Goal: Task Accomplishment & Management: Manage account settings

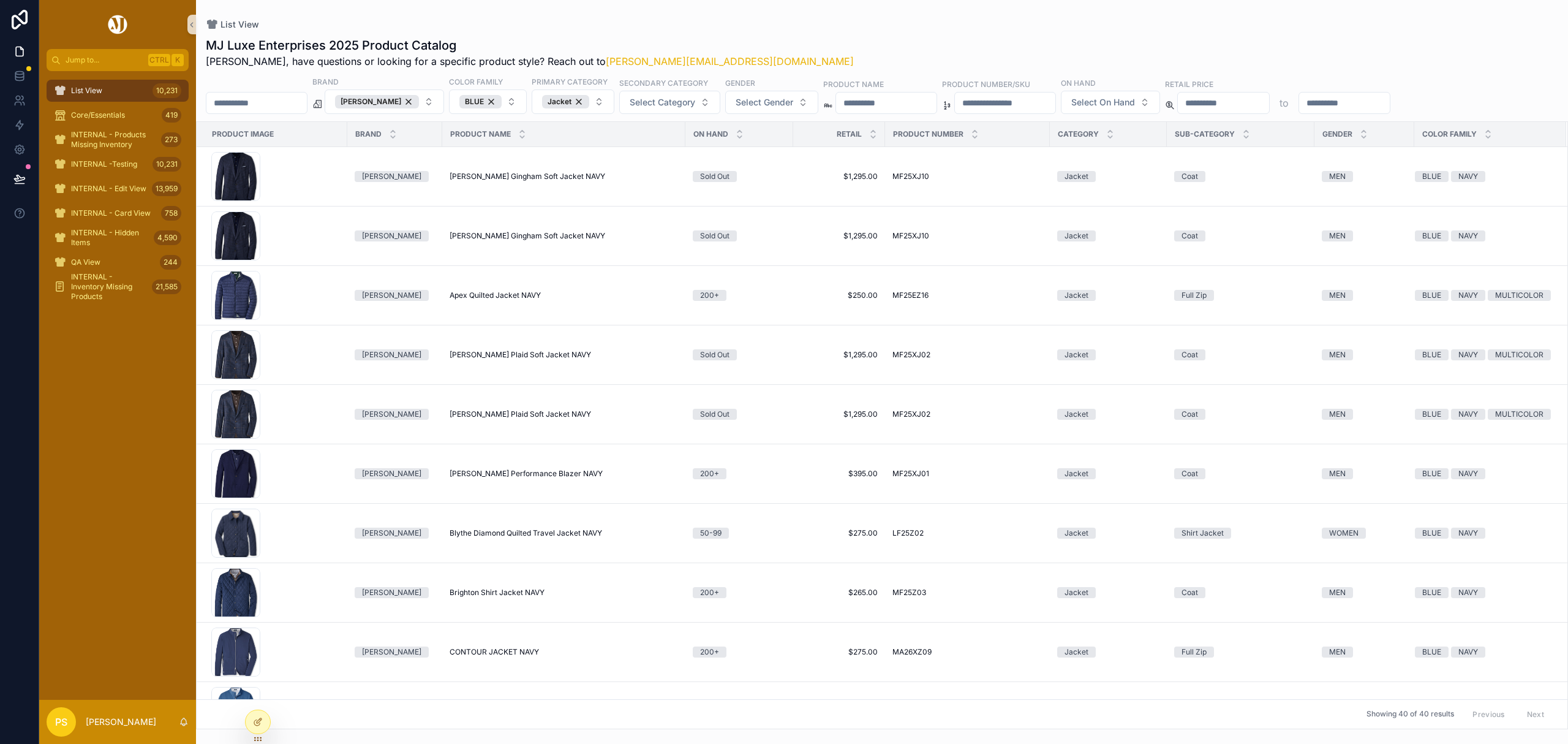
click at [102, 93] on span "List View" at bounding box center [86, 90] width 31 height 10
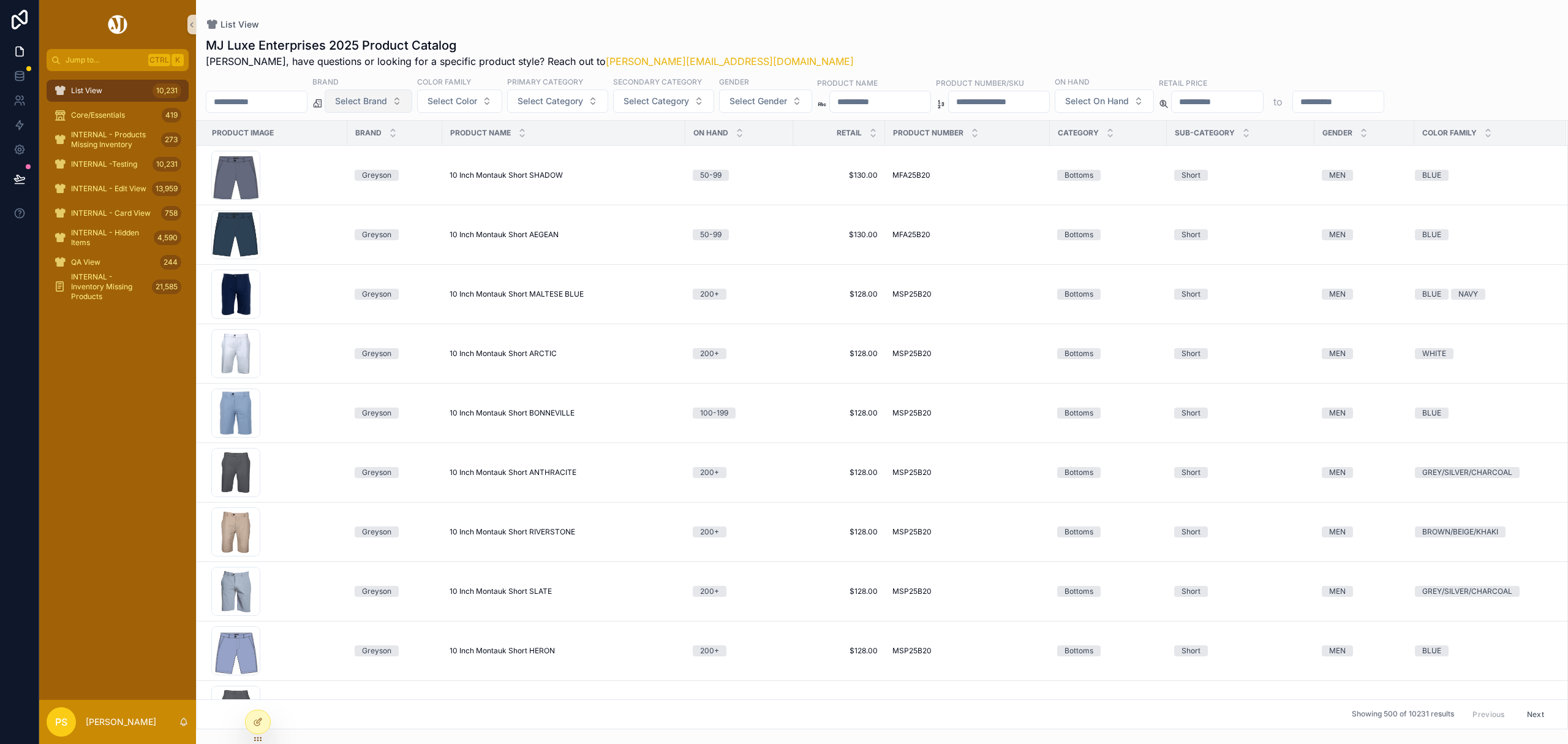
click at [387, 106] on span "Select Brand" at bounding box center [361, 101] width 52 height 12
click at [360, 162] on div "Straight Down" at bounding box center [400, 171] width 147 height 20
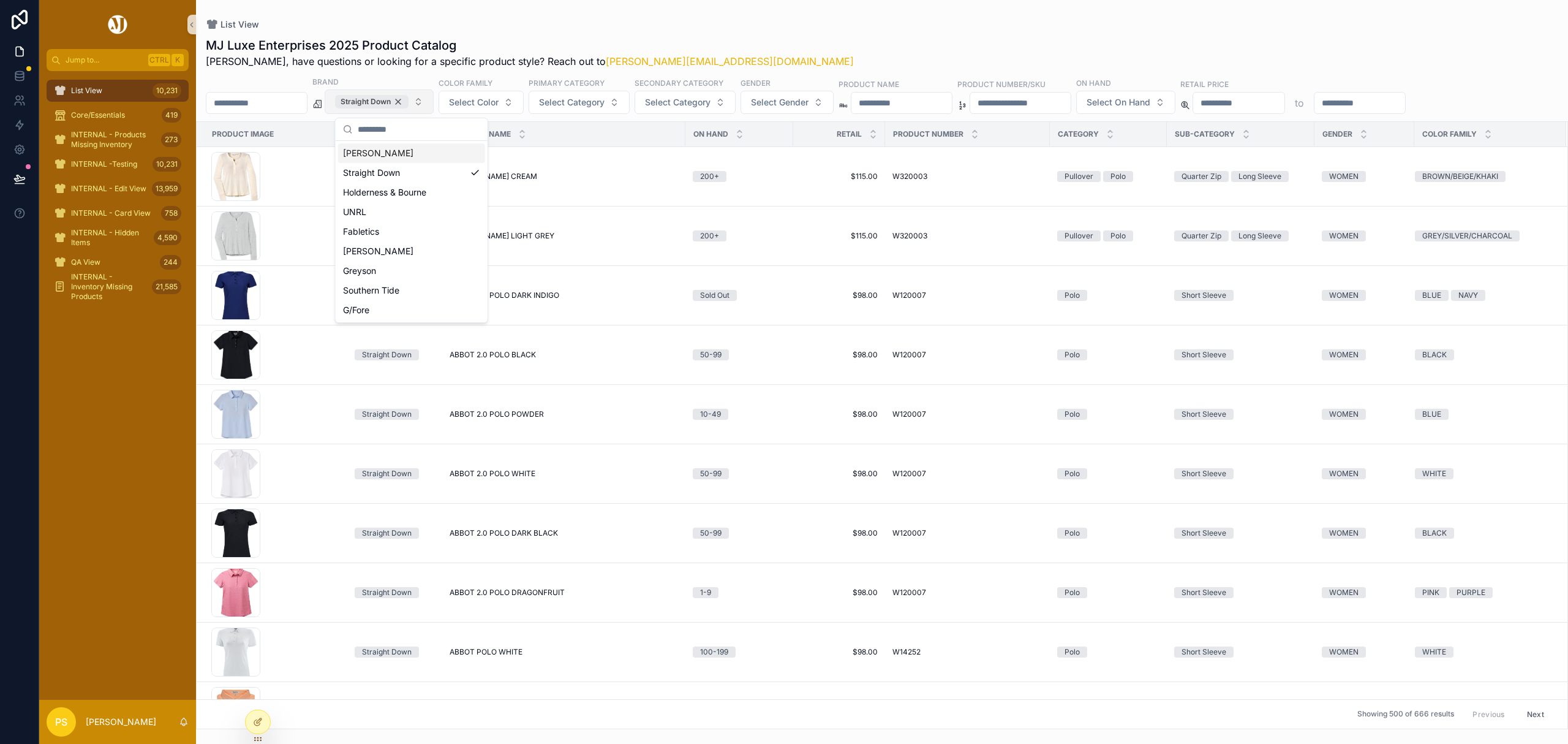
click at [409, 100] on div "Straight Down" at bounding box center [372, 102] width 73 height 14
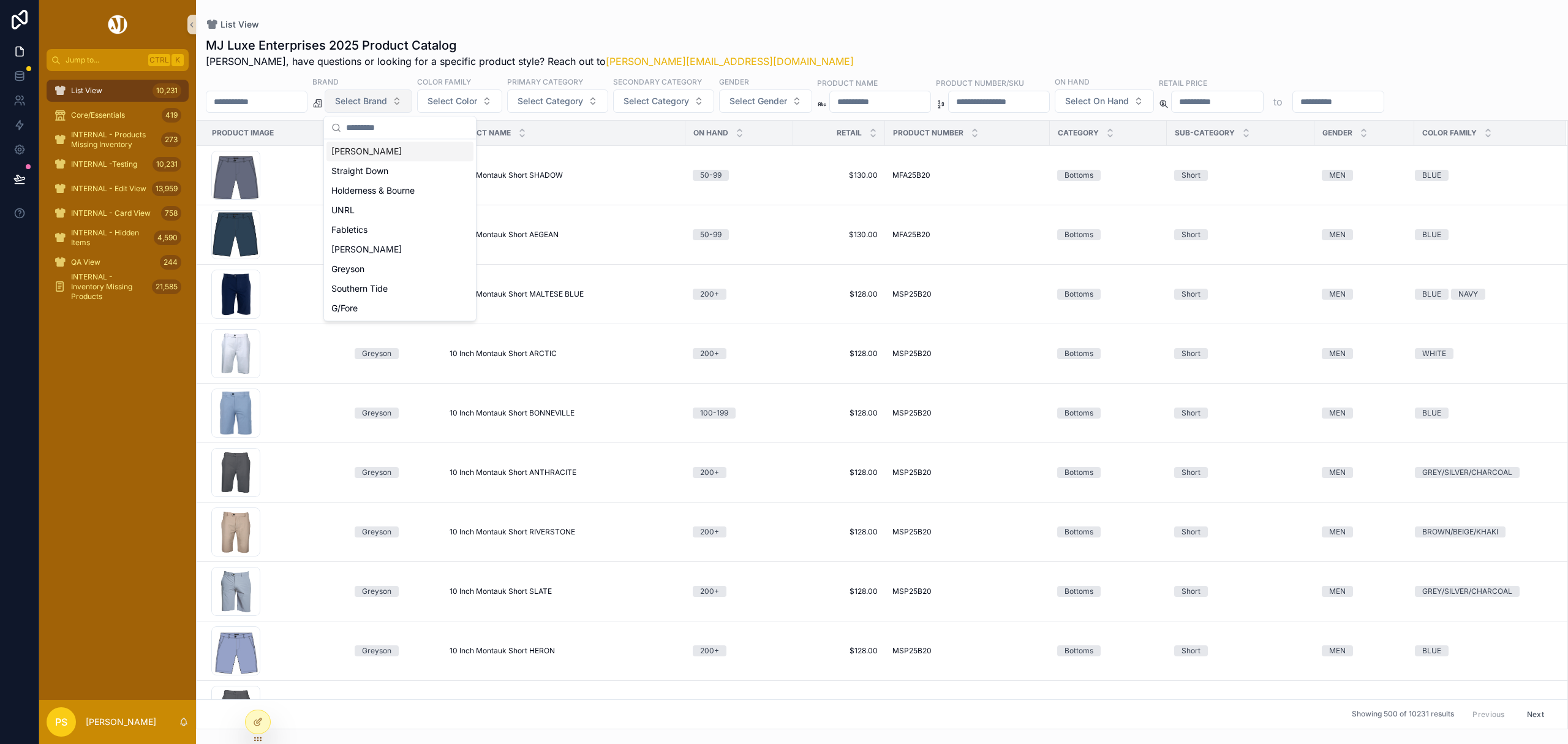
click at [387, 99] on span "Select Brand" at bounding box center [361, 101] width 52 height 12
click at [387, 97] on span "Select Brand" at bounding box center [361, 101] width 52 height 12
click at [360, 152] on div "Peter Millar" at bounding box center [400, 151] width 147 height 20
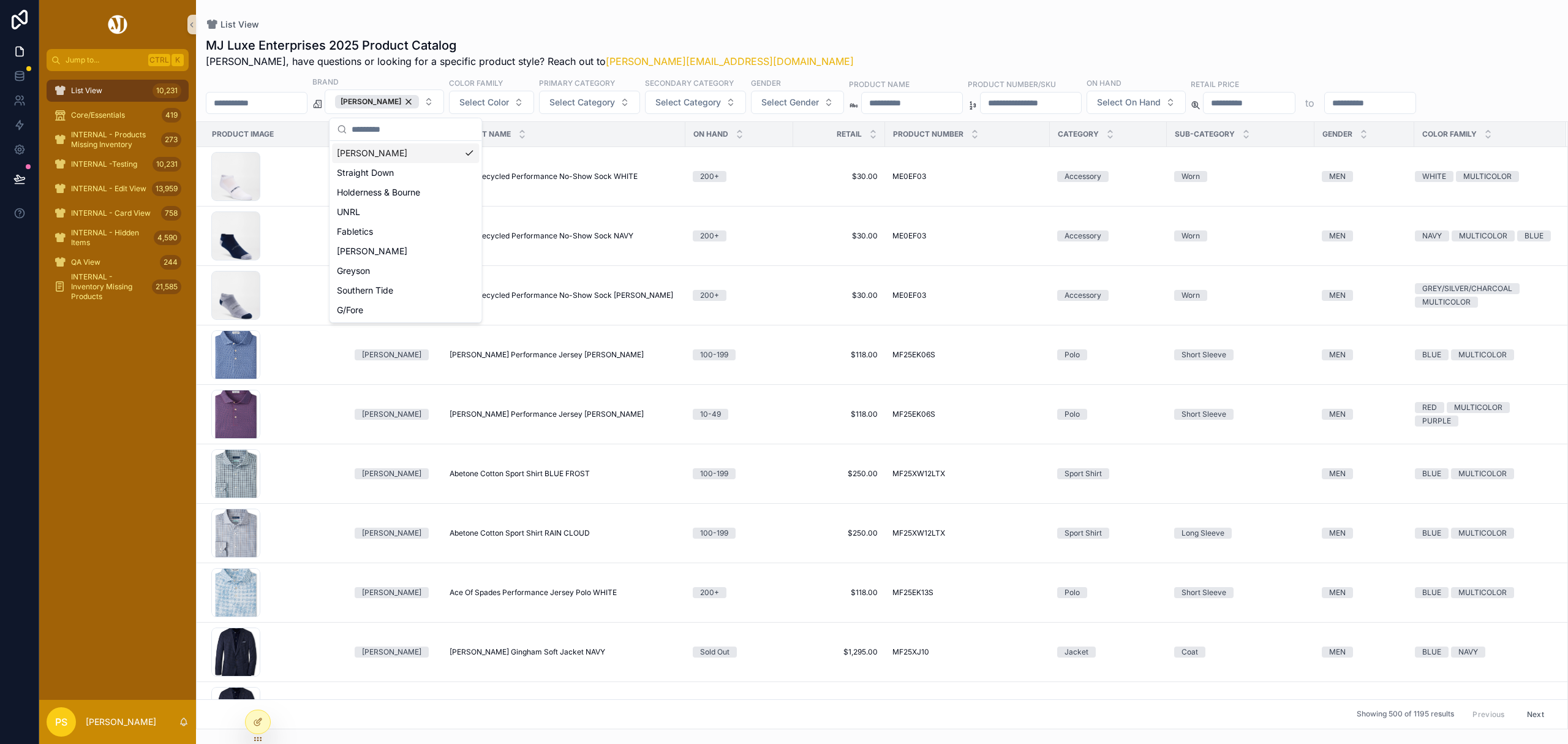
click at [797, 37] on div "MJ Luxe Enterprises 2025 Product Catalog Philip, have questions or looking for …" at bounding box center [882, 53] width 1353 height 32
click at [1161, 98] on span "Select On Hand" at bounding box center [1129, 102] width 63 height 12
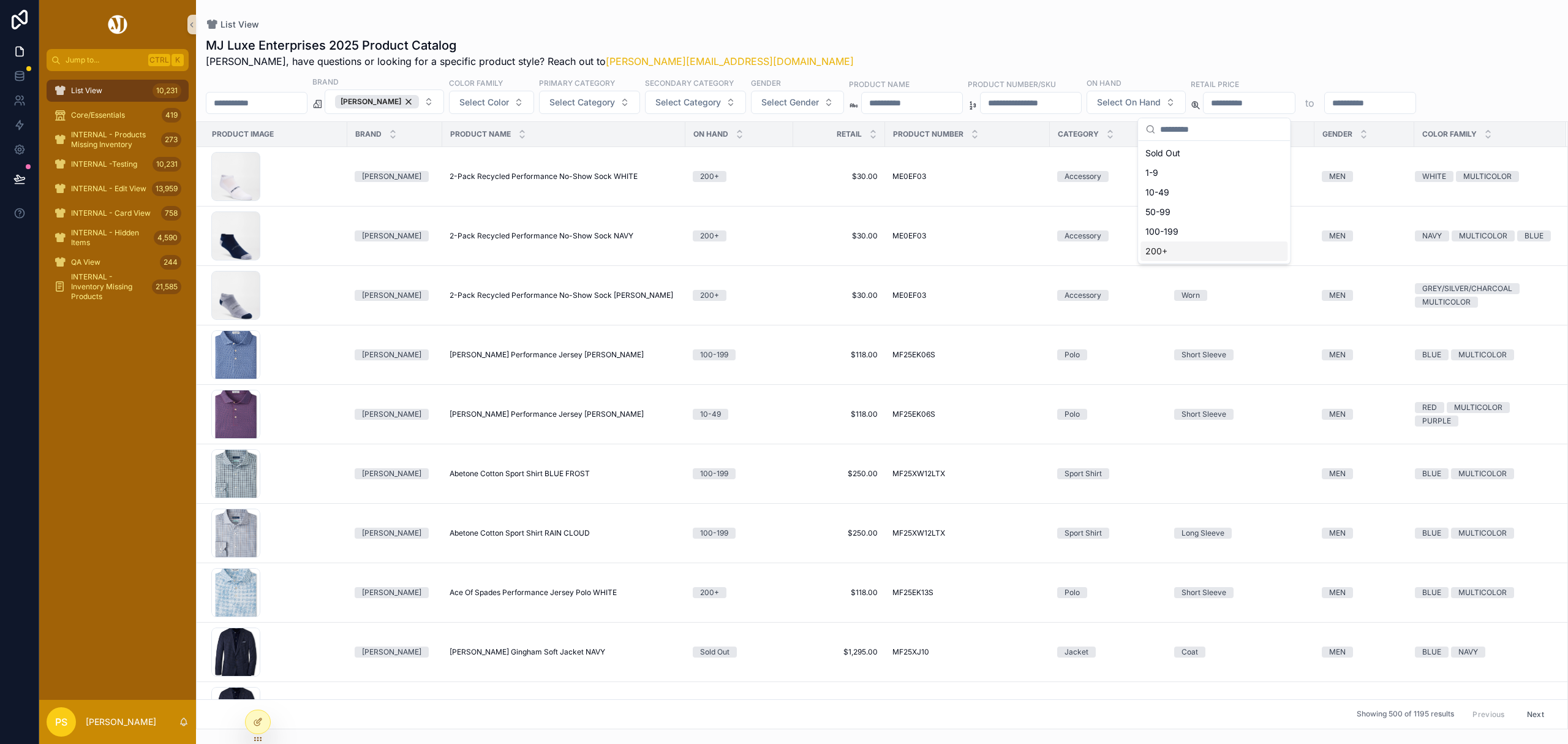
click at [1159, 252] on div "200+" at bounding box center [1214, 252] width 147 height 20
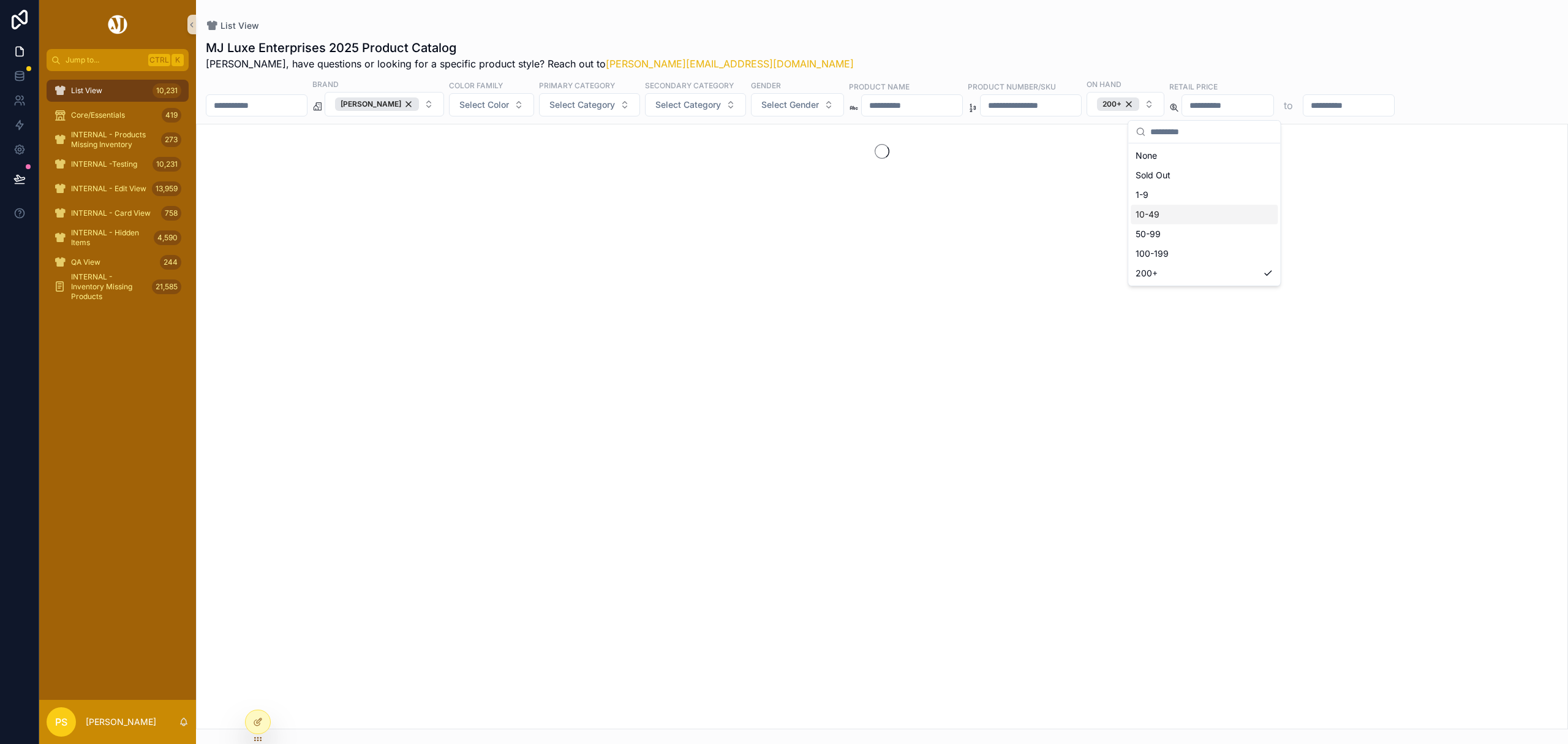
click at [802, 18] on div "List View MJ Luxe Enterprises 2025 Product Catalog Philip, have questions or lo…" at bounding box center [883, 365] width 1372 height 729
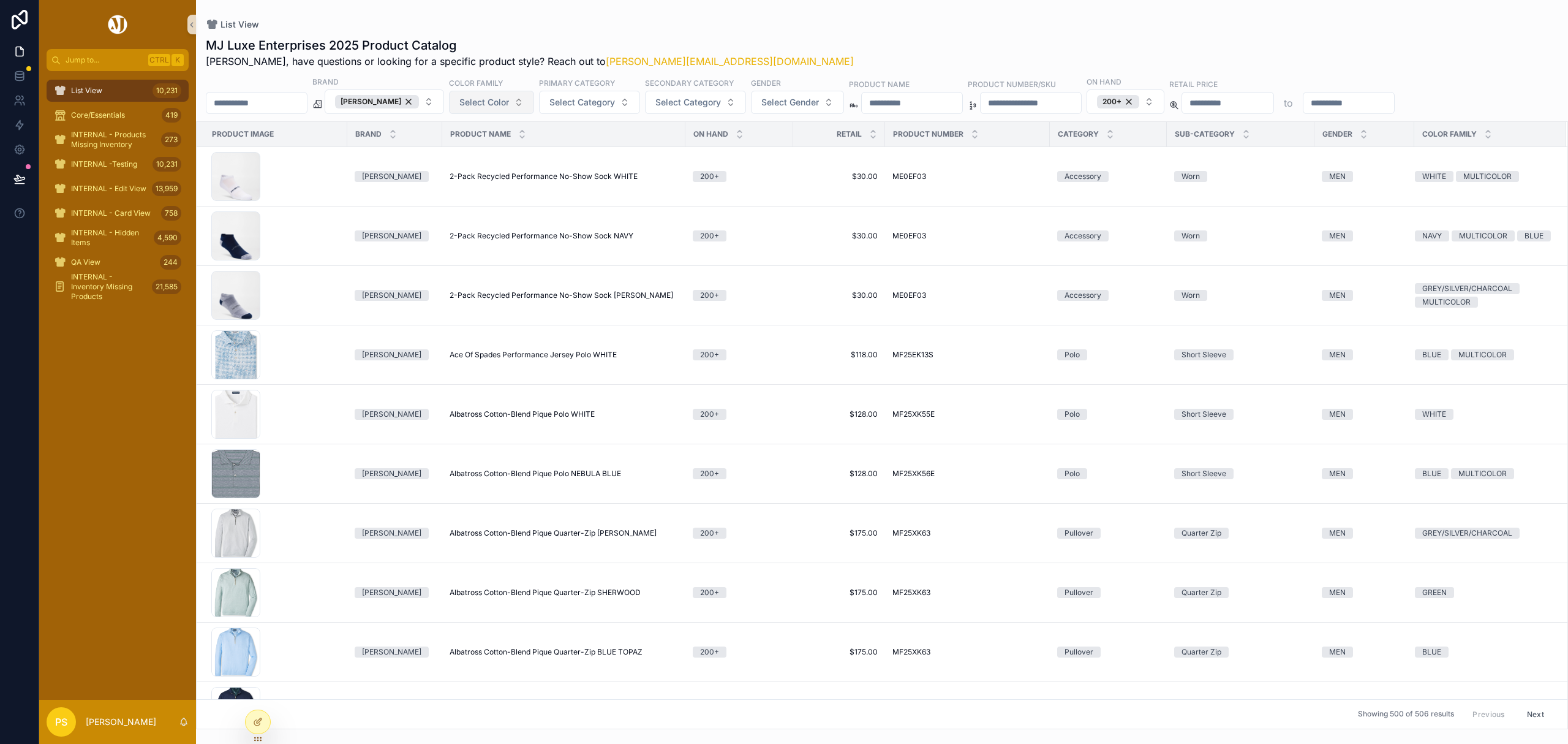
click at [490, 106] on span "Select Color" at bounding box center [484, 102] width 50 height 12
click at [463, 173] on div "BLUE" at bounding box center [504, 173] width 147 height 20
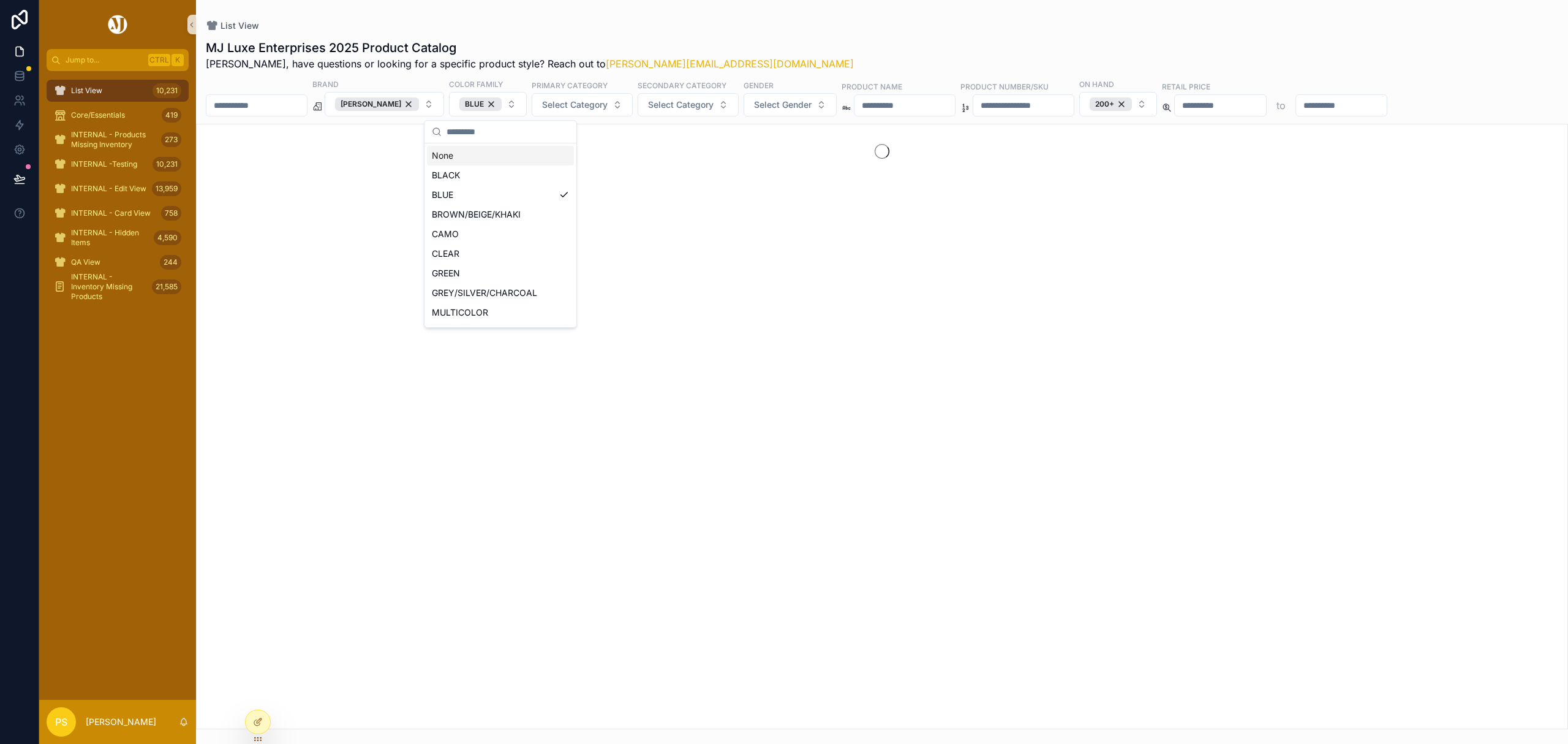
click at [858, 12] on div "List View MJ Luxe Enterprises 2025 Product Catalog Philip, have questions or lo…" at bounding box center [883, 365] width 1372 height 729
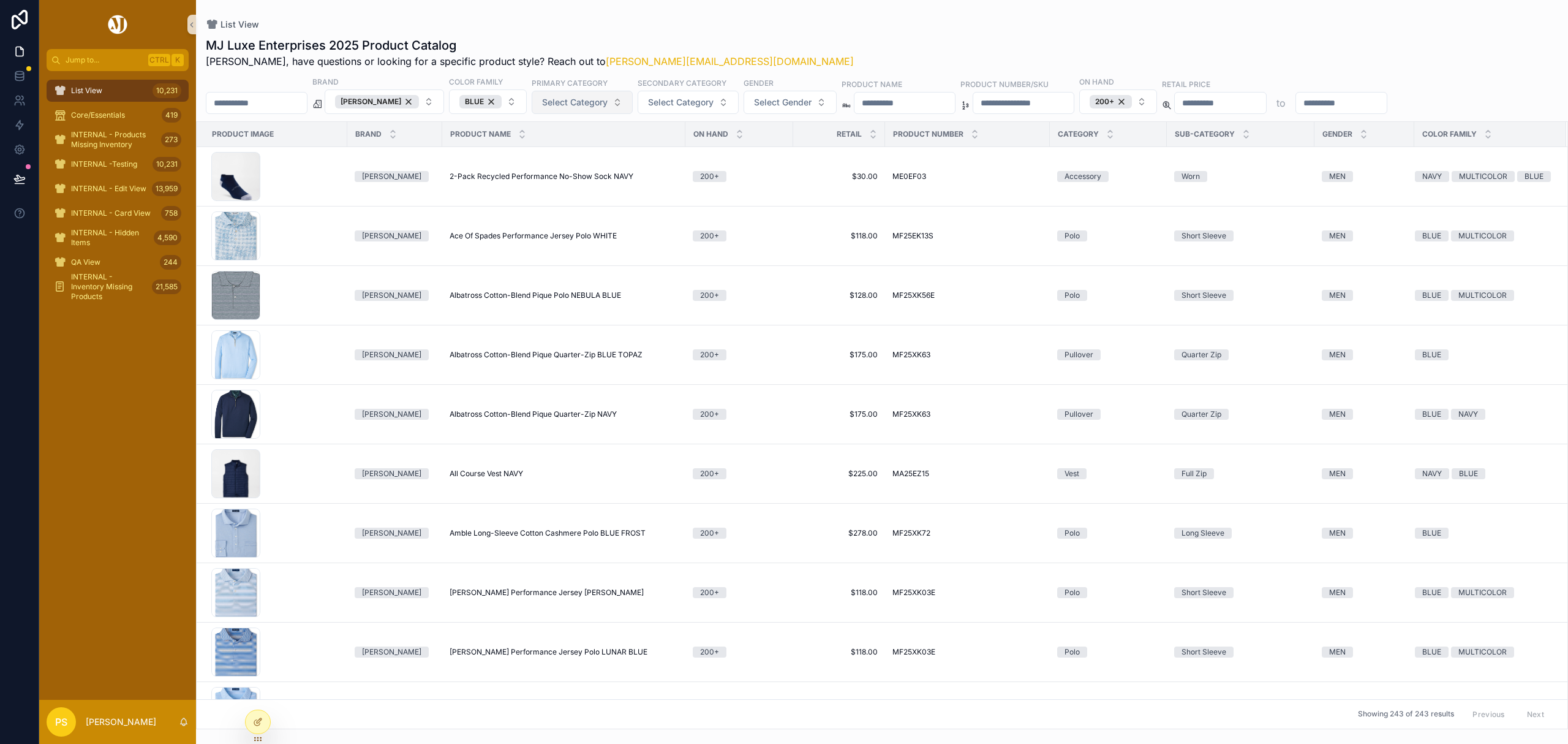
click at [607, 106] on span "Select Category" at bounding box center [575, 102] width 66 height 12
click at [574, 254] on div "Jacket" at bounding box center [595, 252] width 147 height 20
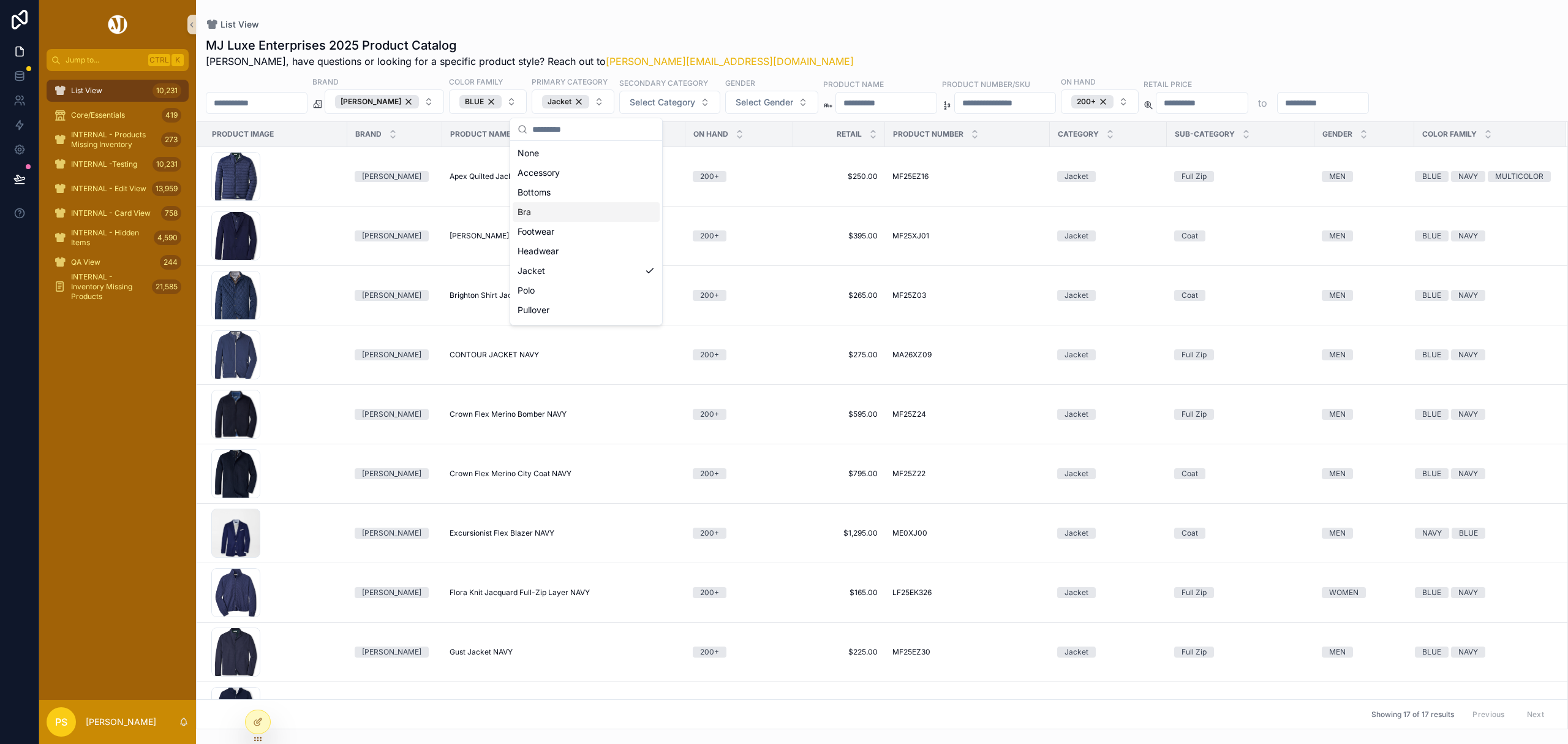
click at [935, 28] on div "List View" at bounding box center [882, 24] width 1353 height 10
click at [793, 109] on span "Select Gender" at bounding box center [764, 102] width 57 height 12
click at [747, 151] on div "MEN" at bounding box center [786, 154] width 147 height 20
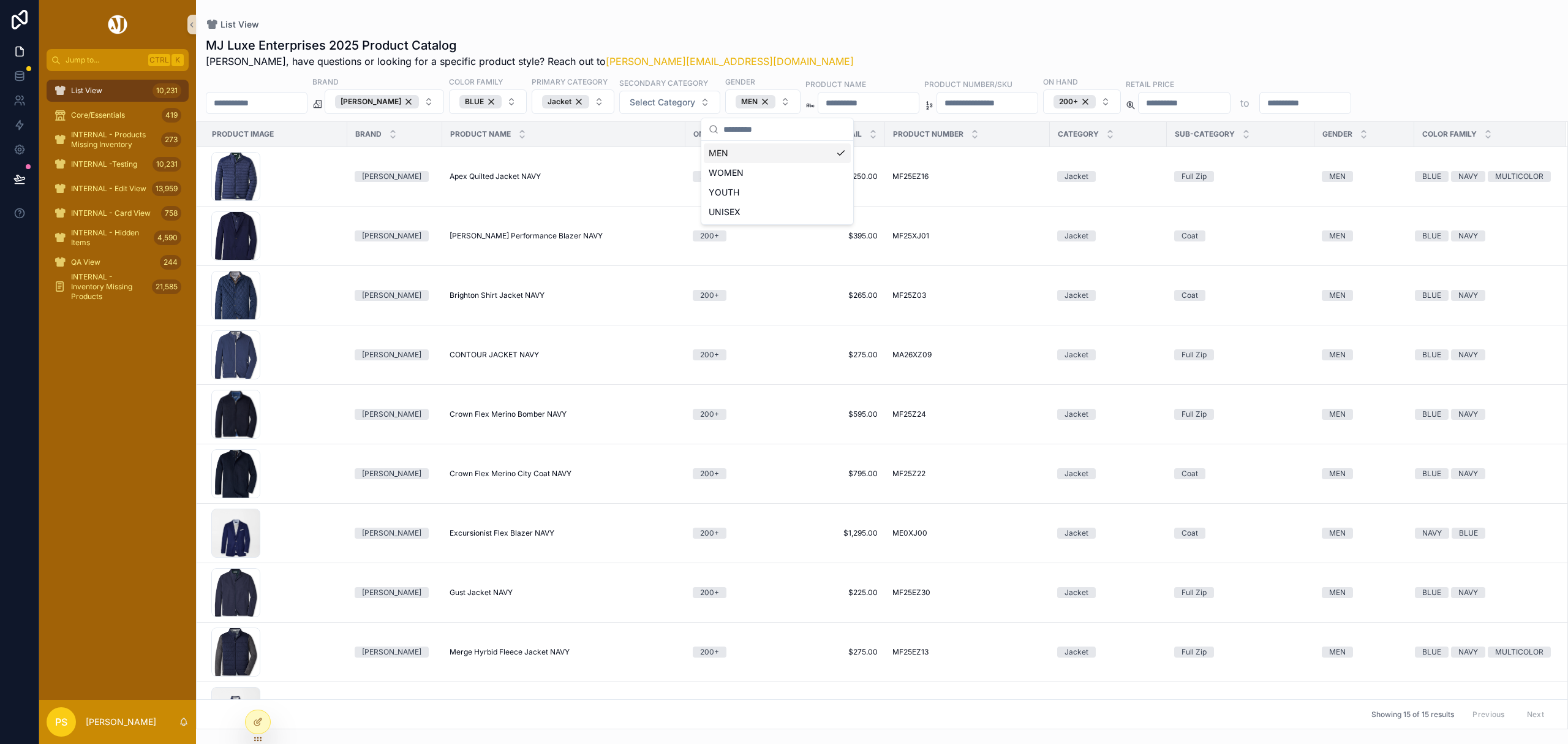
click at [832, 32] on div "MJ Luxe Enterprises 2025 Product Catalog Philip, have questions or looking for …" at bounding box center [883, 379] width 1372 height 700
click at [1352, 108] on input "scrollable content" at bounding box center [1305, 102] width 91 height 17
type input "***"
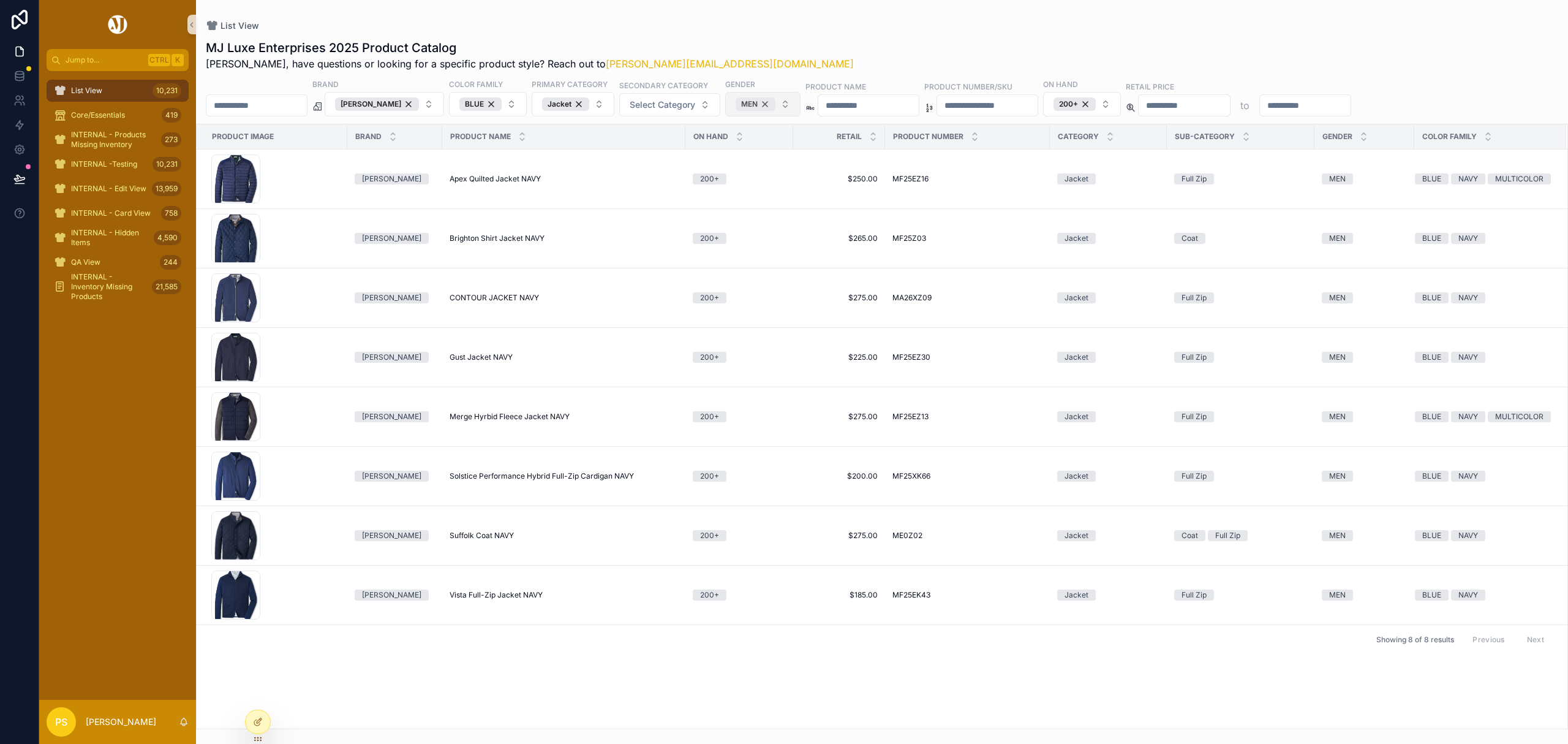
click at [776, 104] on div "MEN" at bounding box center [756, 104] width 40 height 14
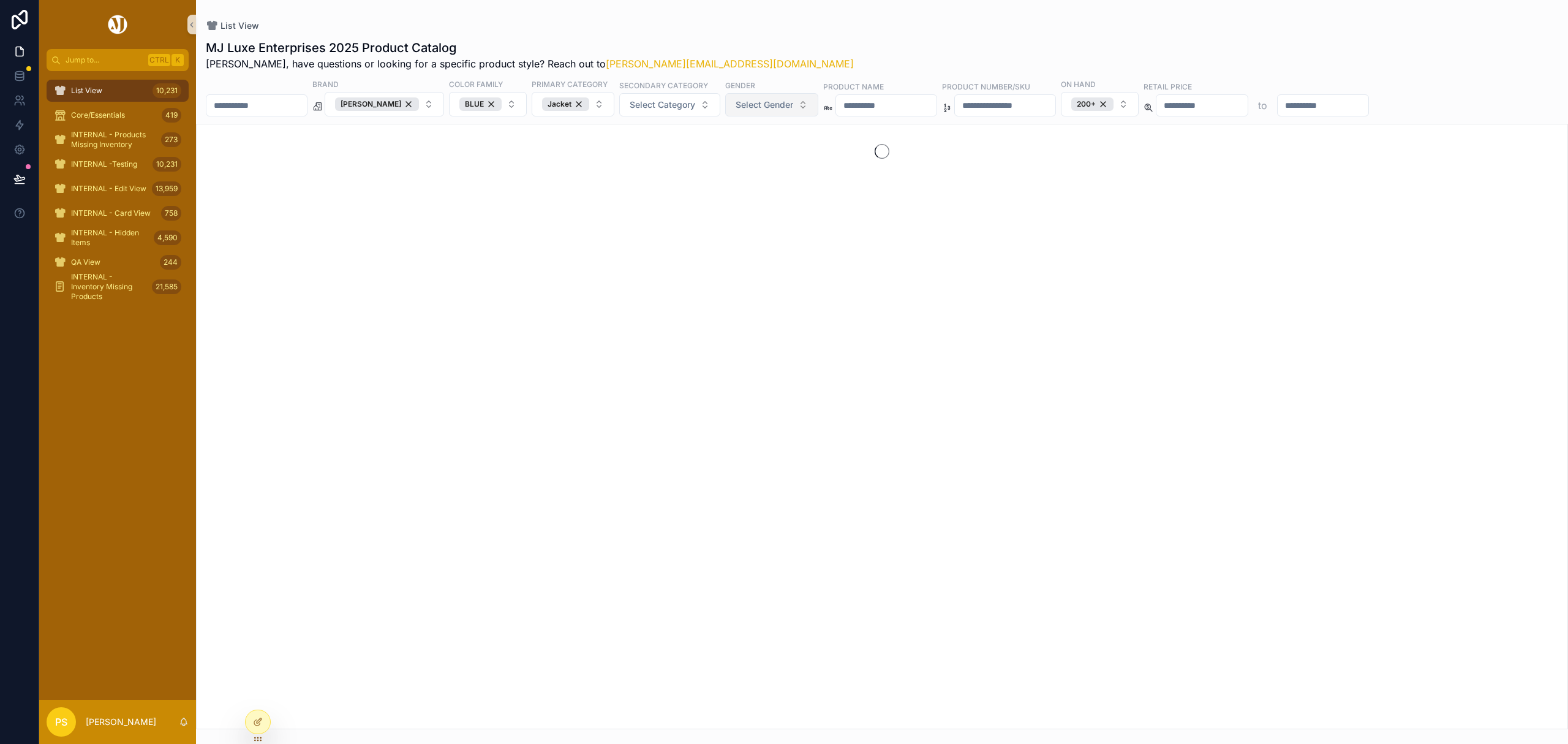
click at [786, 106] on span "Select Gender" at bounding box center [764, 105] width 57 height 12
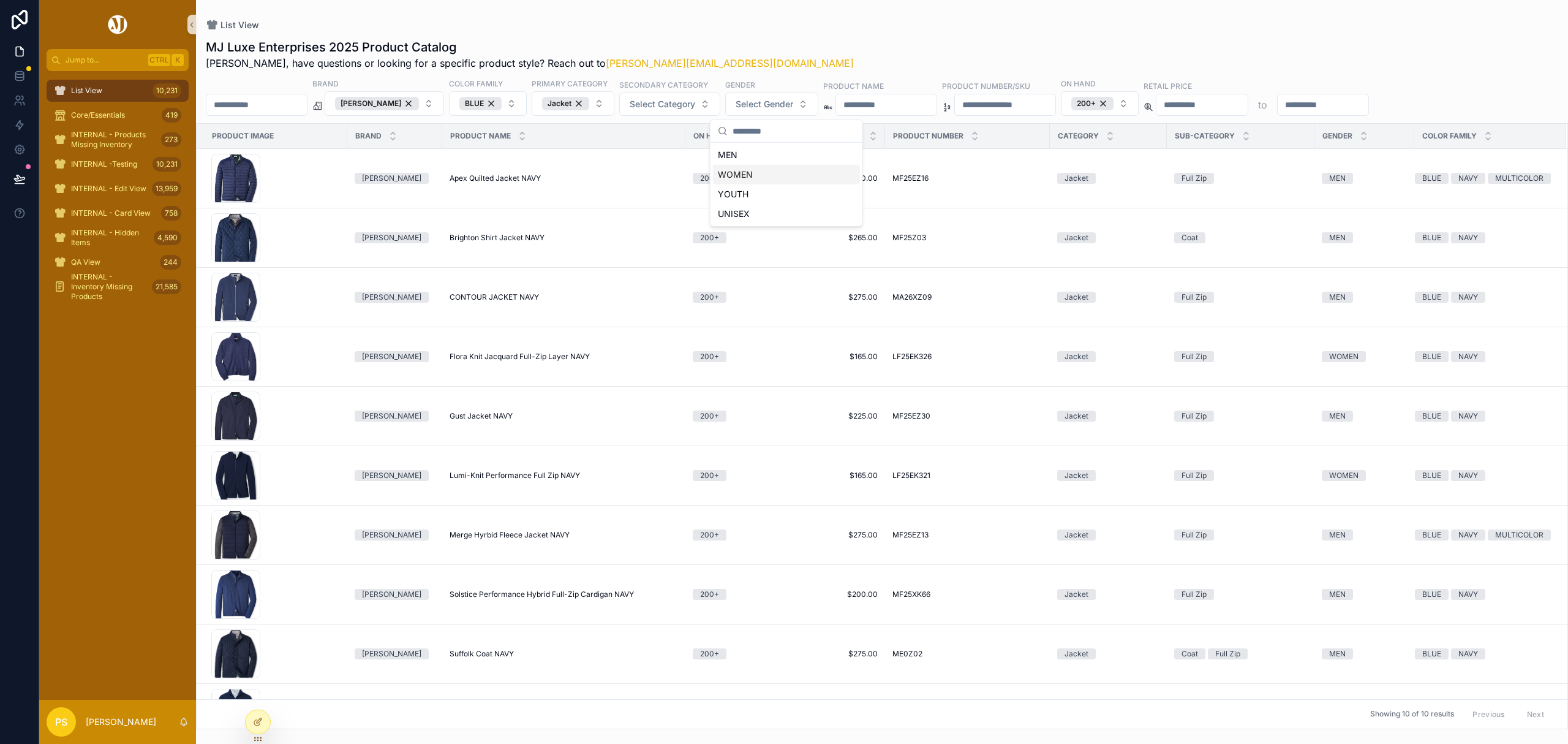
click at [739, 169] on div "WOMEN" at bounding box center [786, 175] width 147 height 20
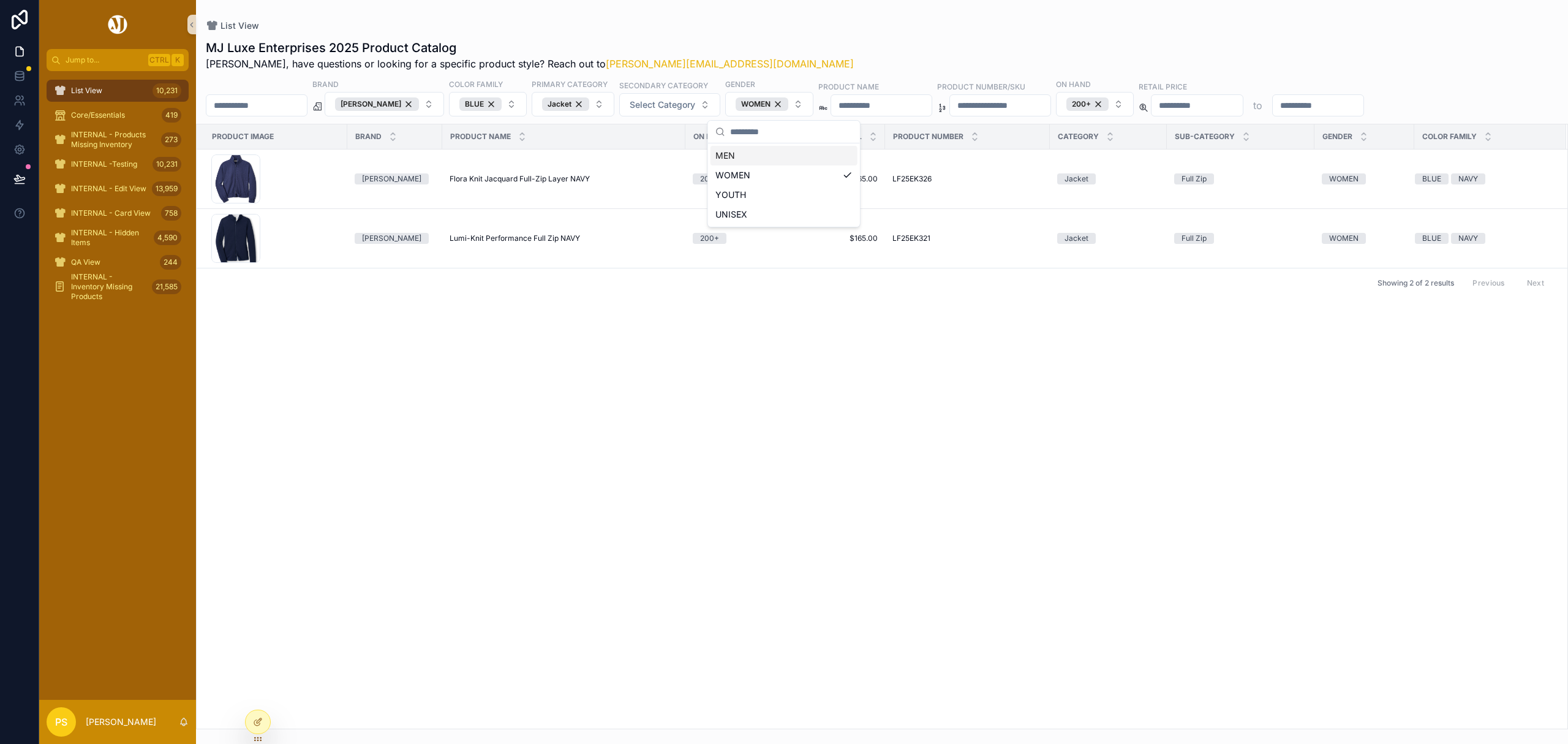
click at [702, 22] on div "List View" at bounding box center [882, 26] width 1353 height 12
click at [1109, 108] on div "200+" at bounding box center [1087, 104] width 42 height 14
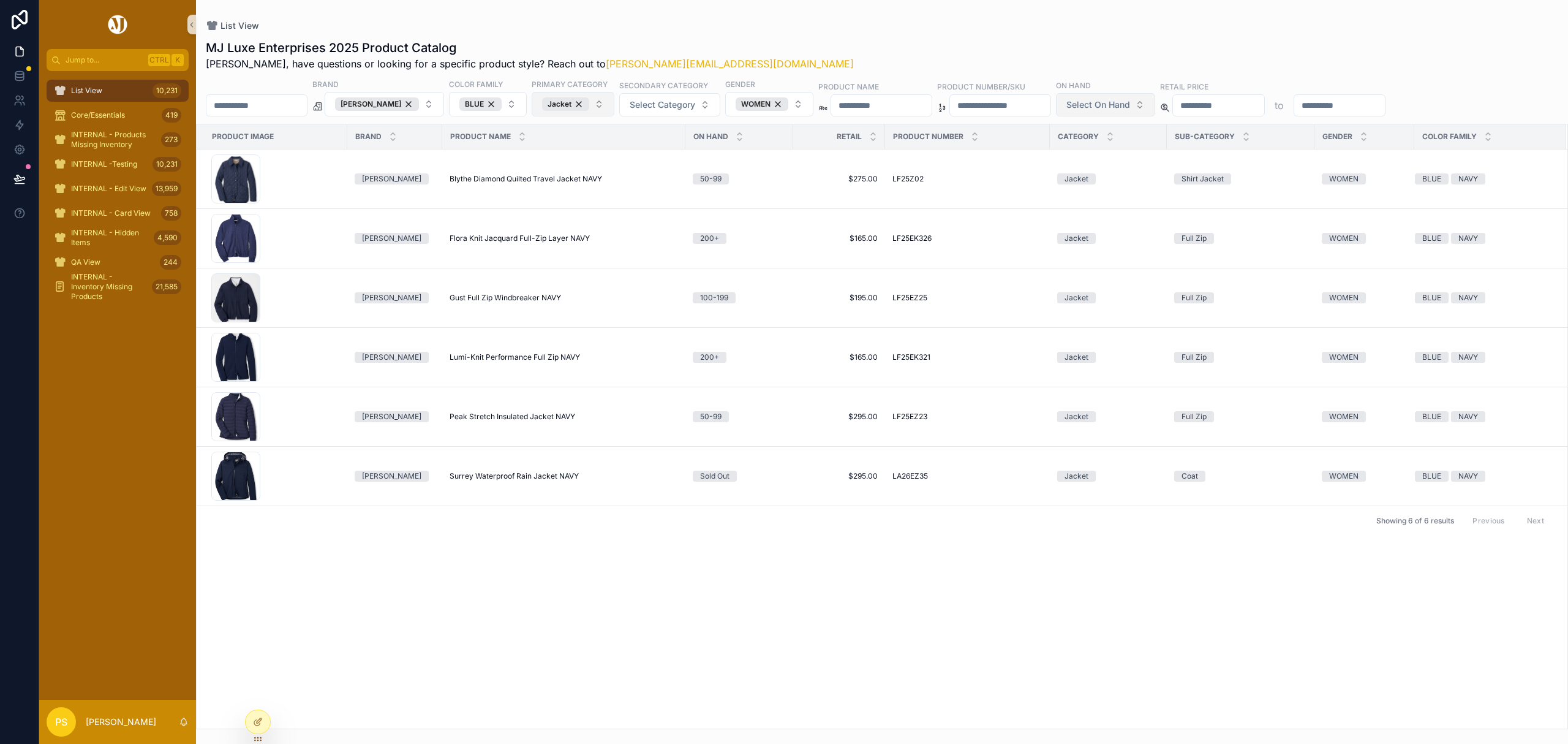
click at [611, 101] on button "Jacket" at bounding box center [573, 104] width 83 height 24
click at [1015, 17] on div "List View MJ Luxe Enterprises 2025 Product Catalog Philip, have questions or lo…" at bounding box center [883, 365] width 1372 height 729
click at [1130, 106] on span "Select On Hand" at bounding box center [1098, 105] width 63 height 12
click at [1128, 258] on div "200+" at bounding box center [1184, 254] width 147 height 20
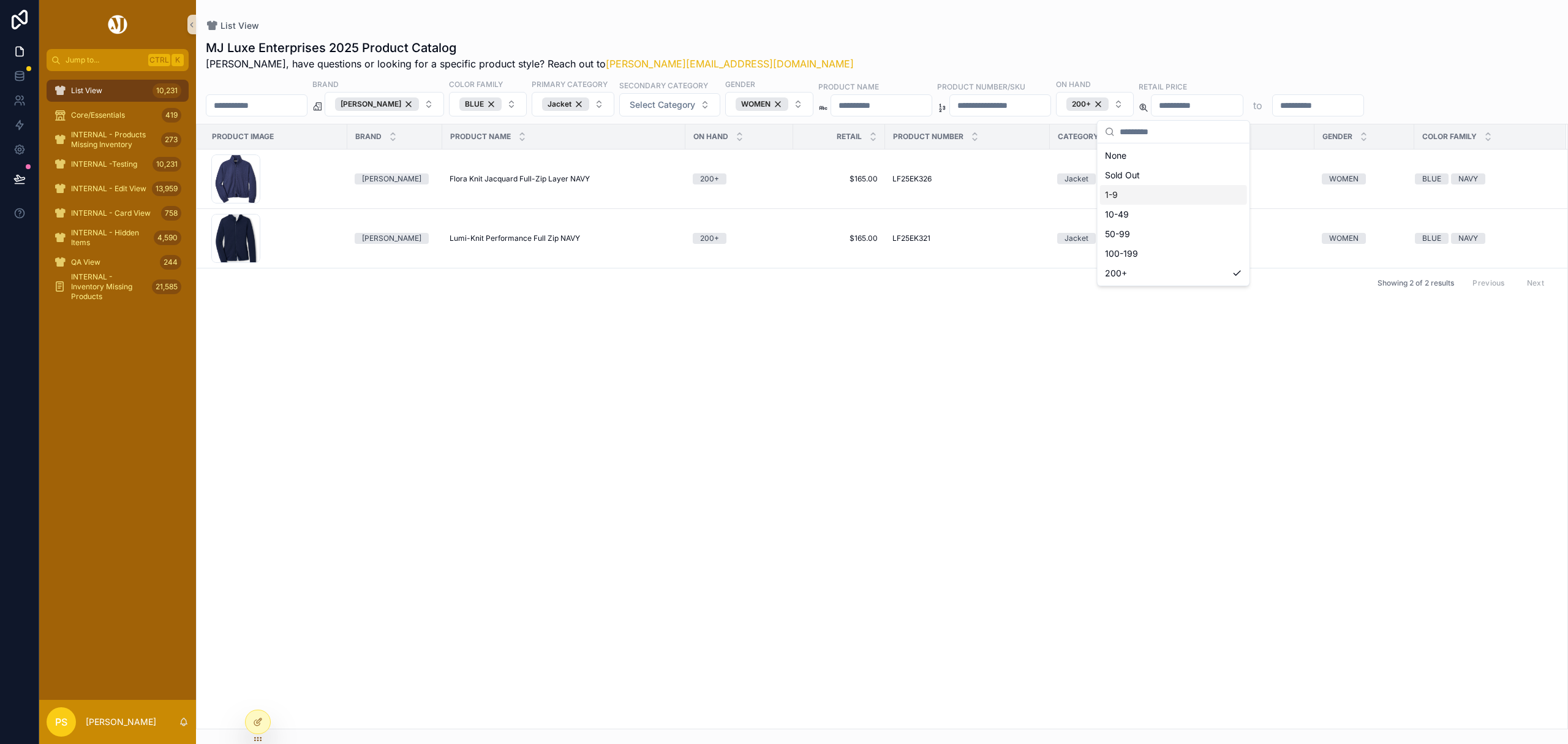
click at [948, 42] on div "MJ Luxe Enterprises 2025 Product Catalog Philip, have questions or looking for …" at bounding box center [882, 55] width 1353 height 32
click at [1134, 103] on button "200+" at bounding box center [1095, 104] width 78 height 24
click at [1164, 253] on div "100-199" at bounding box center [1174, 254] width 147 height 20
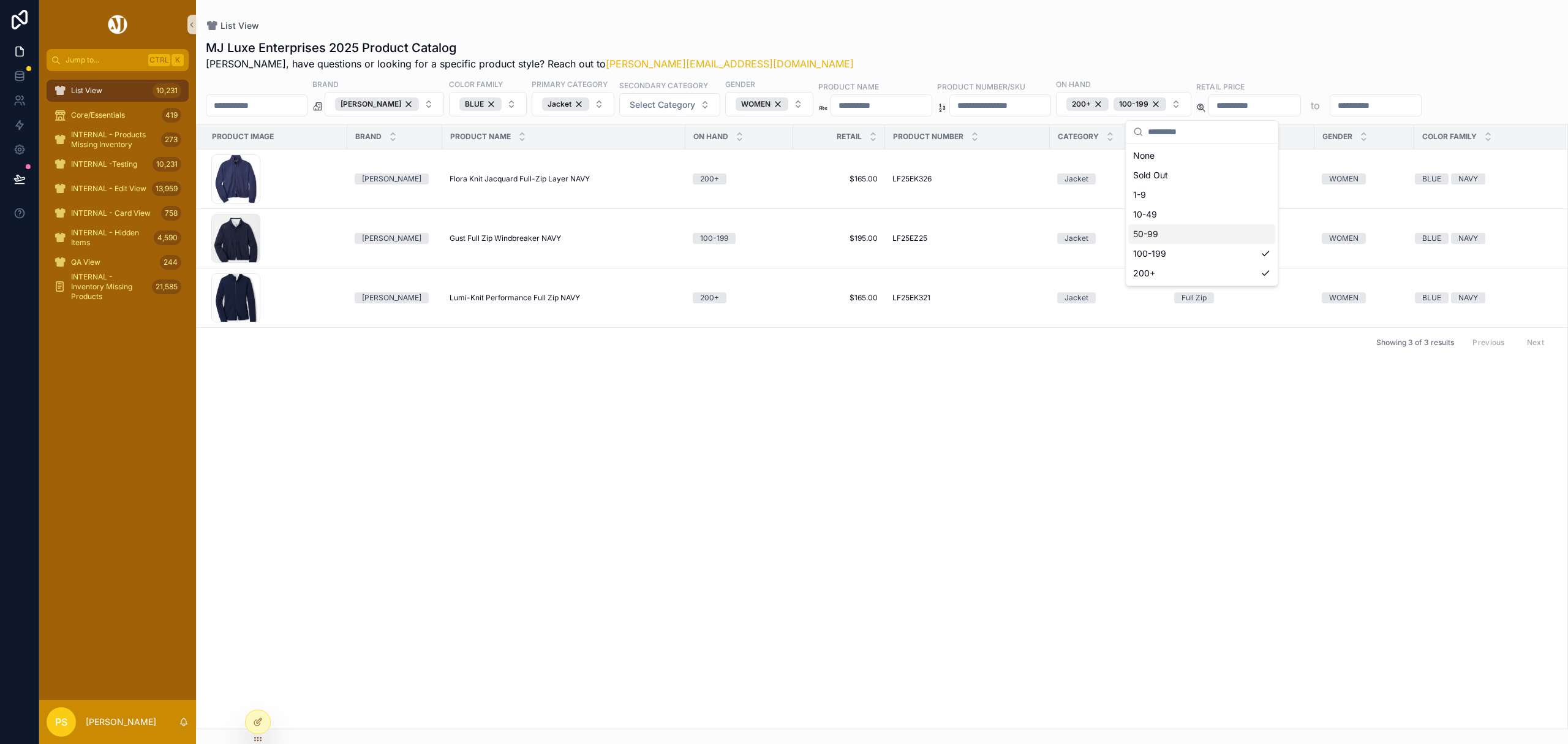
click at [961, 21] on div "List View" at bounding box center [882, 26] width 1353 height 12
click at [91, 92] on span "List View" at bounding box center [86, 90] width 31 height 10
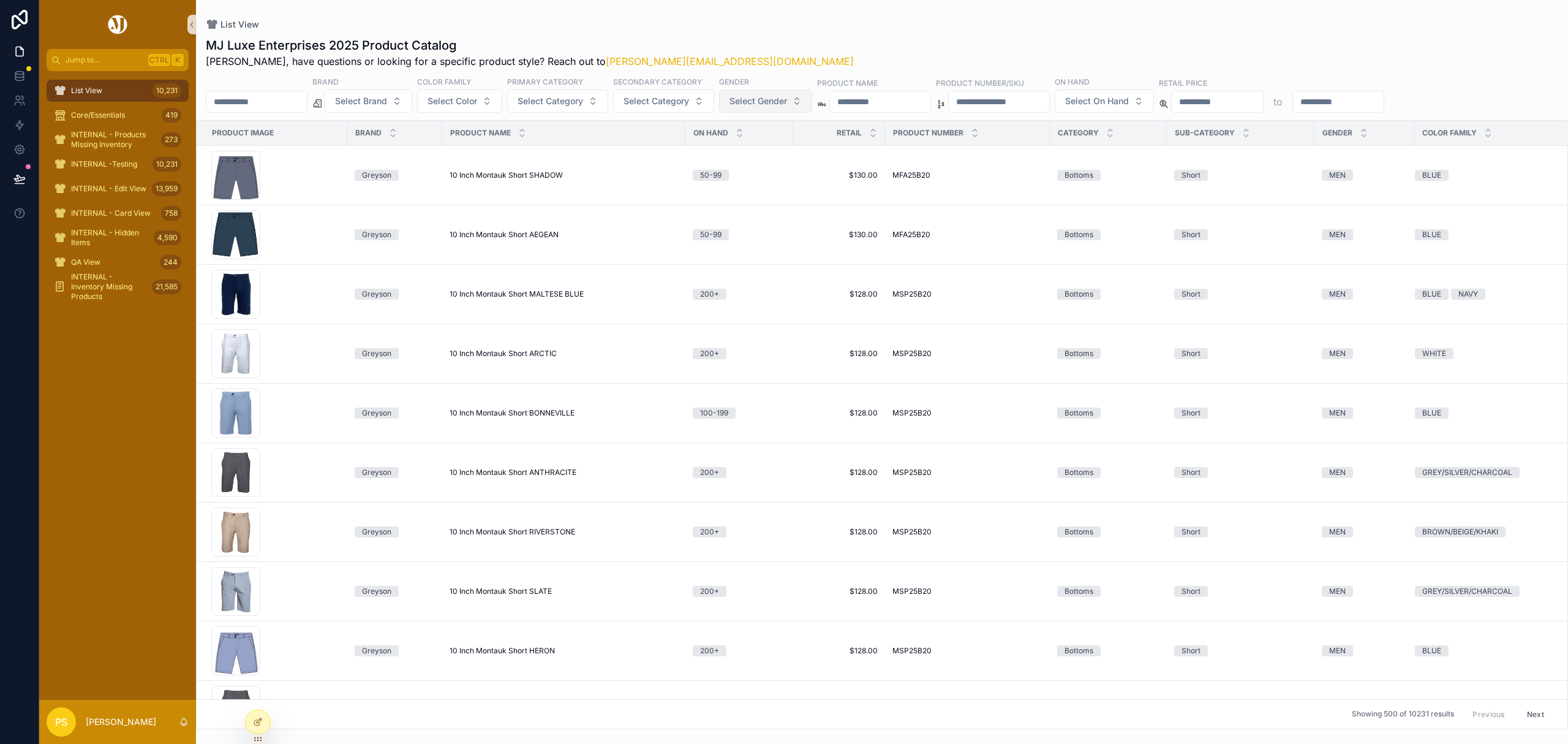
click at [787, 101] on span "Select Gender" at bounding box center [758, 101] width 57 height 12
click at [762, 168] on div "WOMEN" at bounding box center [800, 171] width 147 height 20
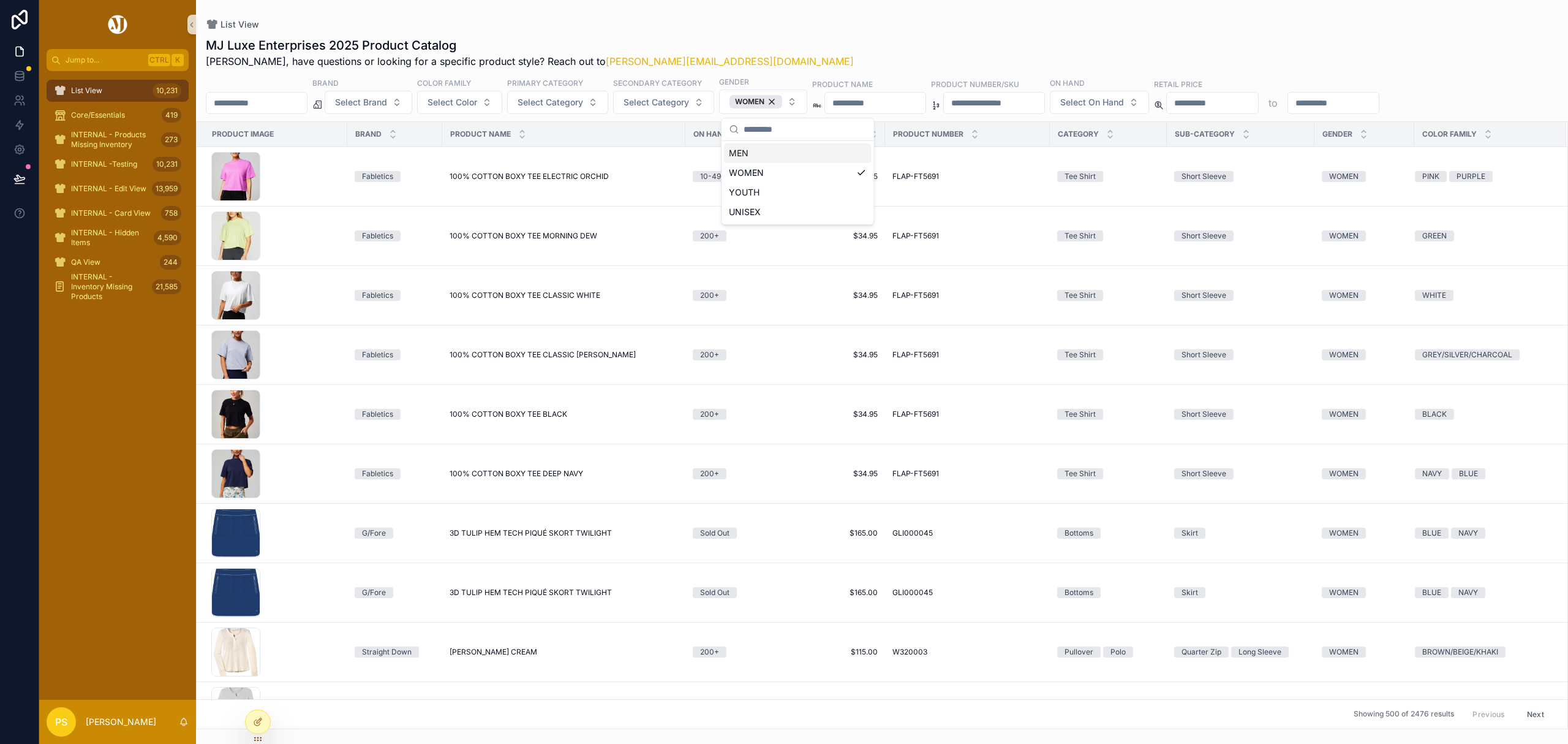
click at [740, 15] on div "List View MJ Luxe Enterprises 2025 Product Catalog Philip, have questions or lo…" at bounding box center [883, 365] width 1372 height 729
click at [583, 103] on span "Select Category" at bounding box center [550, 102] width 66 height 12
click at [689, 98] on span "Select Category" at bounding box center [656, 102] width 66 height 12
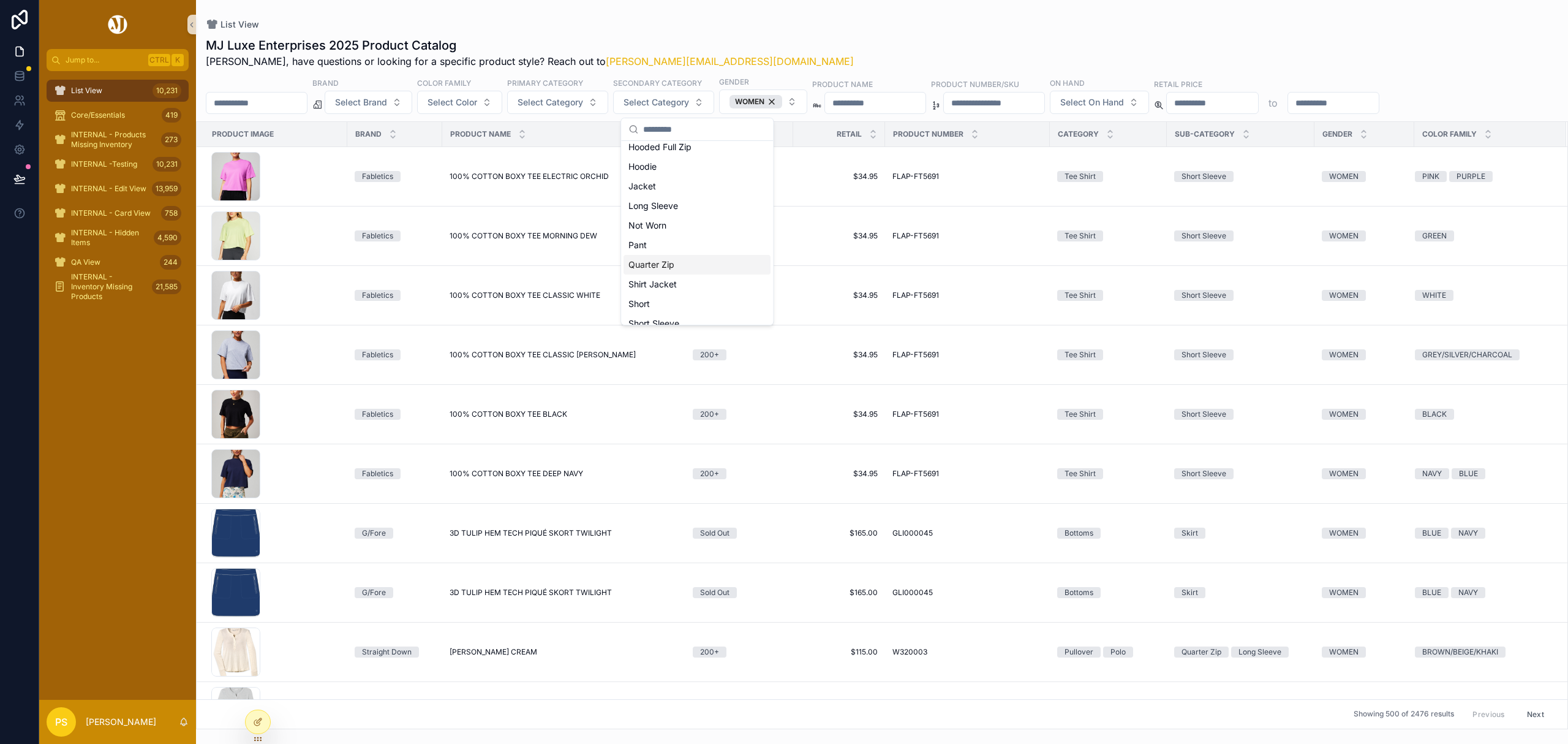
click at [675, 270] on div "Quarter Zip" at bounding box center [697, 265] width 147 height 20
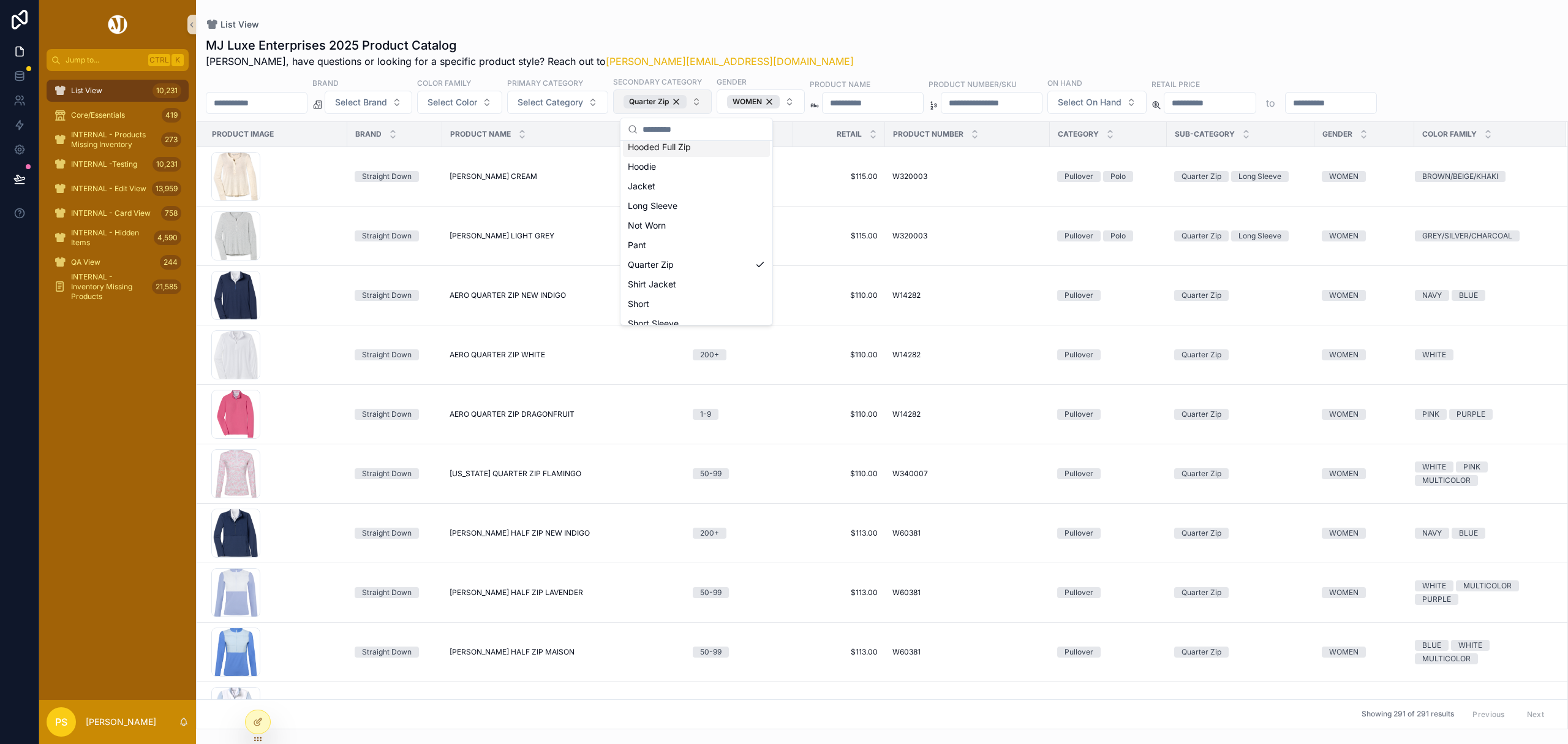
click at [712, 103] on button "Quarter Zip" at bounding box center [663, 102] width 99 height 24
click at [675, 249] on div "Full Zip" at bounding box center [696, 252] width 147 height 20
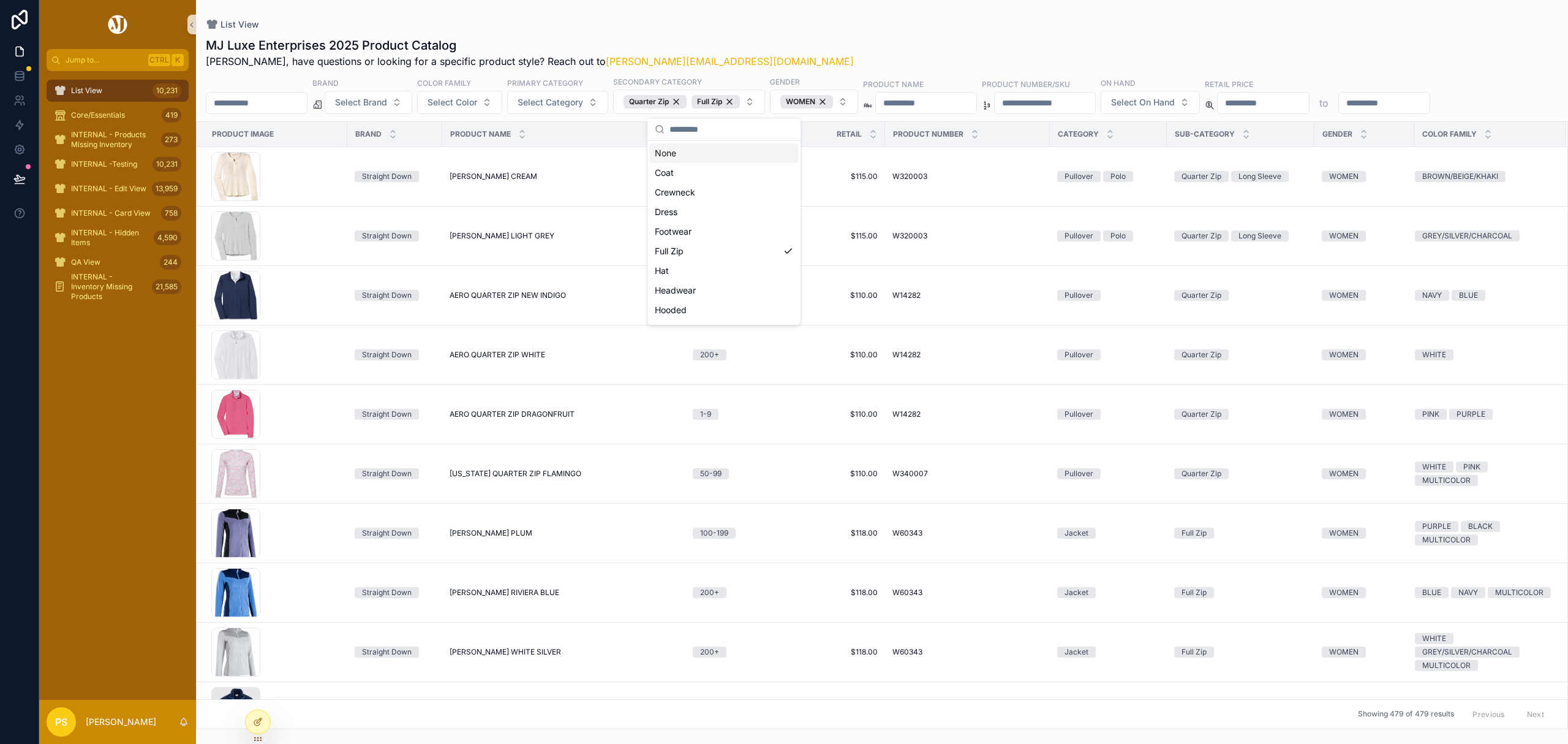
click at [847, 25] on div "List View" at bounding box center [882, 24] width 1353 height 10
click at [478, 101] on span "Select Color" at bounding box center [452, 102] width 50 height 12
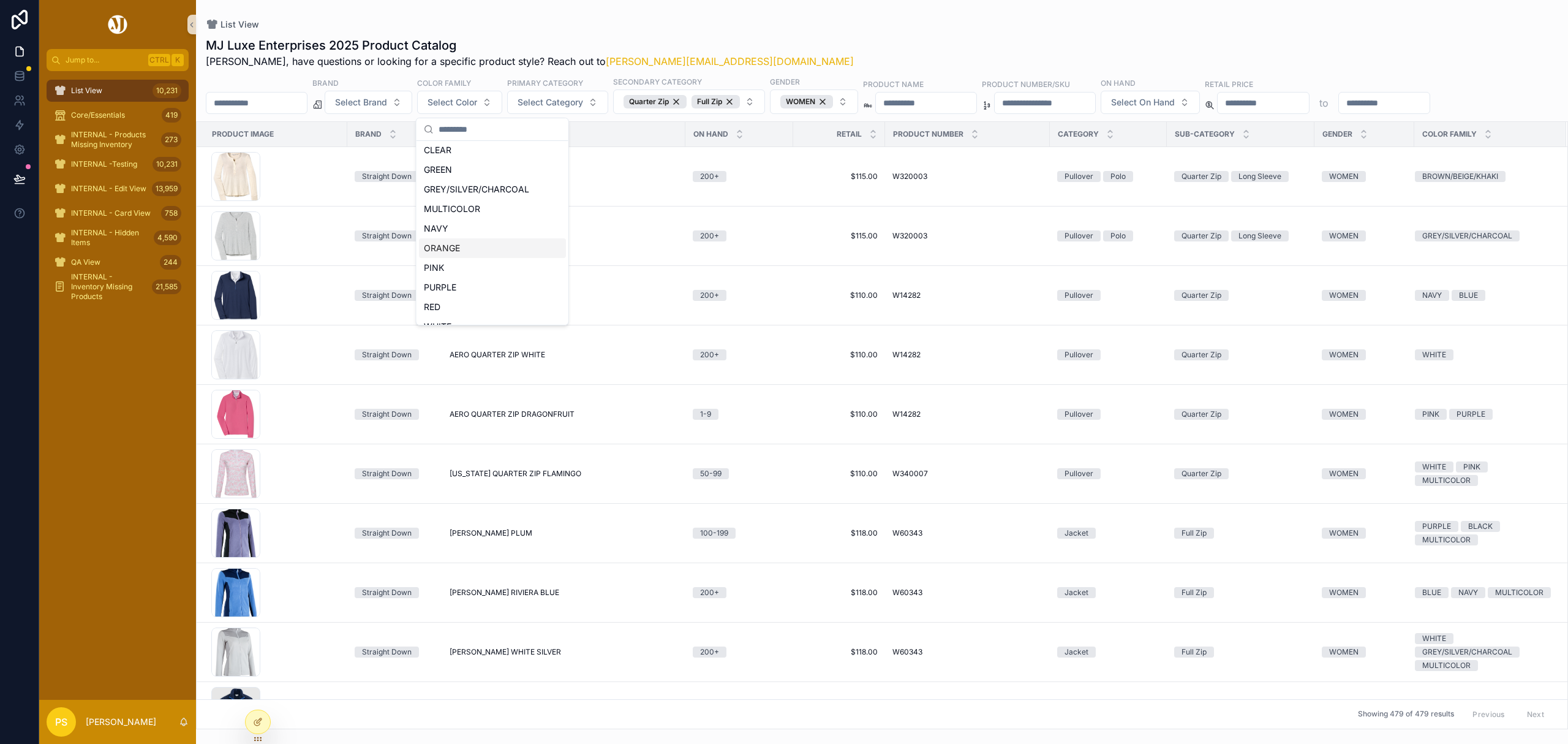
scroll to position [135, 0]
click at [458, 276] on div "WHITE" at bounding box center [492, 274] width 147 height 20
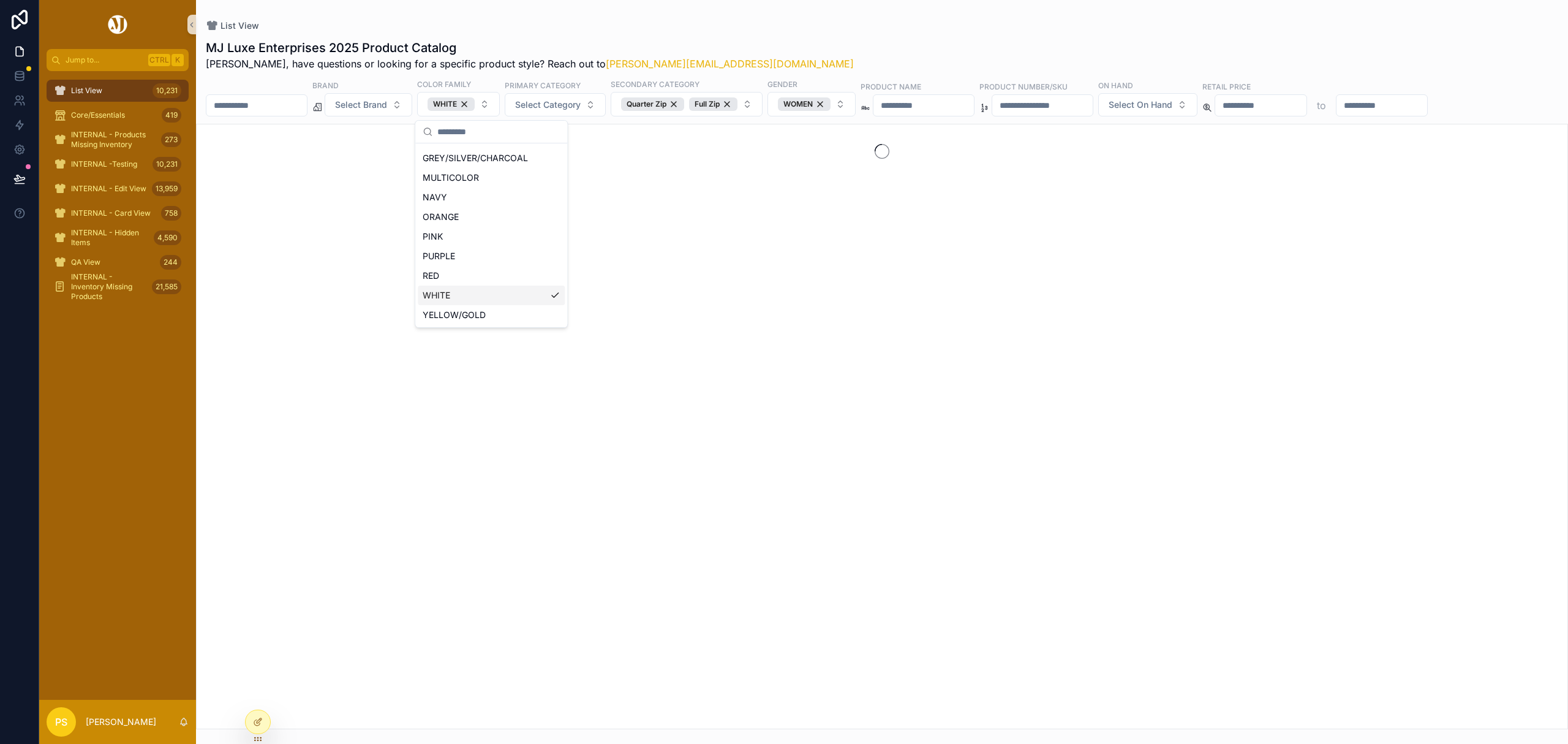
scroll to position [154, 0]
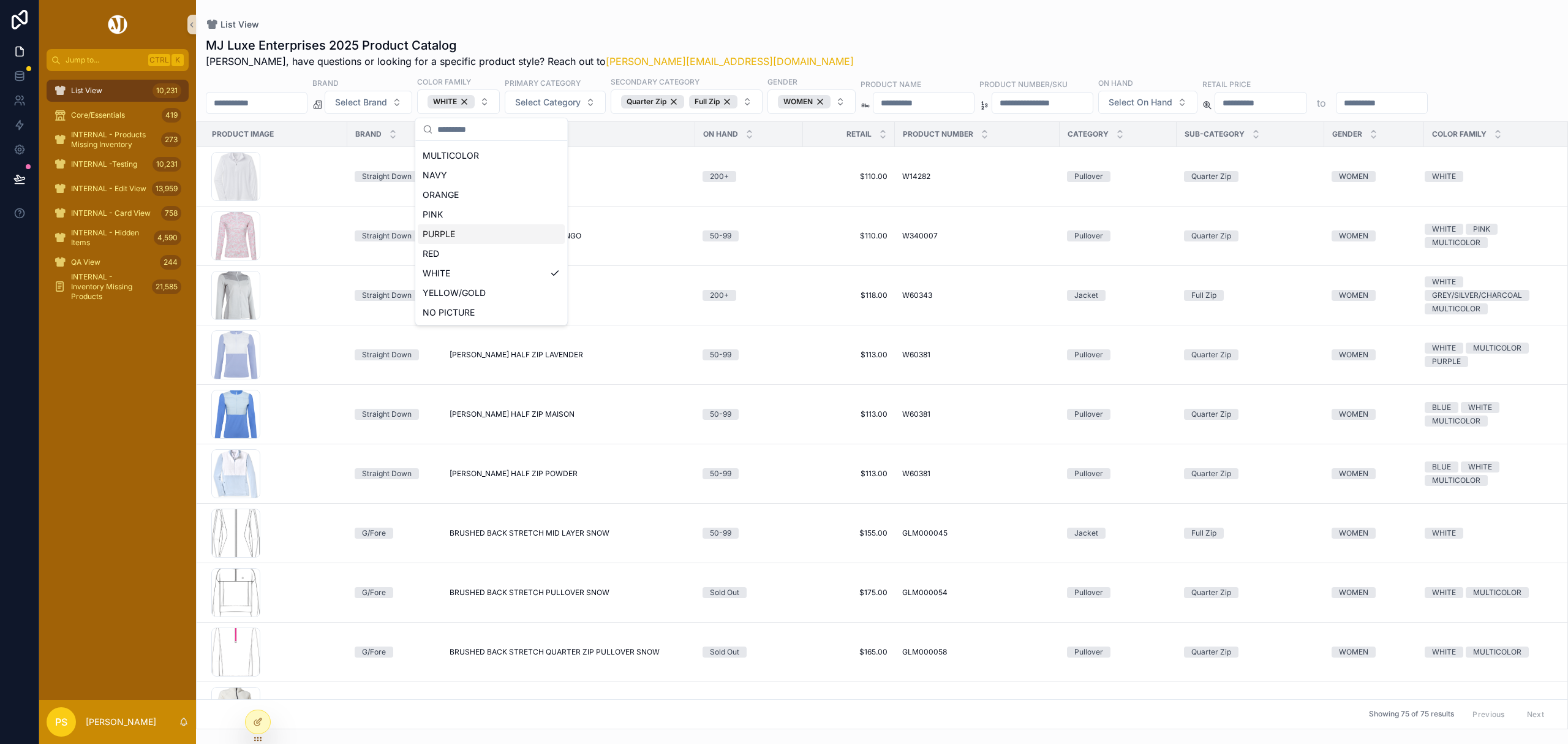
click at [1163, 23] on div "List View" at bounding box center [882, 24] width 1353 height 10
click at [1172, 106] on span "Select On Hand" at bounding box center [1140, 102] width 63 height 12
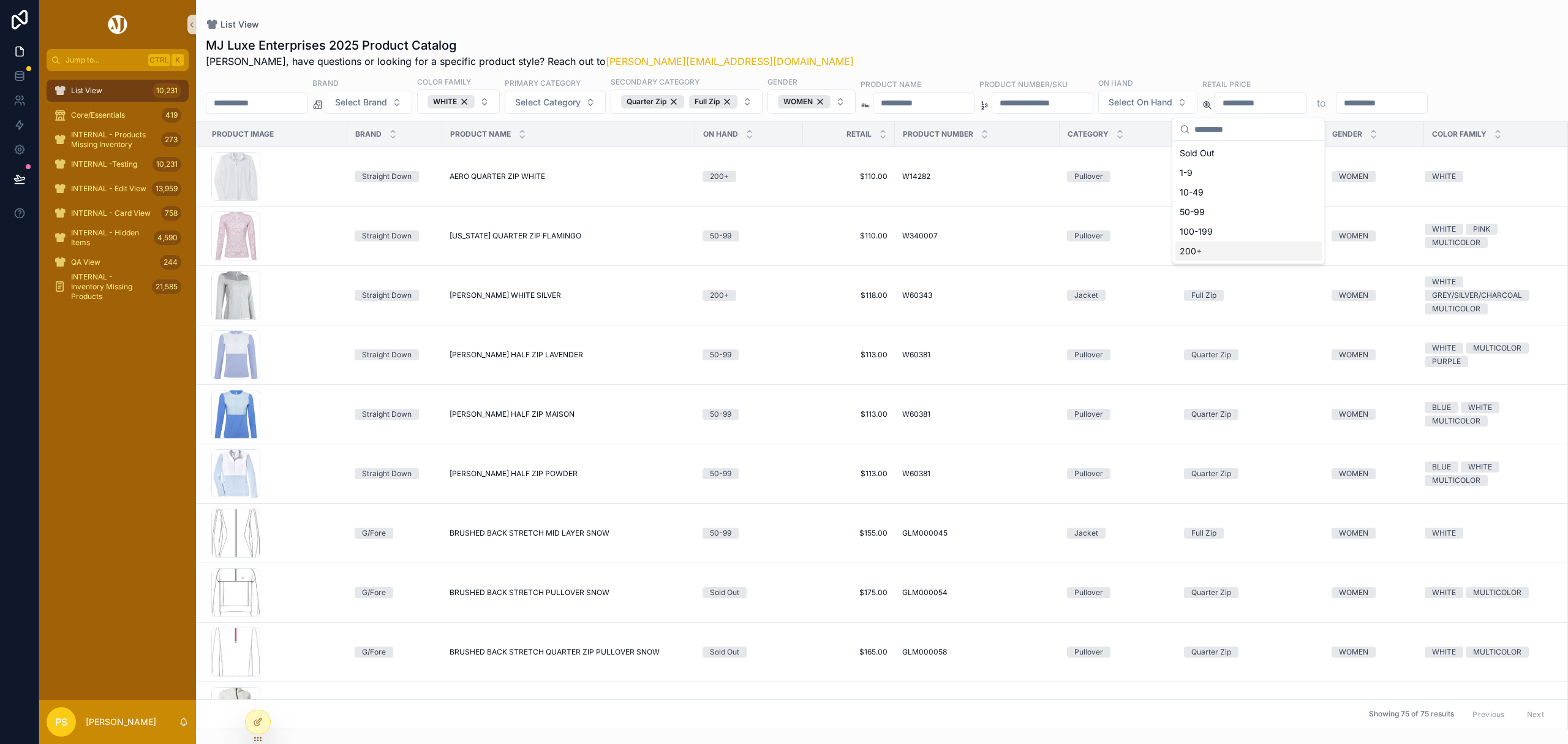
click at [1198, 251] on div "200+" at bounding box center [1249, 252] width 147 height 20
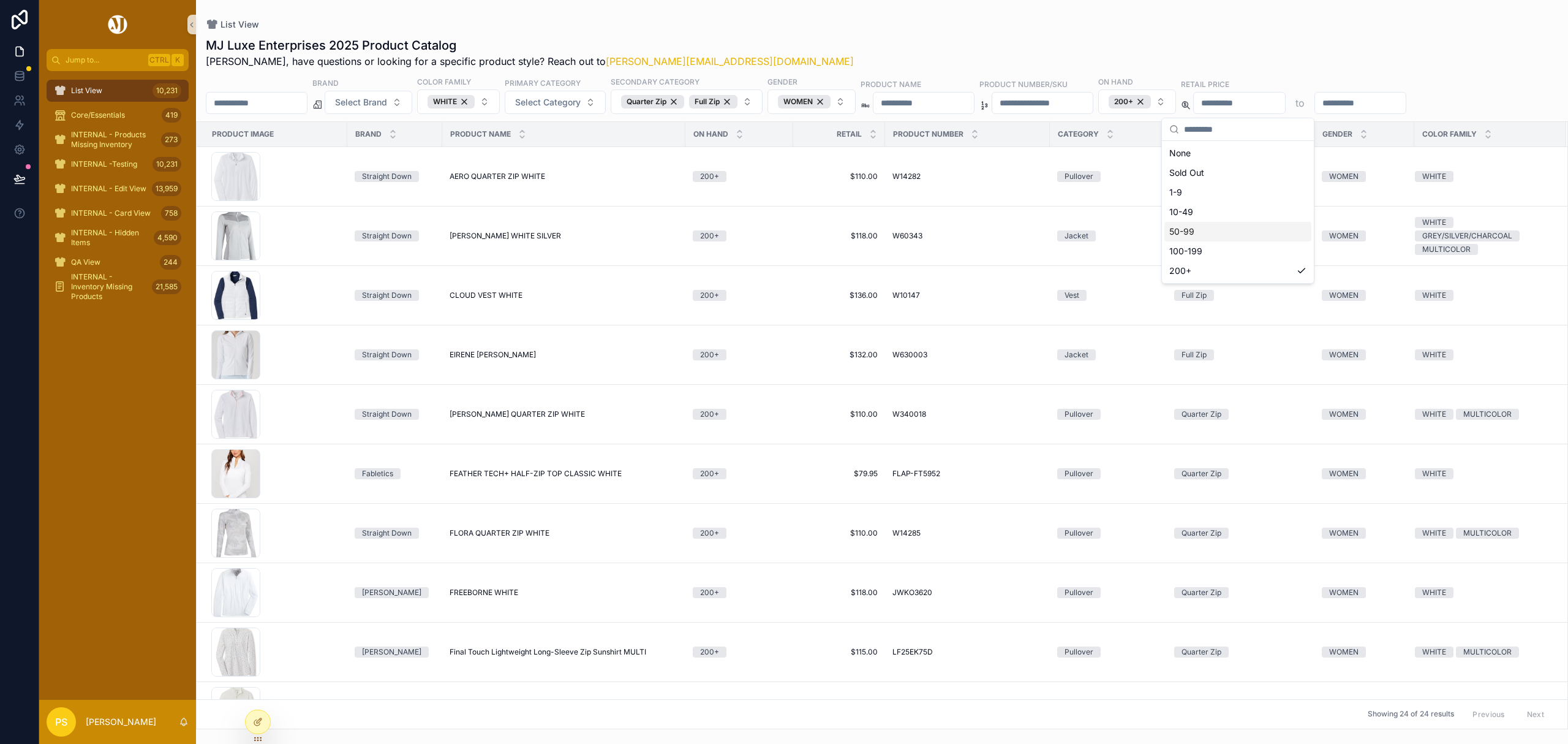
click at [811, 15] on div "List View MJ Luxe Enterprises 2025 Product Catalog Philip, have questions or lo…" at bounding box center [883, 365] width 1372 height 729
click at [393, 132] on icon "scrollable content" at bounding box center [393, 132] width 8 height 8
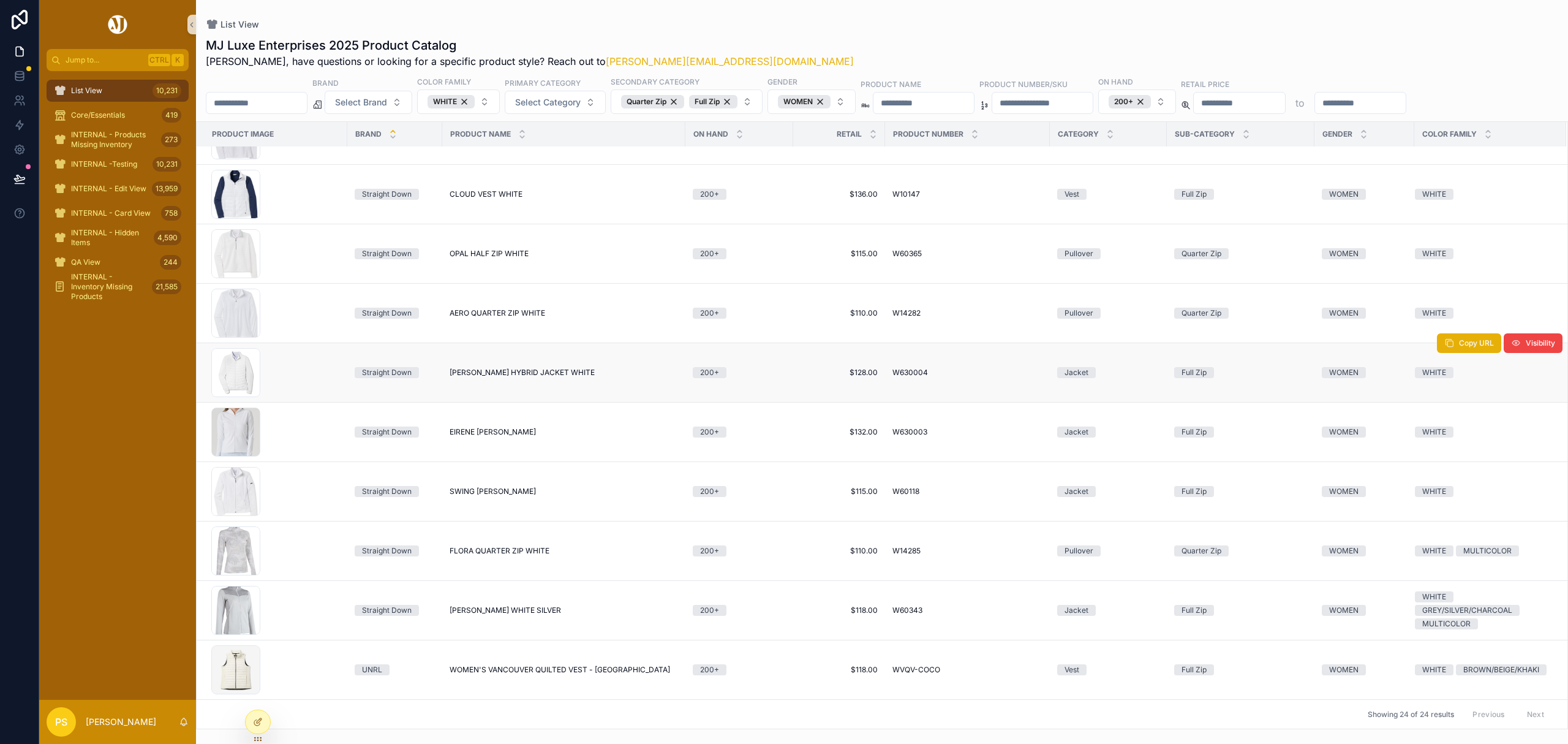
scroll to position [890, 0]
click at [18, 106] on icon at bounding box center [20, 100] width 12 height 12
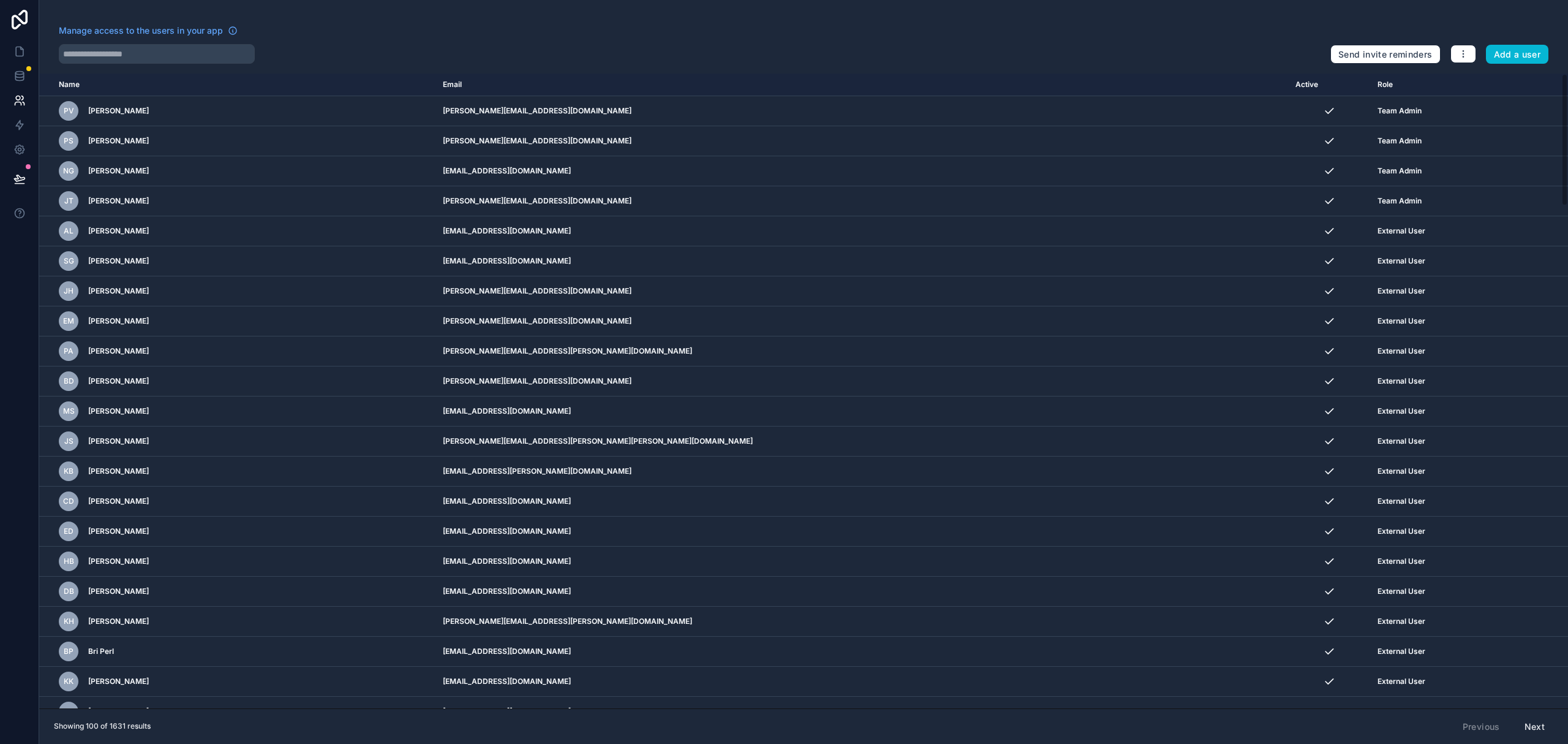
click at [115, 63] on div "Manage access to the users in your app Send invite reminders Add a user Name Em…" at bounding box center [803, 372] width 1529 height 744
click at [116, 51] on input "text" at bounding box center [157, 54] width 196 height 20
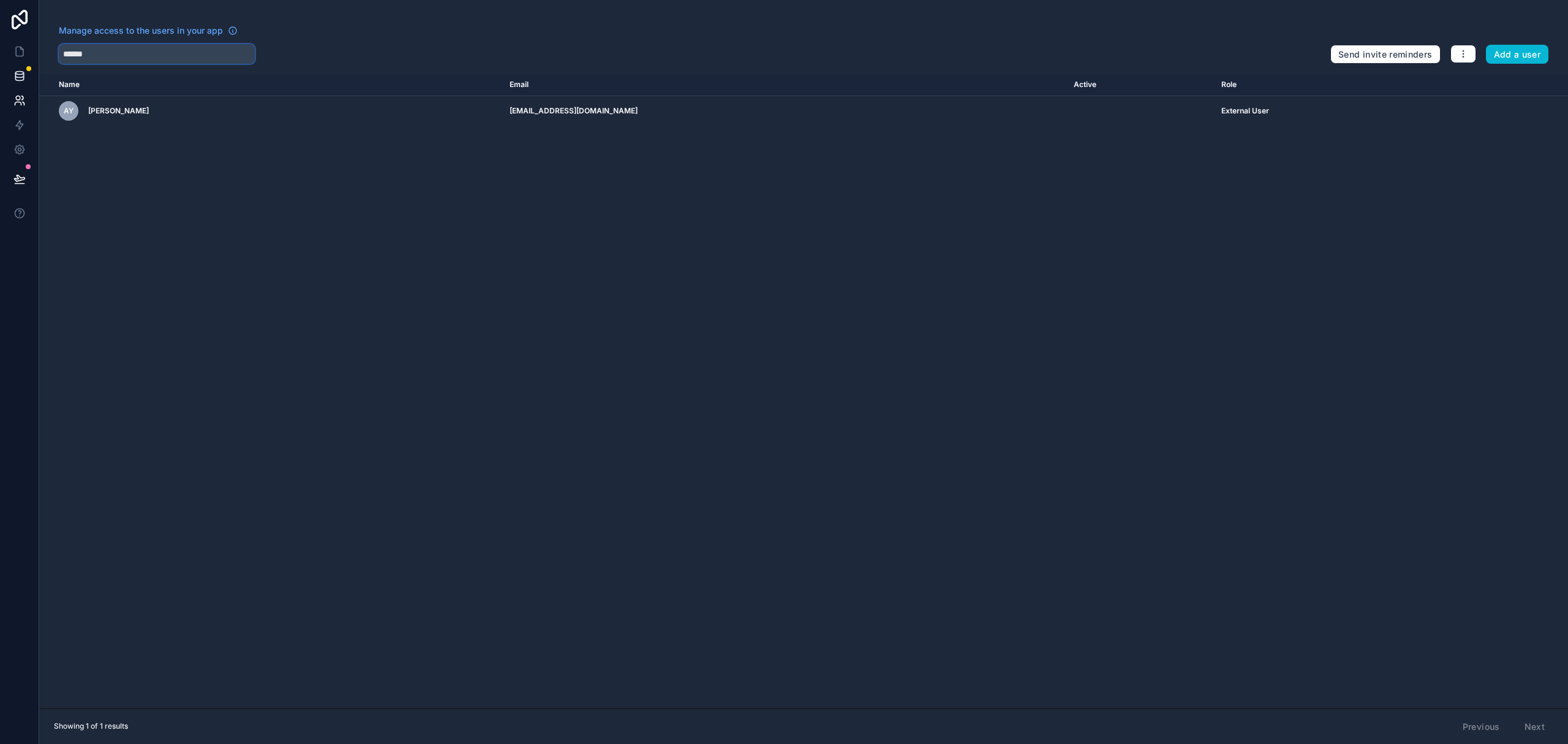
type input "******"
click at [1505, 60] on button "Add a user" at bounding box center [1518, 55] width 63 height 20
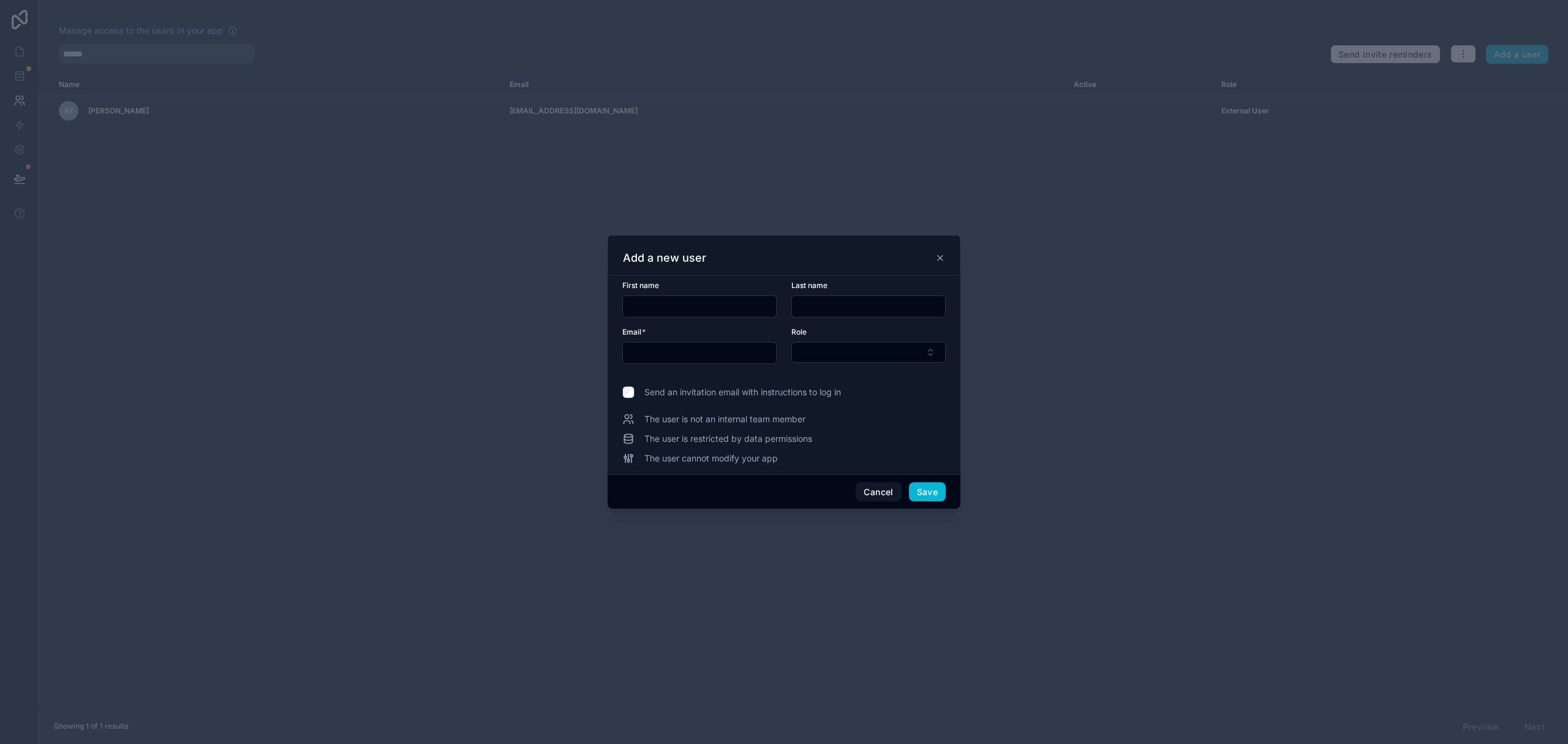
click at [666, 310] on input "text" at bounding box center [699, 307] width 153 height 17
type input "******"
type input "*****"
drag, startPoint x: 645, startPoint y: 354, endPoint x: 658, endPoint y: 353, distance: 13.0
click at [645, 354] on input "text" at bounding box center [699, 353] width 153 height 17
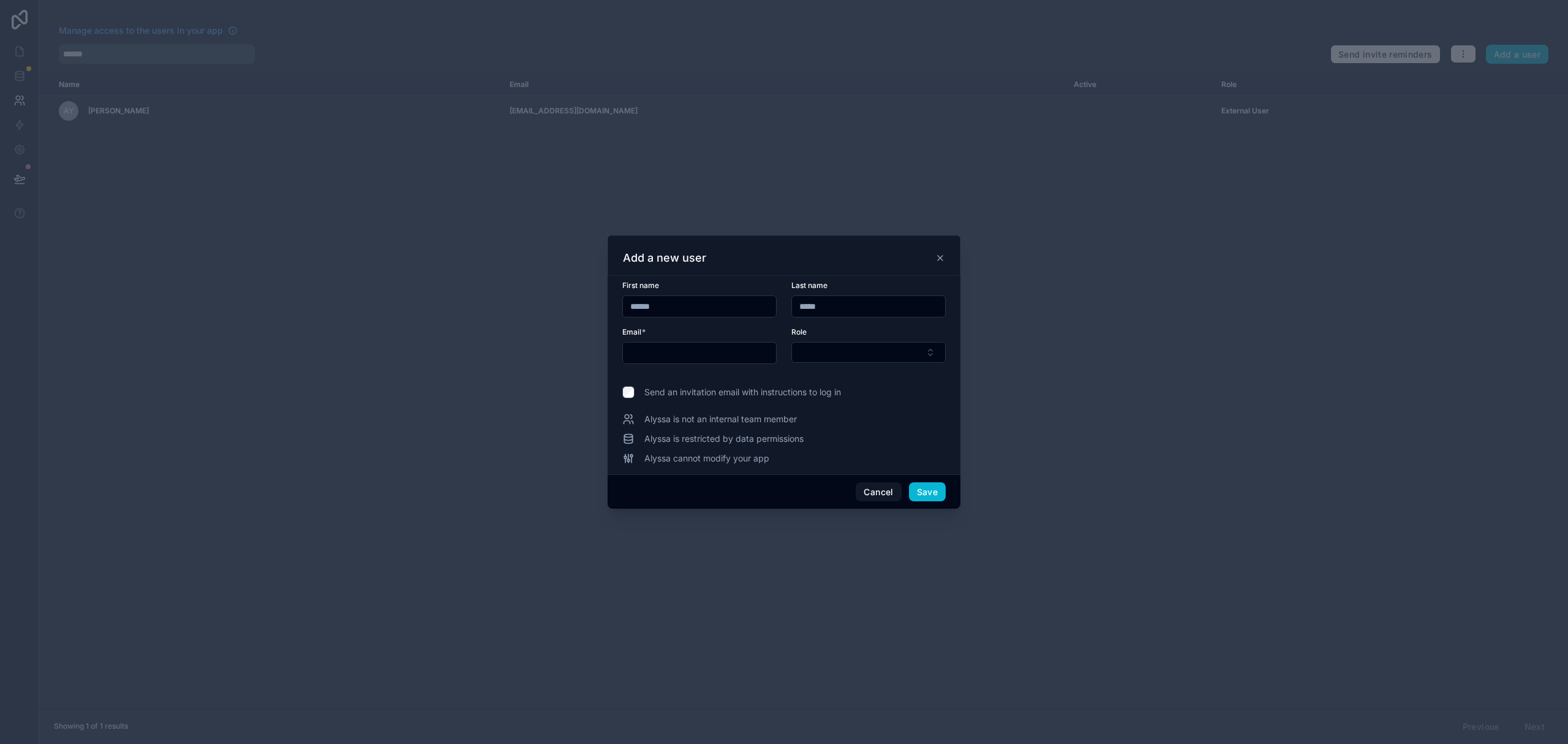
paste input "**********"
type input "**********"
click at [845, 346] on button "Select Button" at bounding box center [869, 352] width 154 height 21
click at [844, 439] on span "External User" at bounding box center [826, 440] width 53 height 12
click at [935, 491] on button "Save" at bounding box center [928, 493] width 37 height 20
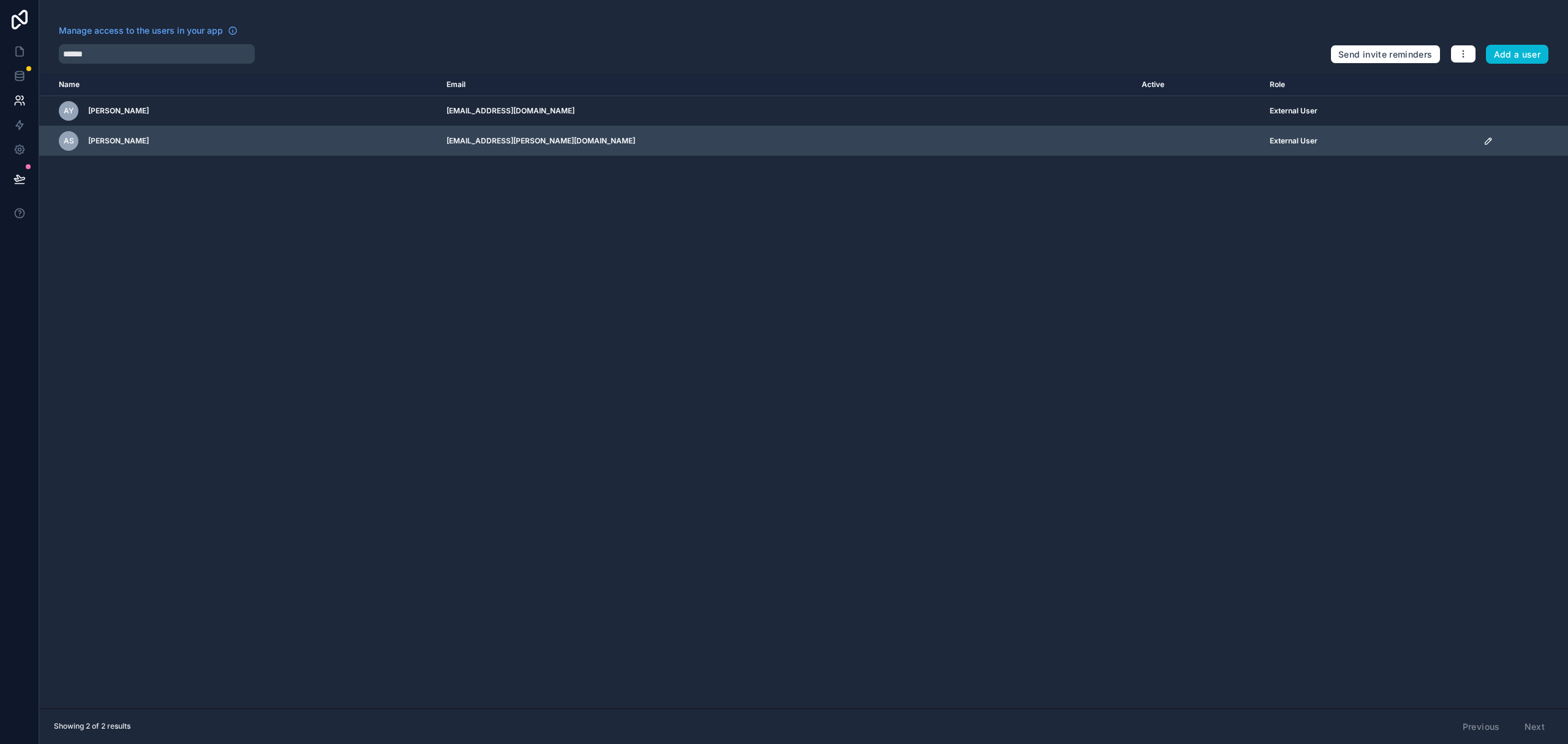
click at [1485, 141] on icon "scrollable content" at bounding box center [1488, 141] width 6 height 6
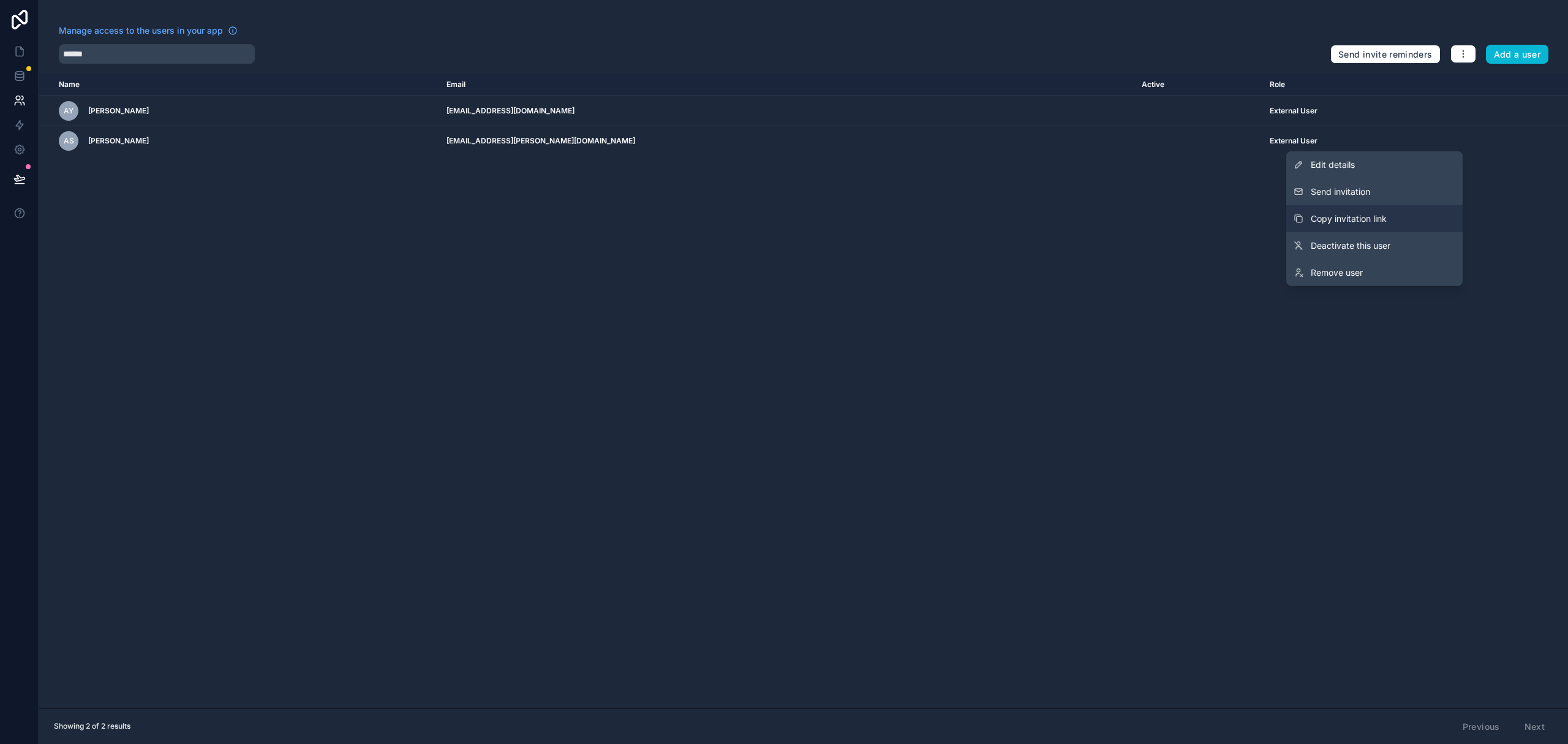
click at [1380, 213] on span "Copy invitation link" at bounding box center [1349, 219] width 76 height 12
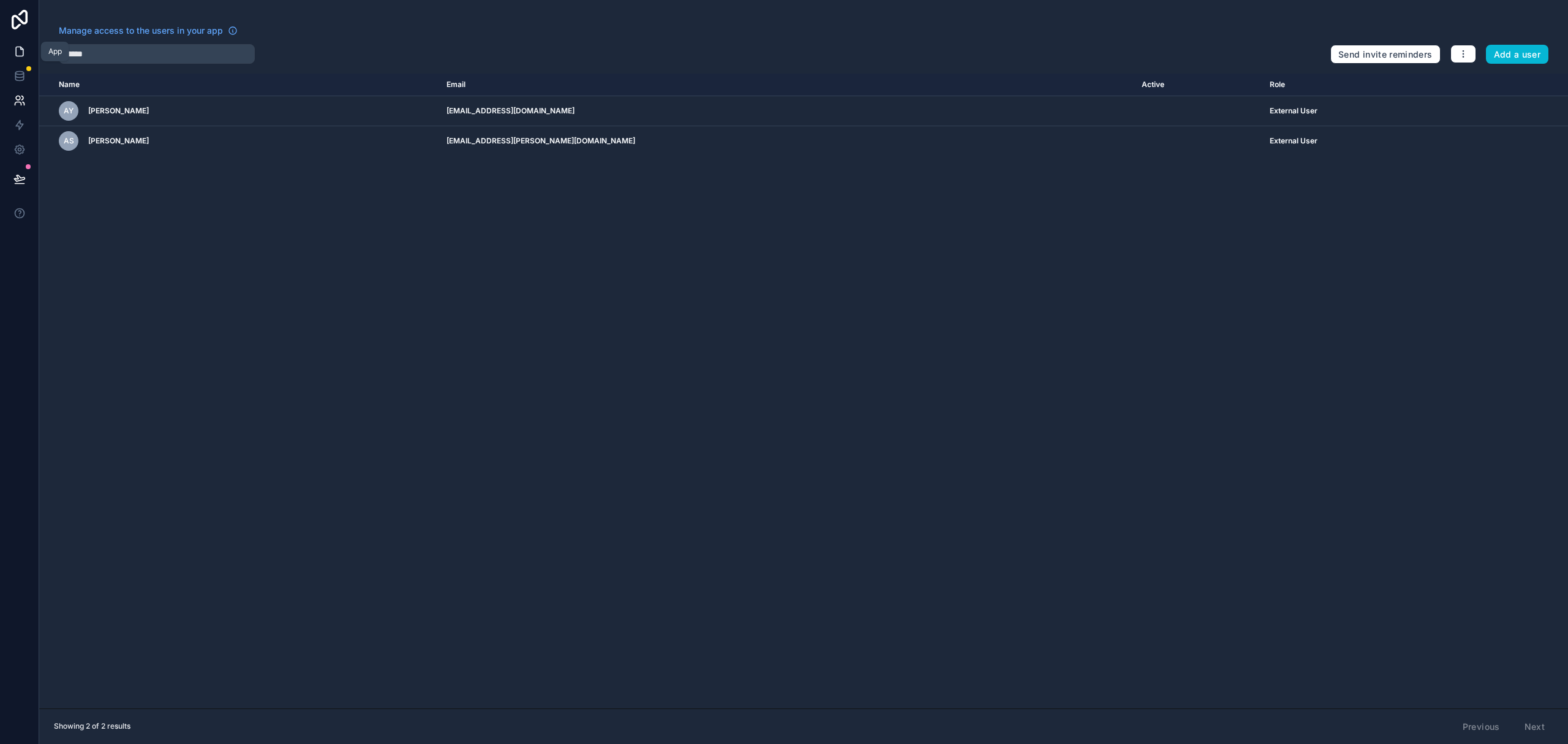
click at [21, 52] on icon at bounding box center [20, 51] width 12 height 12
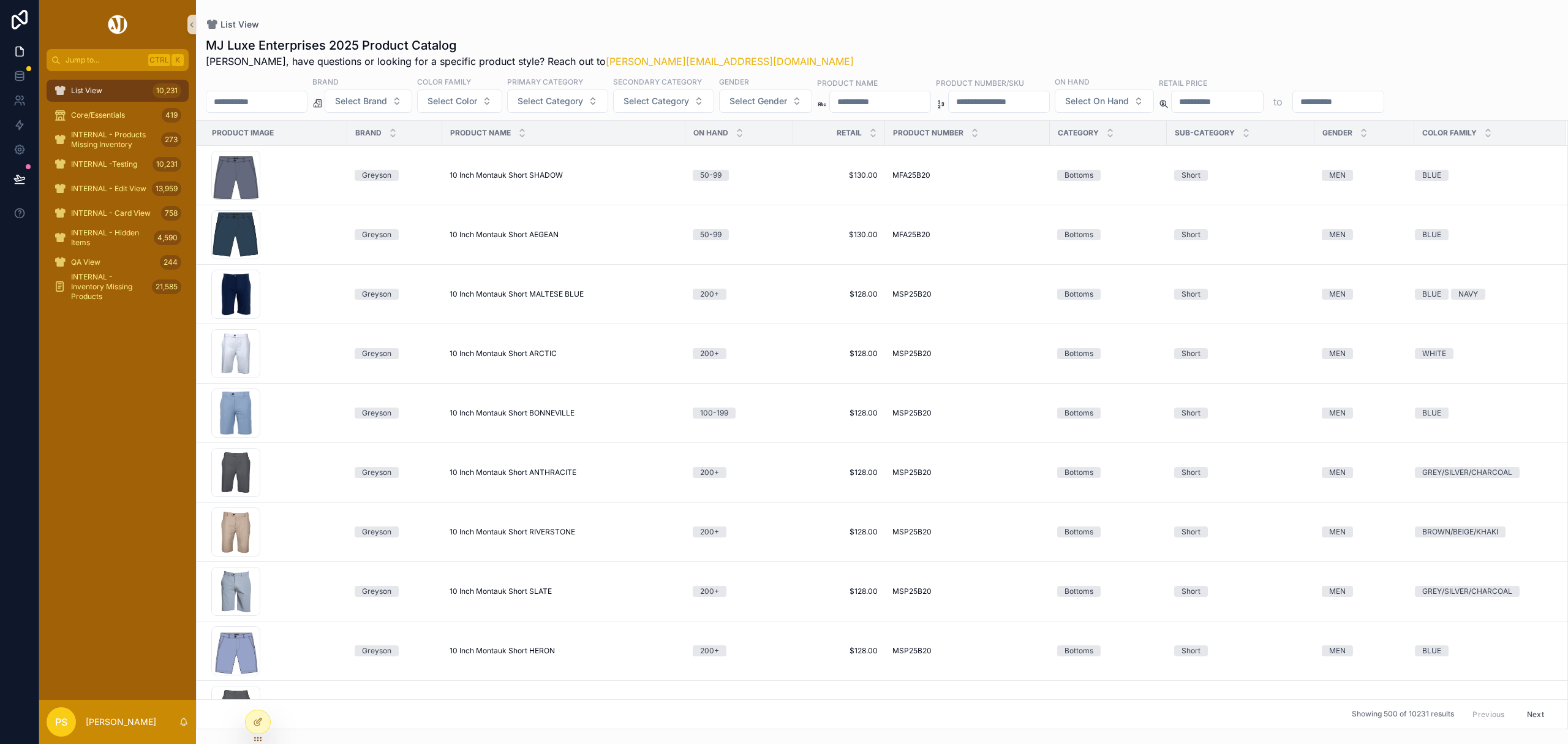
click at [143, 89] on div "List View 10,231" at bounding box center [118, 91] width 128 height 20
click at [387, 101] on span "Select Brand" at bounding box center [361, 101] width 52 height 12
click at [857, 1] on div "List View MJ Luxe Enterprises 2025 Product Catalog Philip, have questions or lo…" at bounding box center [883, 365] width 1372 height 729
click at [583, 103] on span "Select Category" at bounding box center [550, 101] width 66 height 12
click at [549, 265] on div "Tee Shirt" at bounding box center [591, 266] width 147 height 20
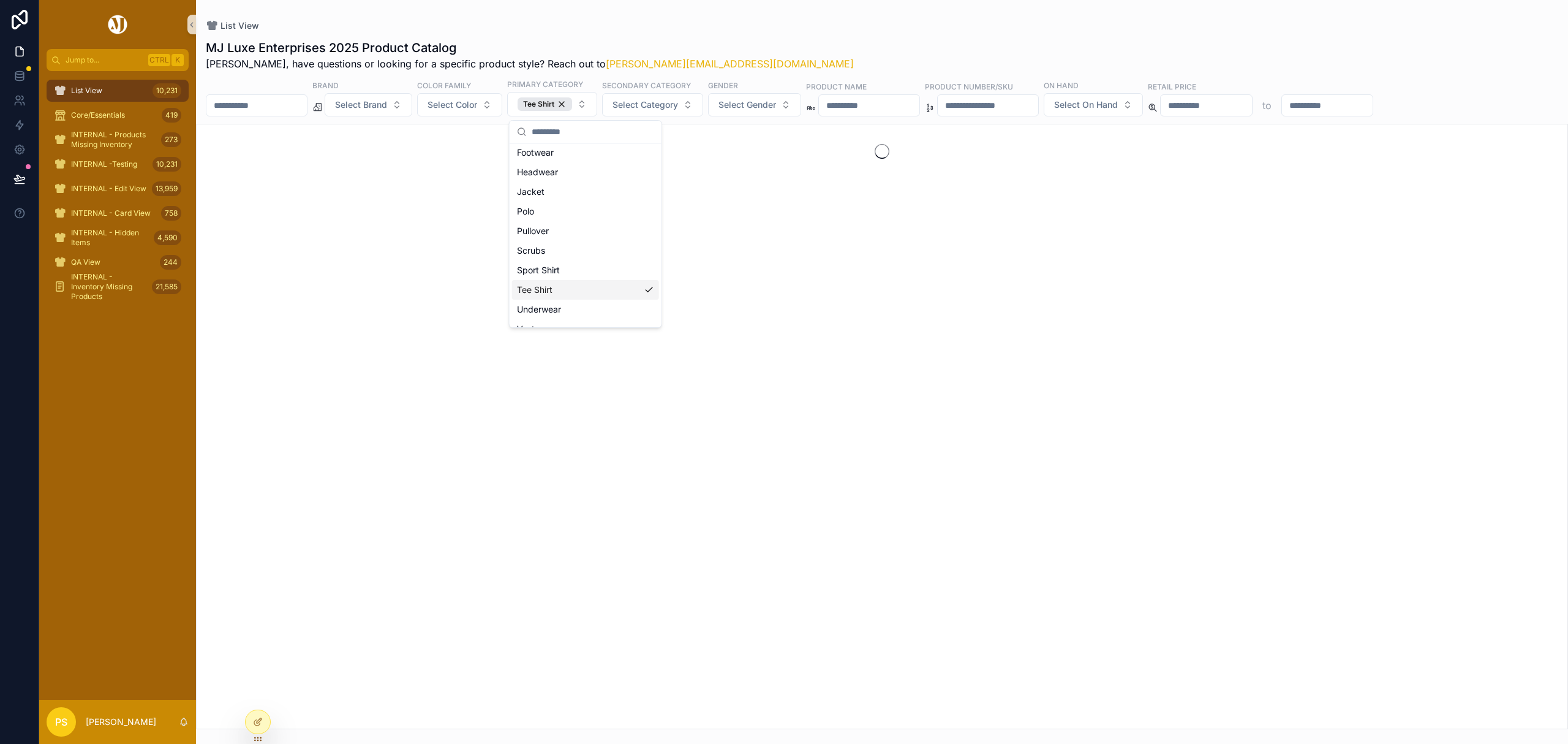
scroll to position [101, 0]
click at [678, 100] on span "Select Category" at bounding box center [646, 105] width 66 height 12
click at [666, 243] on div "Short Sleeve" at bounding box center [687, 244] width 147 height 20
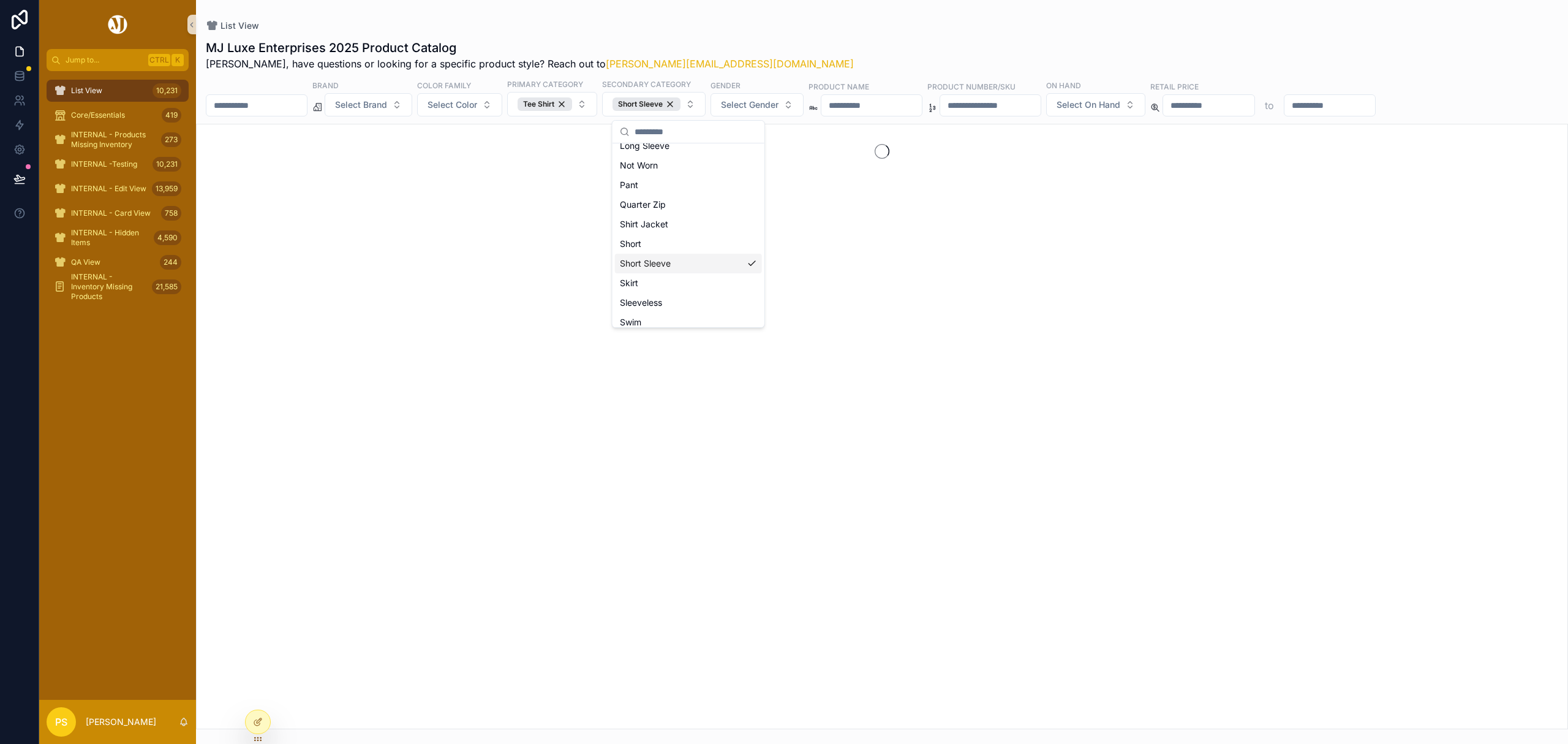
scroll to position [265, 0]
click at [474, 103] on span "Select Color" at bounding box center [452, 105] width 50 height 12
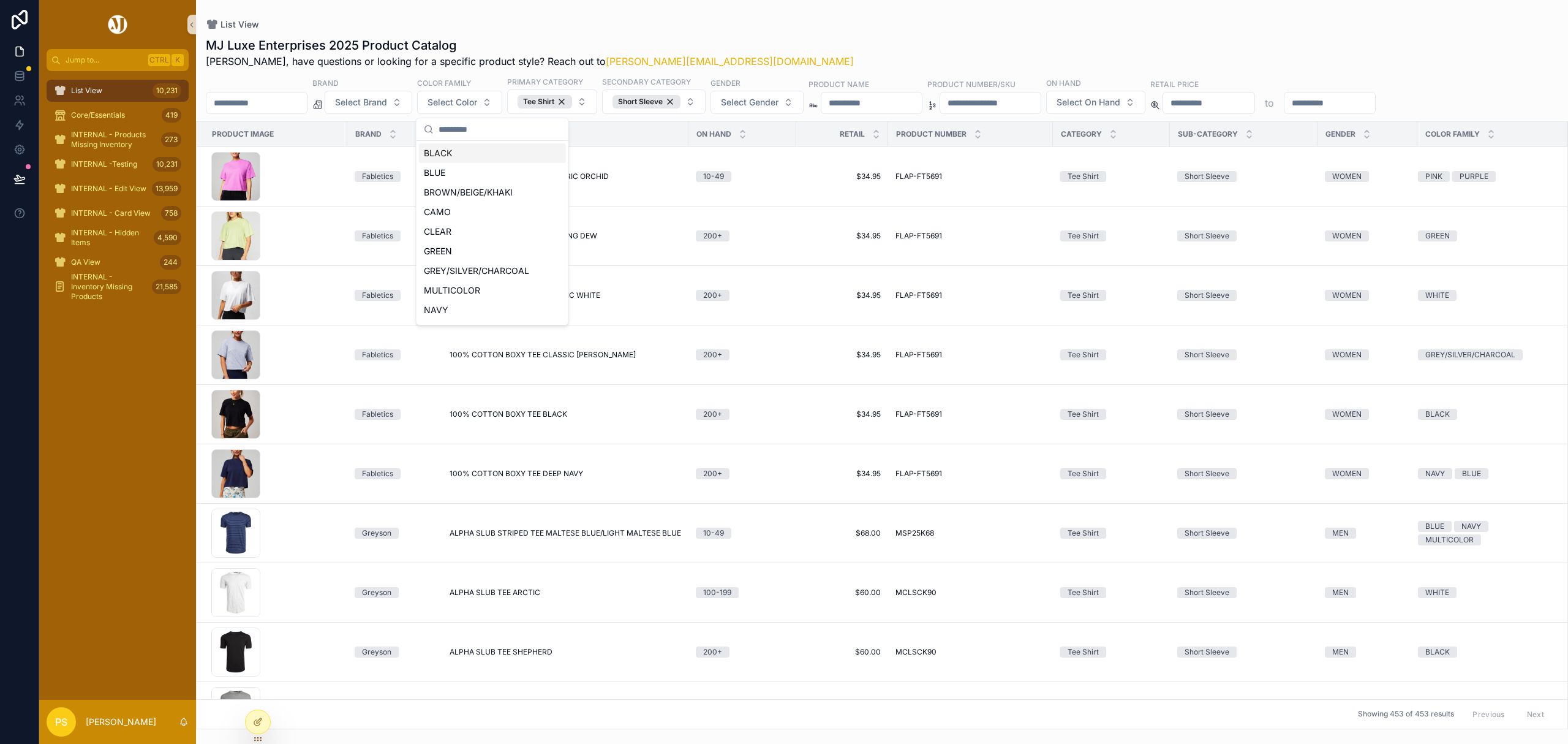
click at [463, 158] on div "BLACK" at bounding box center [492, 154] width 147 height 20
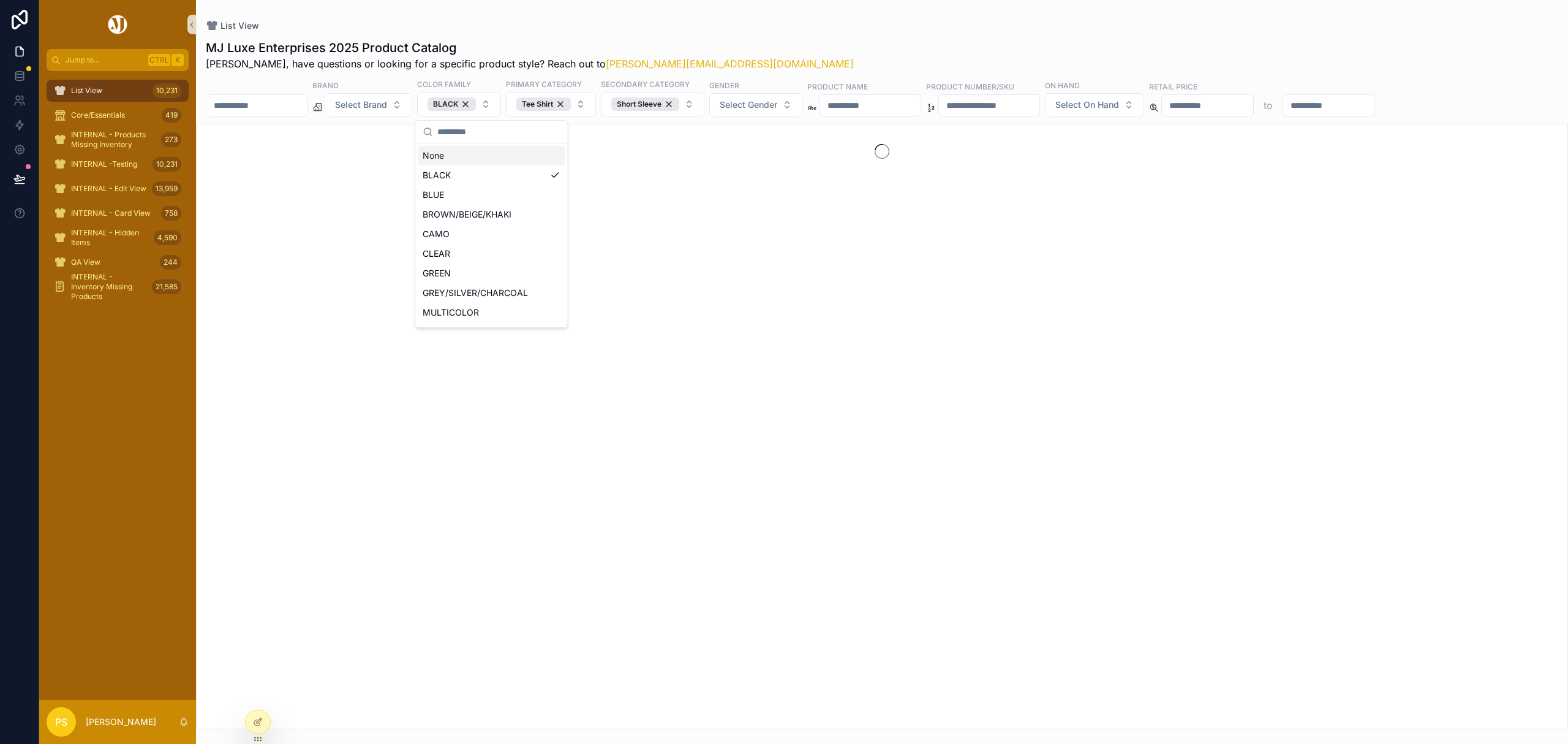
click at [928, 26] on div "List View" at bounding box center [882, 26] width 1353 height 12
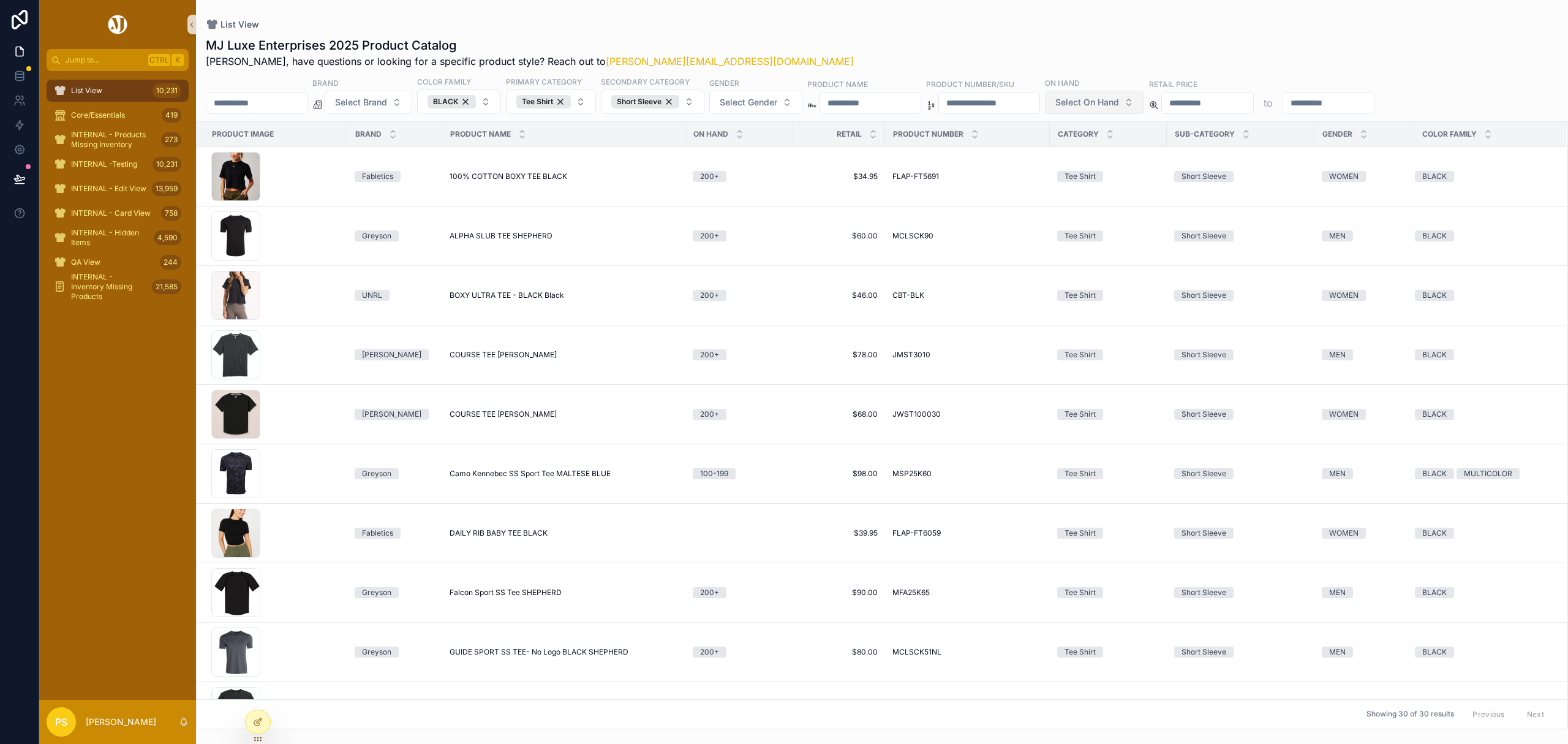
click at [1119, 106] on span "Select On Hand" at bounding box center [1087, 102] width 63 height 12
click at [1147, 252] on div "200+" at bounding box center [1194, 252] width 147 height 20
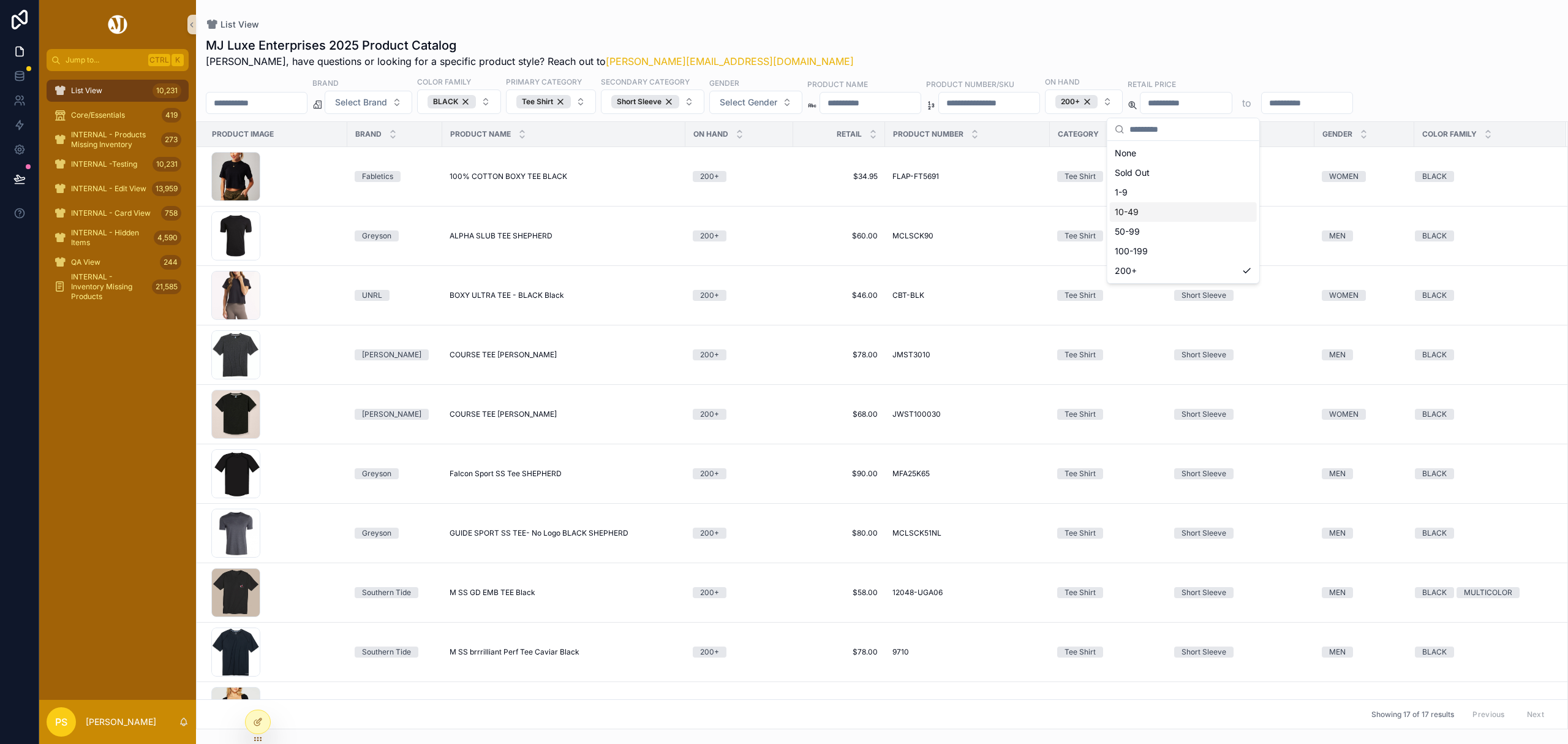
click at [851, 27] on div "List View" at bounding box center [882, 24] width 1353 height 10
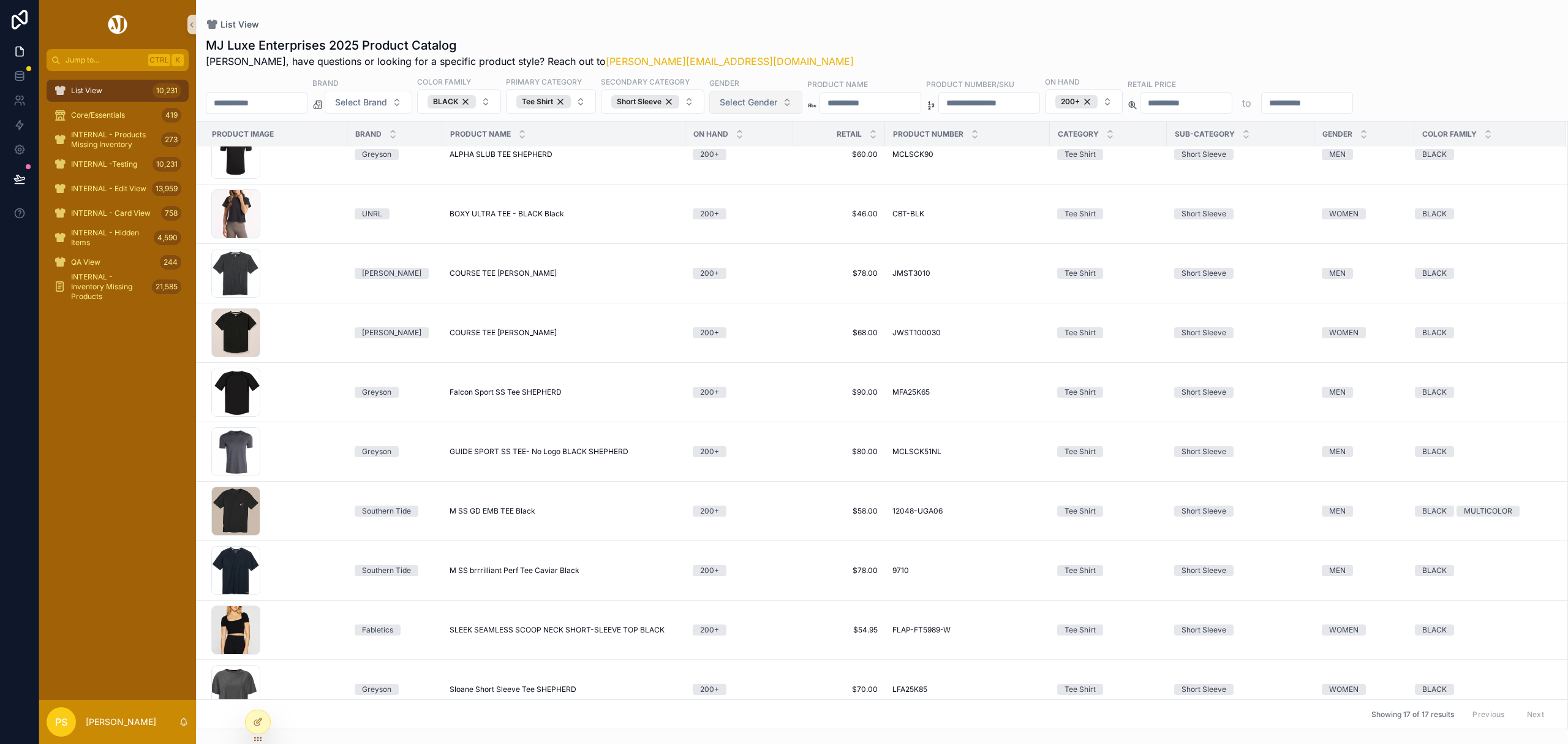
click at [777, 106] on span "Select Gender" at bounding box center [748, 102] width 57 height 12
click at [753, 168] on div "WOMEN" at bounding box center [792, 173] width 147 height 20
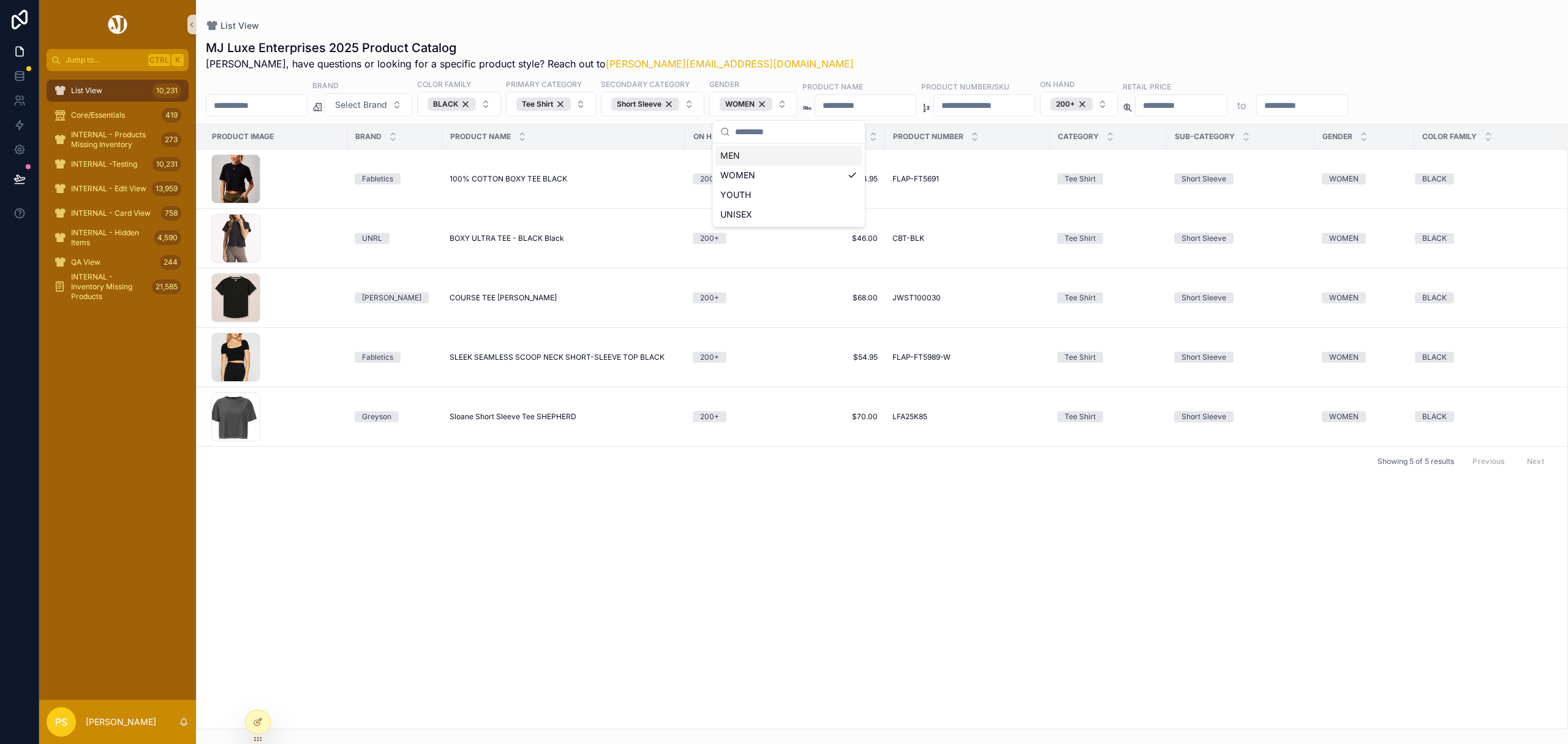
click at [822, 32] on div "MJ Luxe Enterprises 2025 Product Catalog Philip, have questions or looking for …" at bounding box center [883, 381] width 1372 height 697
click at [100, 91] on span "List View" at bounding box center [86, 90] width 31 height 10
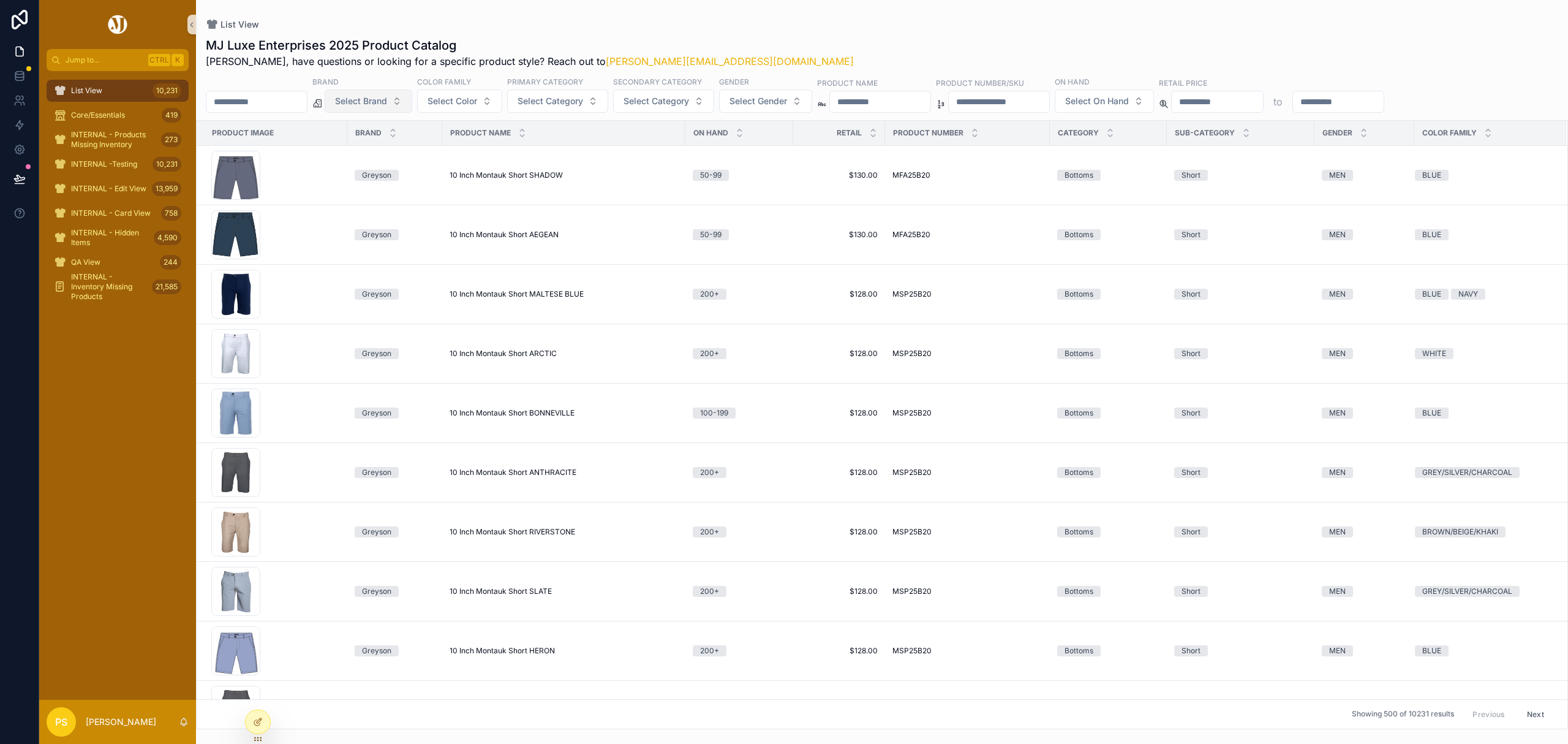
click at [402, 109] on button "Select Brand" at bounding box center [368, 101] width 88 height 23
click at [383, 191] on div "Holderness & Bourne" at bounding box center [400, 191] width 147 height 20
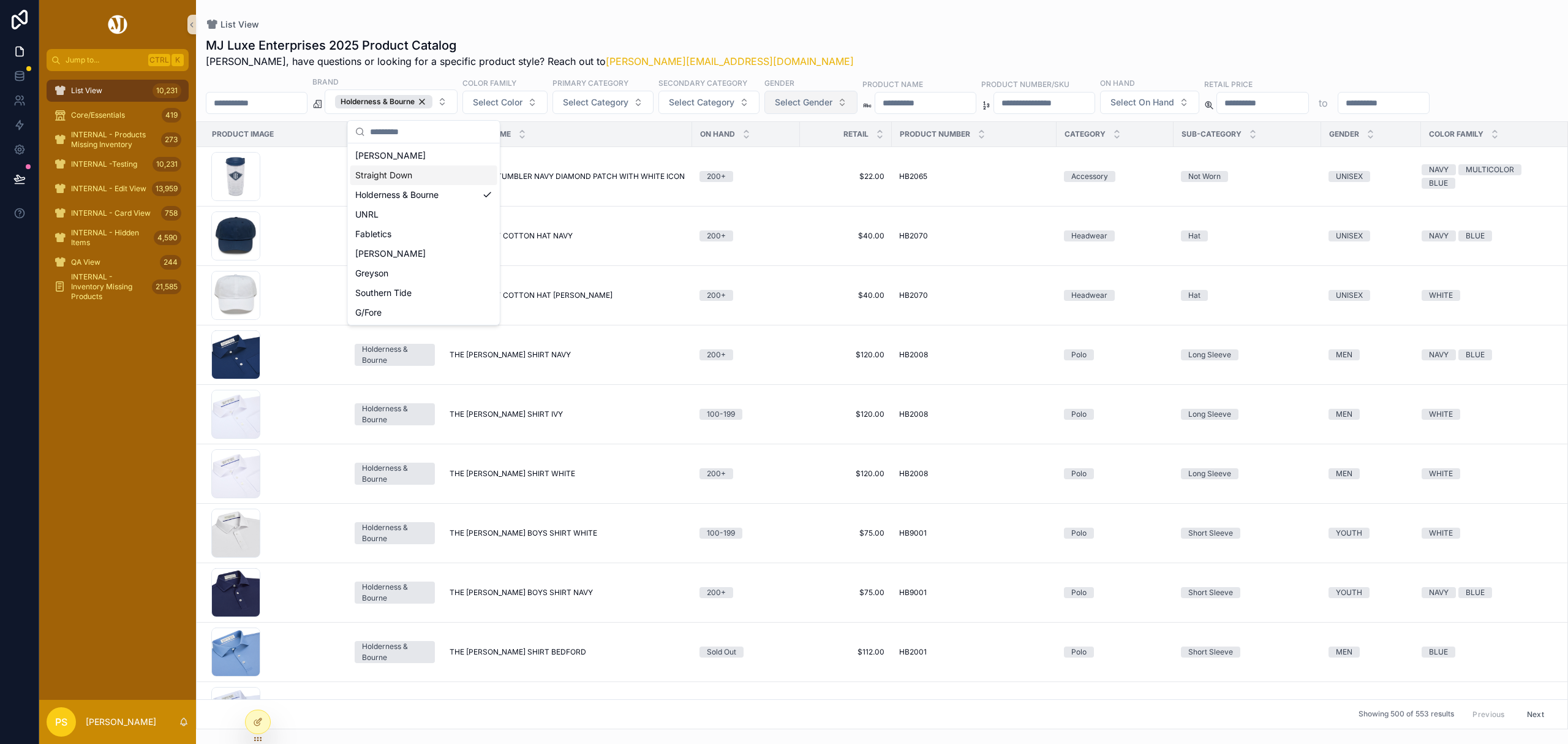
click at [857, 109] on button "Select Gender" at bounding box center [812, 102] width 93 height 23
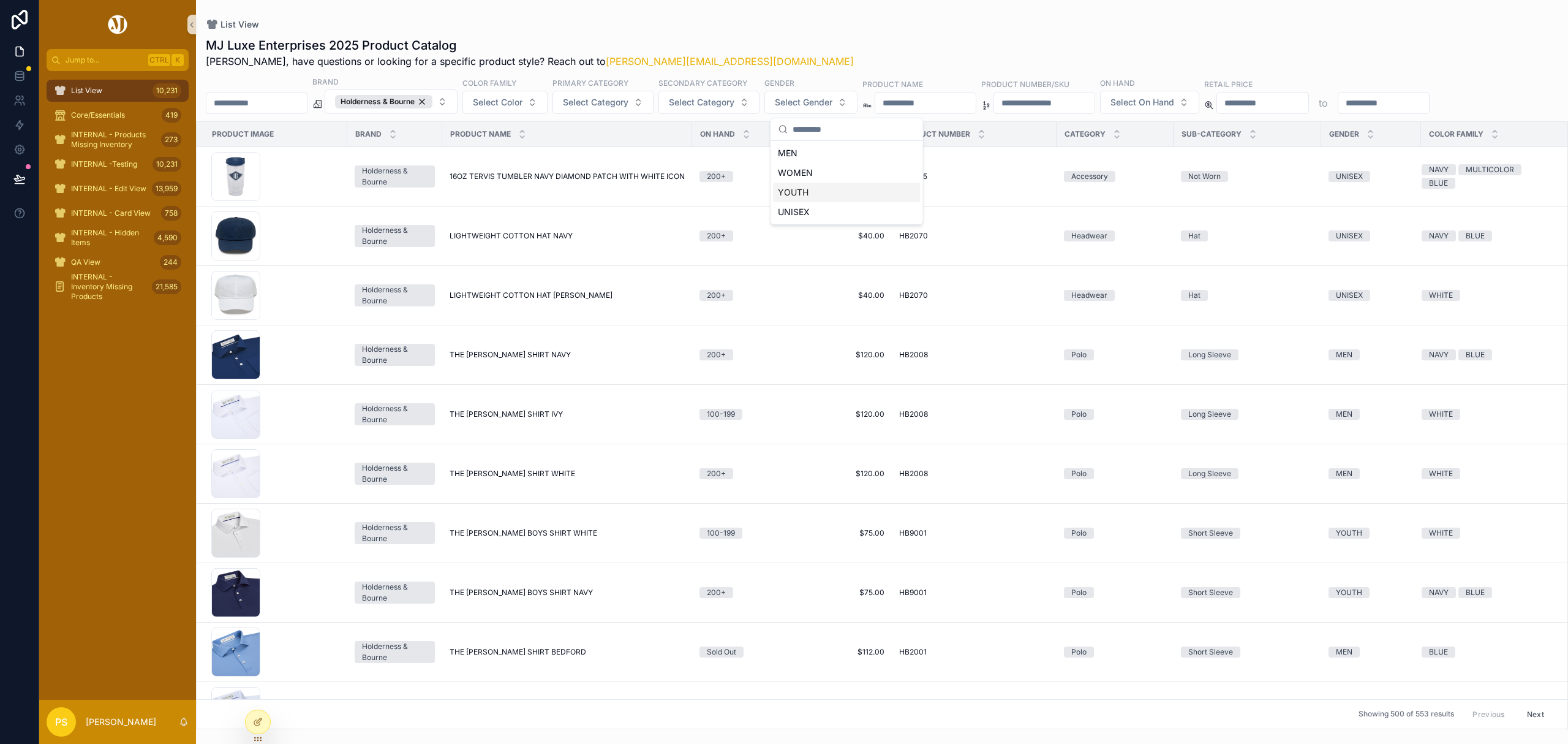
click at [819, 189] on div "YOUTH" at bounding box center [847, 193] width 147 height 20
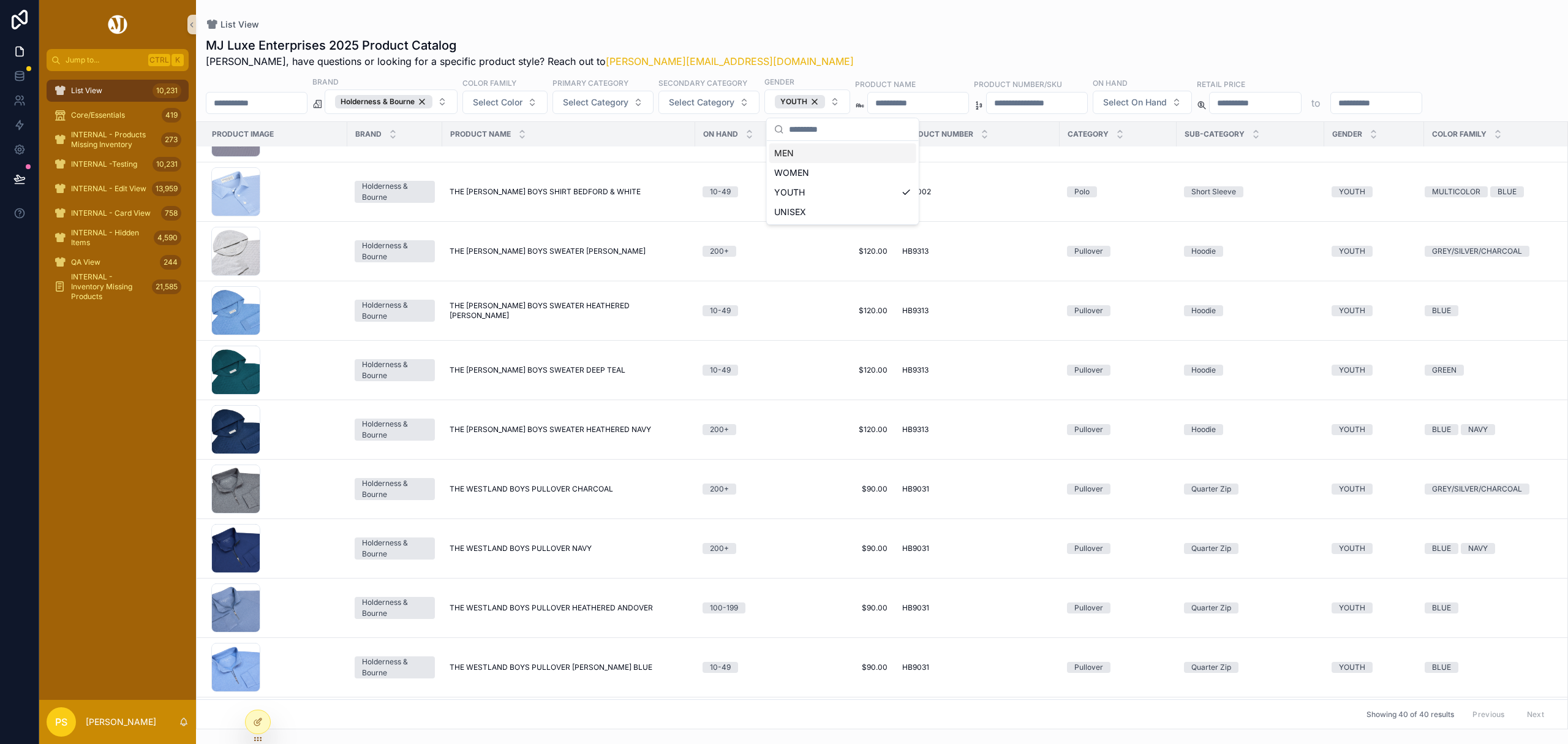
scroll to position [1434, 0]
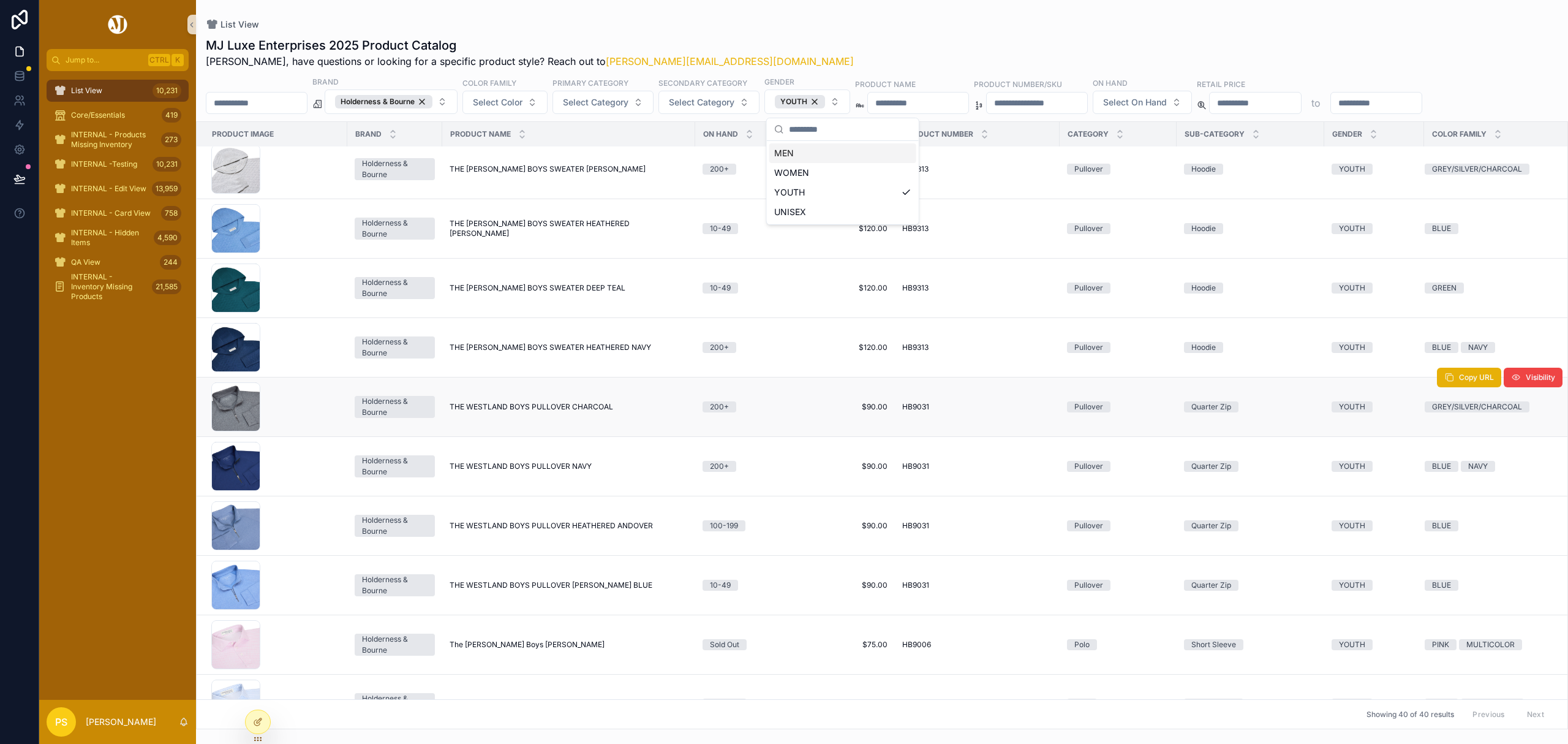
click at [523, 411] on span "THE WESTLAND BOYS PULLOVER CHARCOAL" at bounding box center [531, 407] width 164 height 10
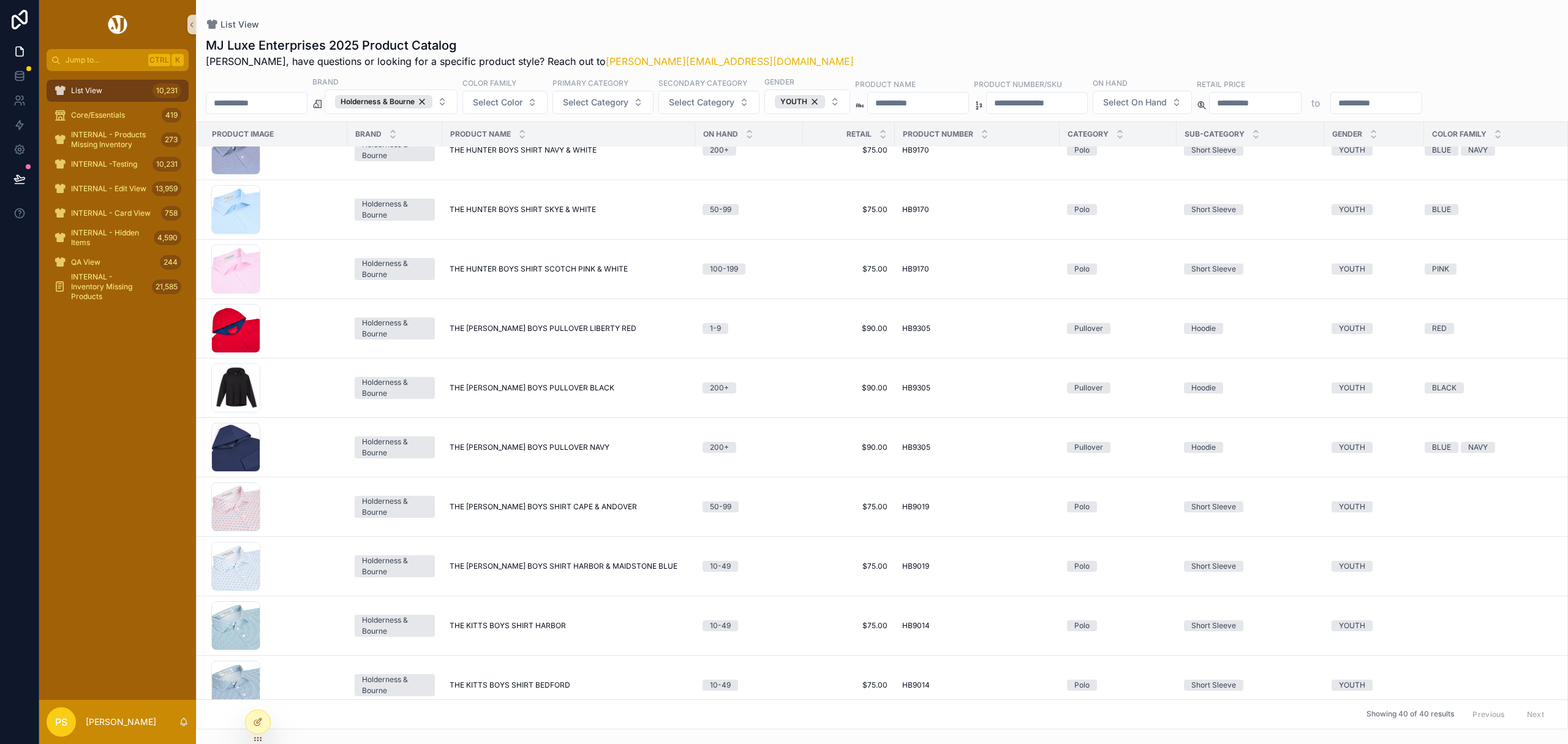
scroll to position [703, 0]
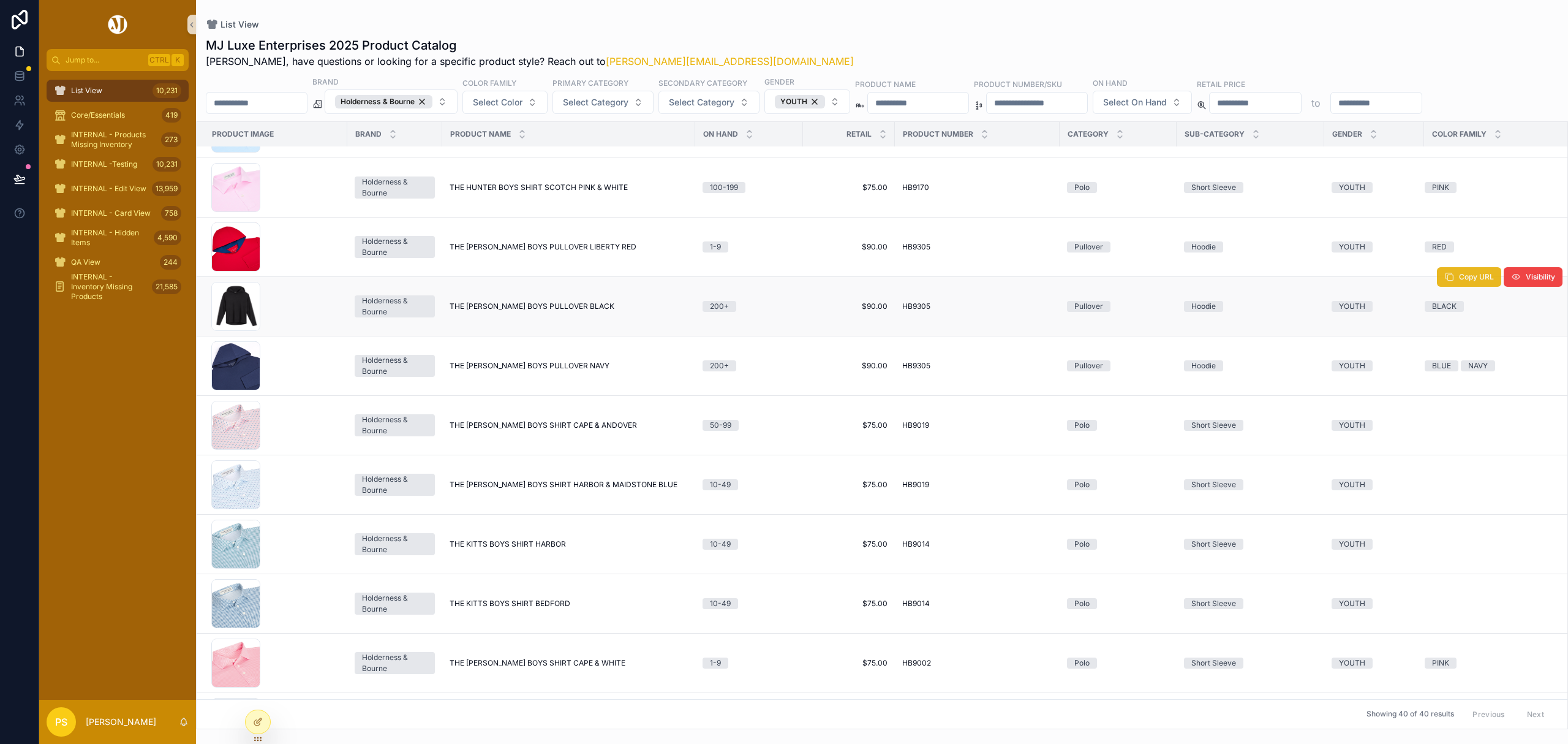
click at [1459, 278] on span "Copy URL" at bounding box center [1477, 277] width 35 height 10
click at [471, 311] on span "THE [PERSON_NAME] BOYS PULLOVER BLACK" at bounding box center [532, 306] width 165 height 10
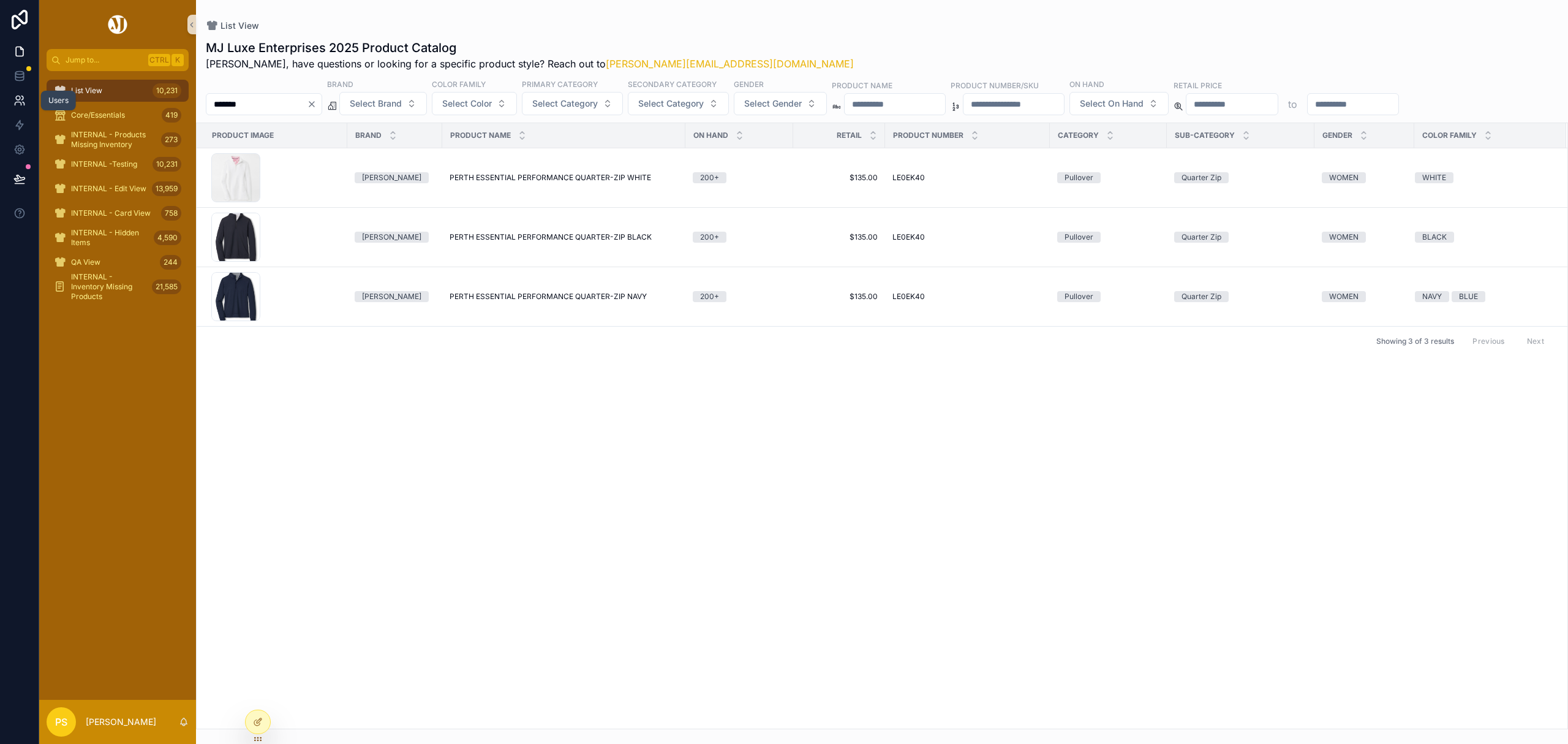
click at [24, 94] on icon at bounding box center [20, 100] width 12 height 12
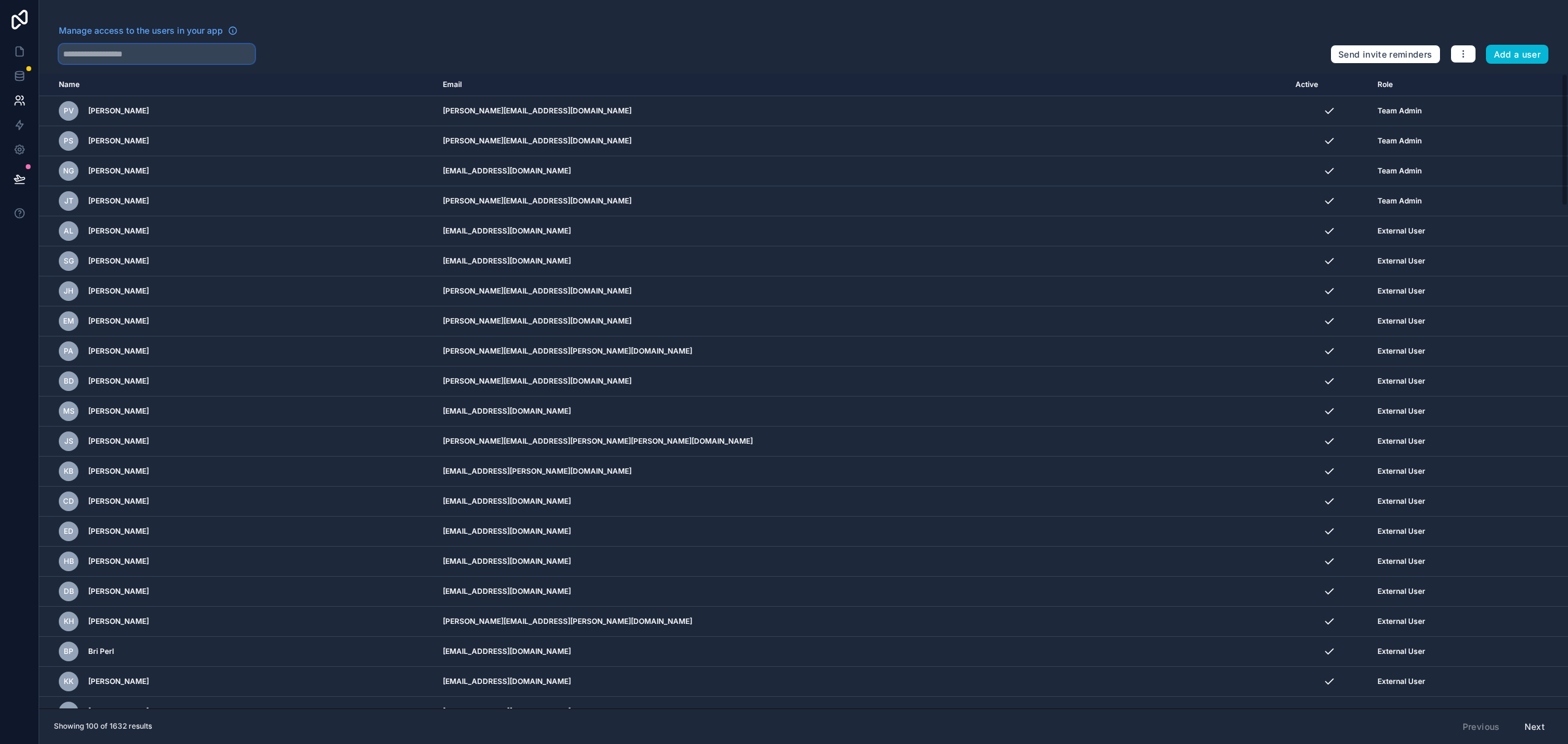
click at [183, 50] on input "text" at bounding box center [157, 54] width 196 height 20
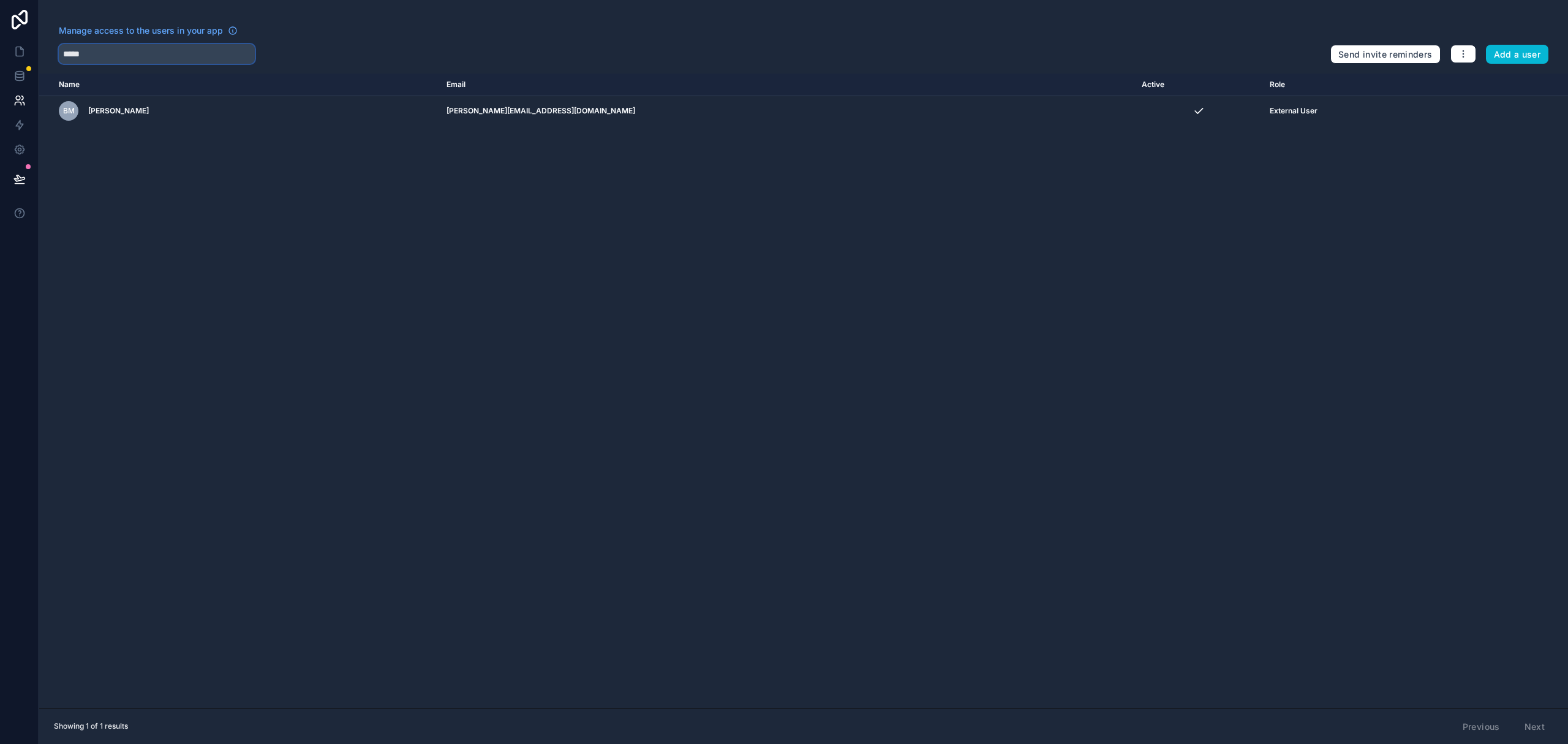
type input "*****"
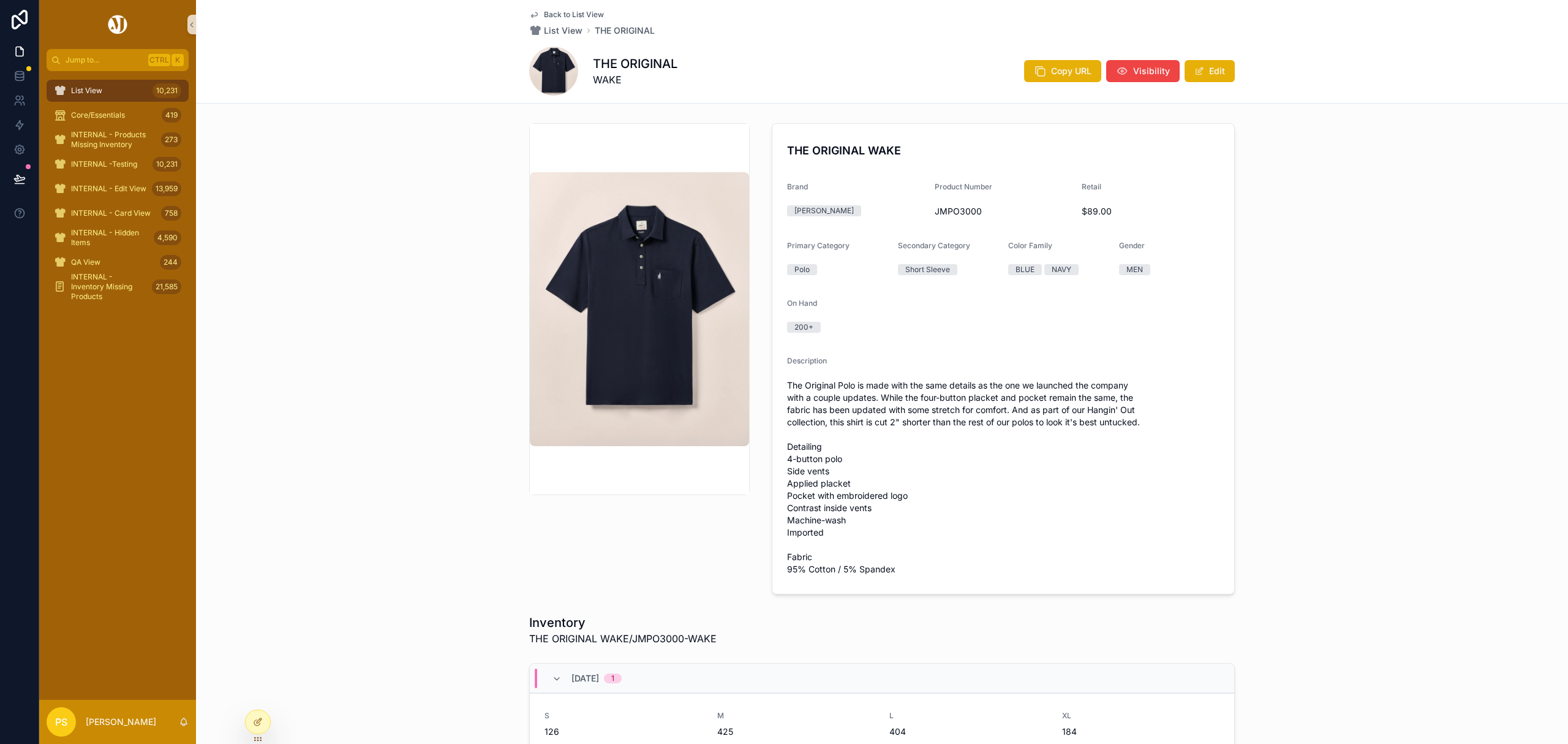
scroll to position [35, 0]
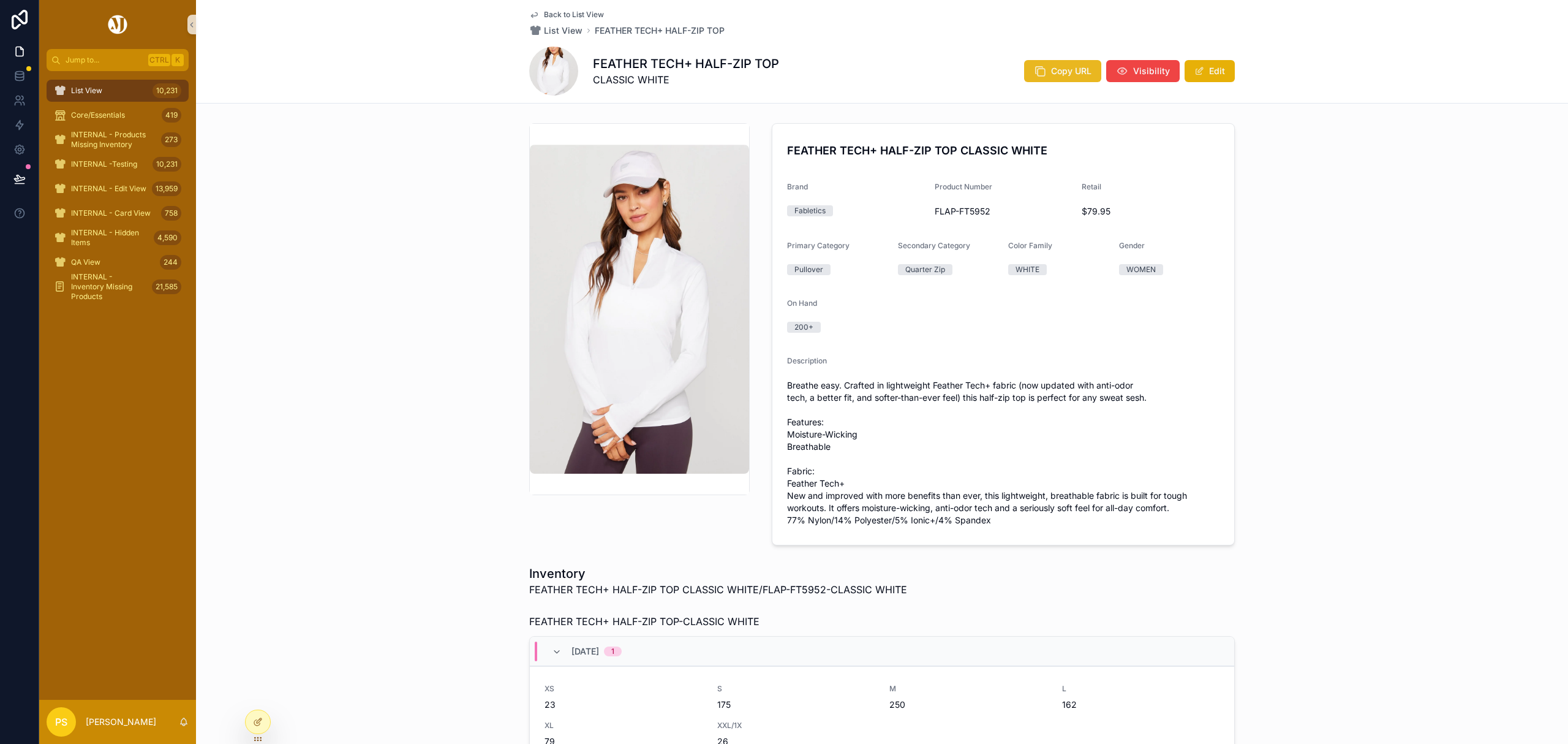
click at [1045, 79] on button "Copy URL" at bounding box center [1062, 71] width 77 height 22
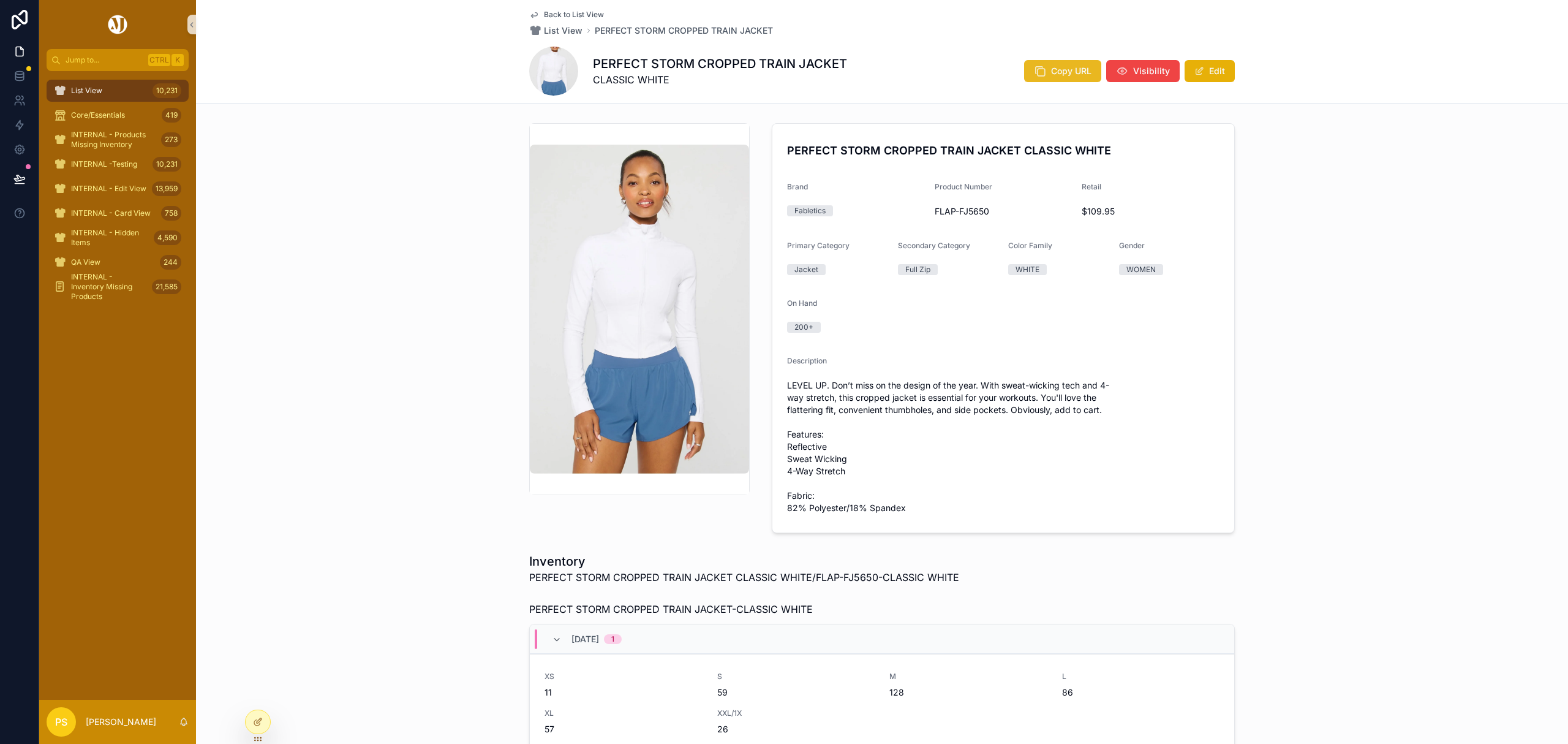
click at [1044, 73] on button "Copy URL" at bounding box center [1062, 71] width 77 height 22
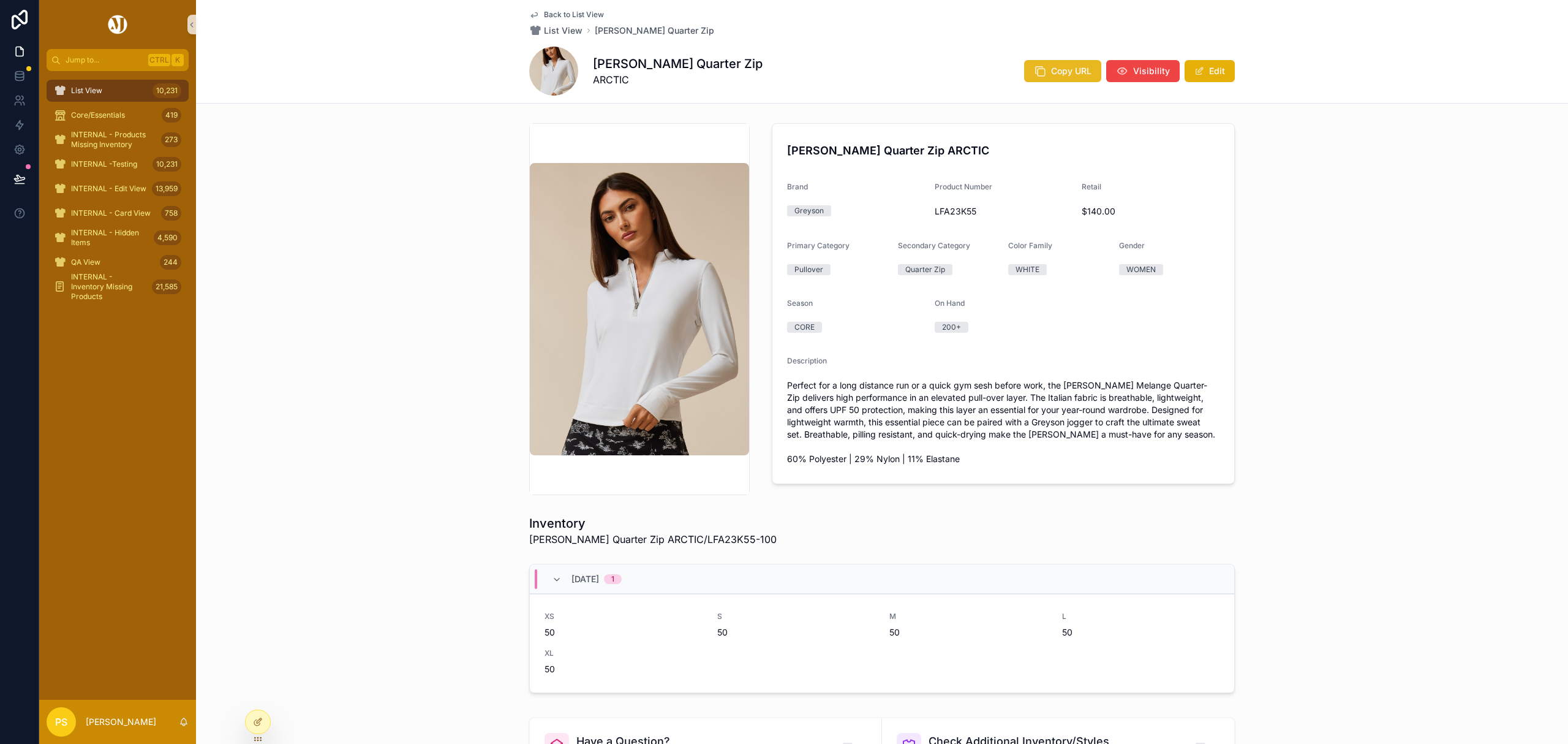
click at [1051, 76] on span "Copy URL" at bounding box center [1071, 71] width 40 height 12
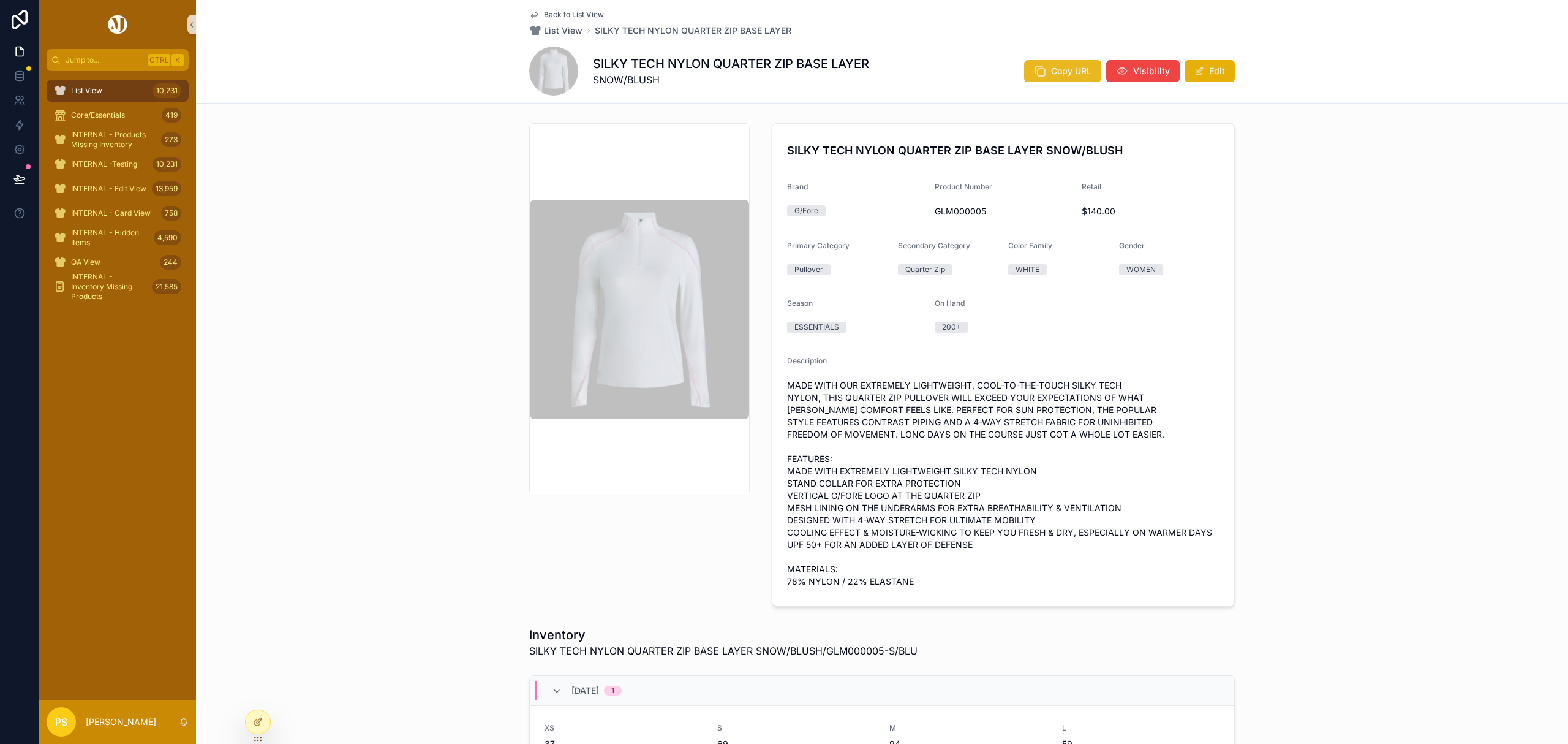
click at [1057, 67] on span "Copy URL" at bounding box center [1071, 71] width 40 height 12
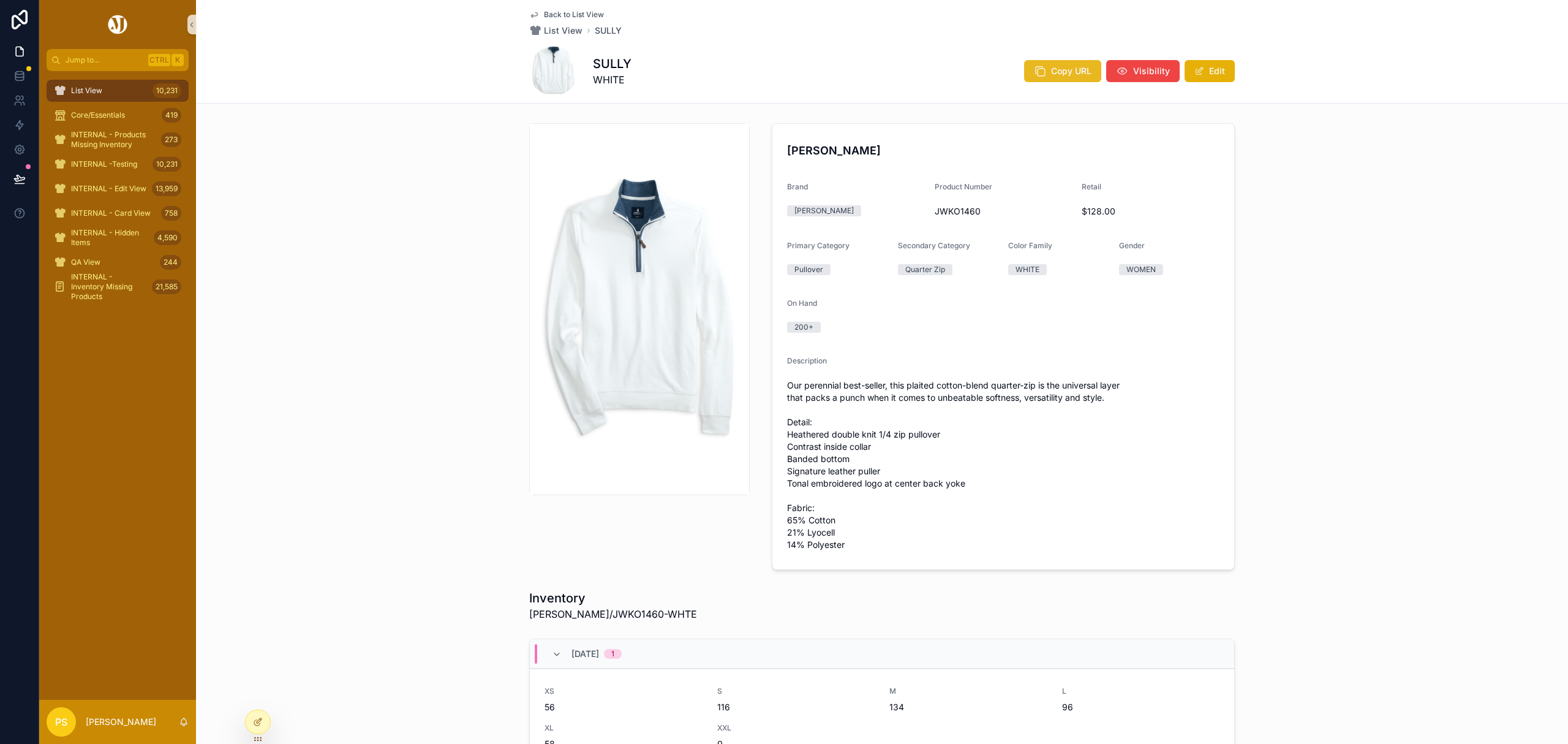
click at [1051, 71] on span "Copy URL" at bounding box center [1071, 71] width 40 height 12
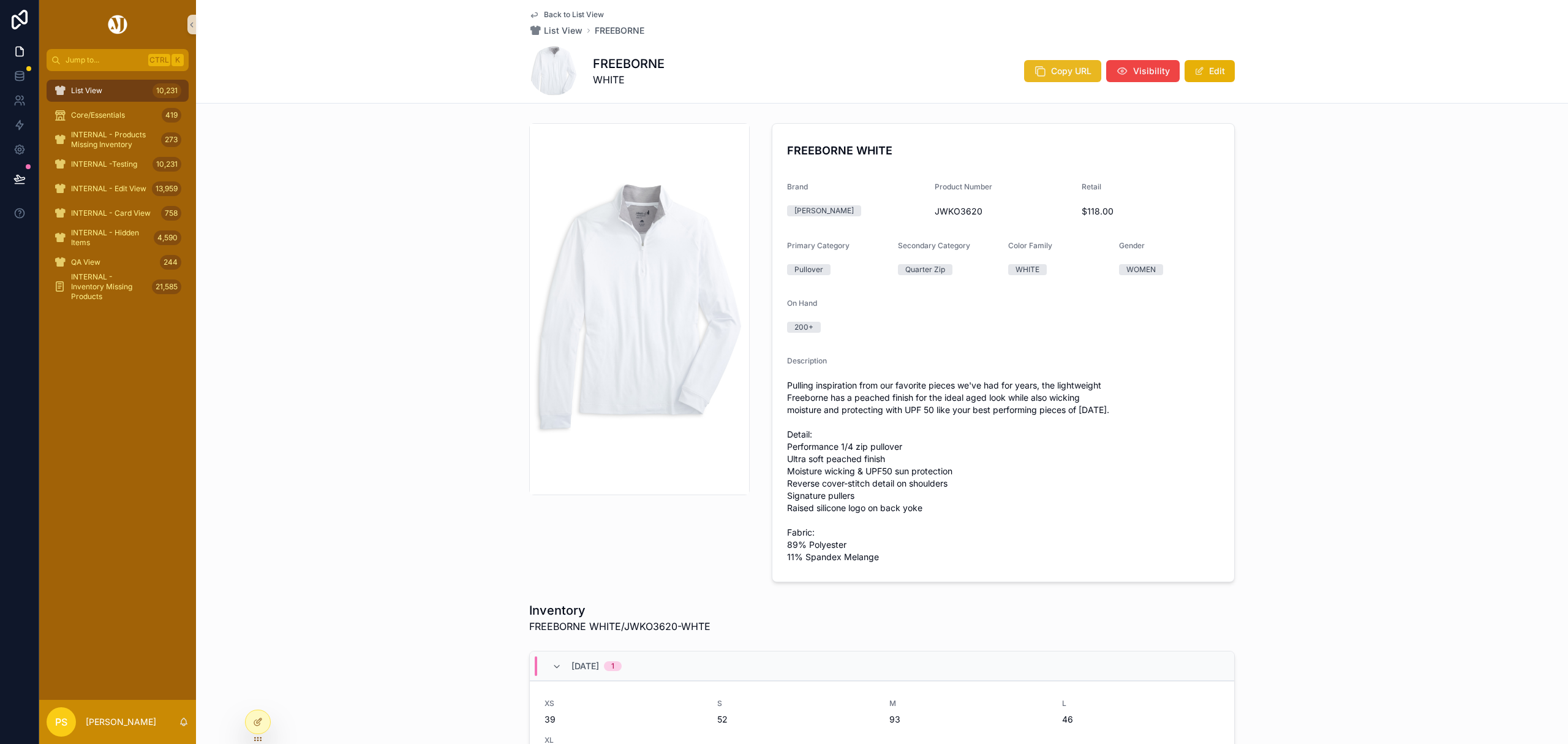
click at [1071, 72] on span "Copy URL" at bounding box center [1071, 71] width 40 height 12
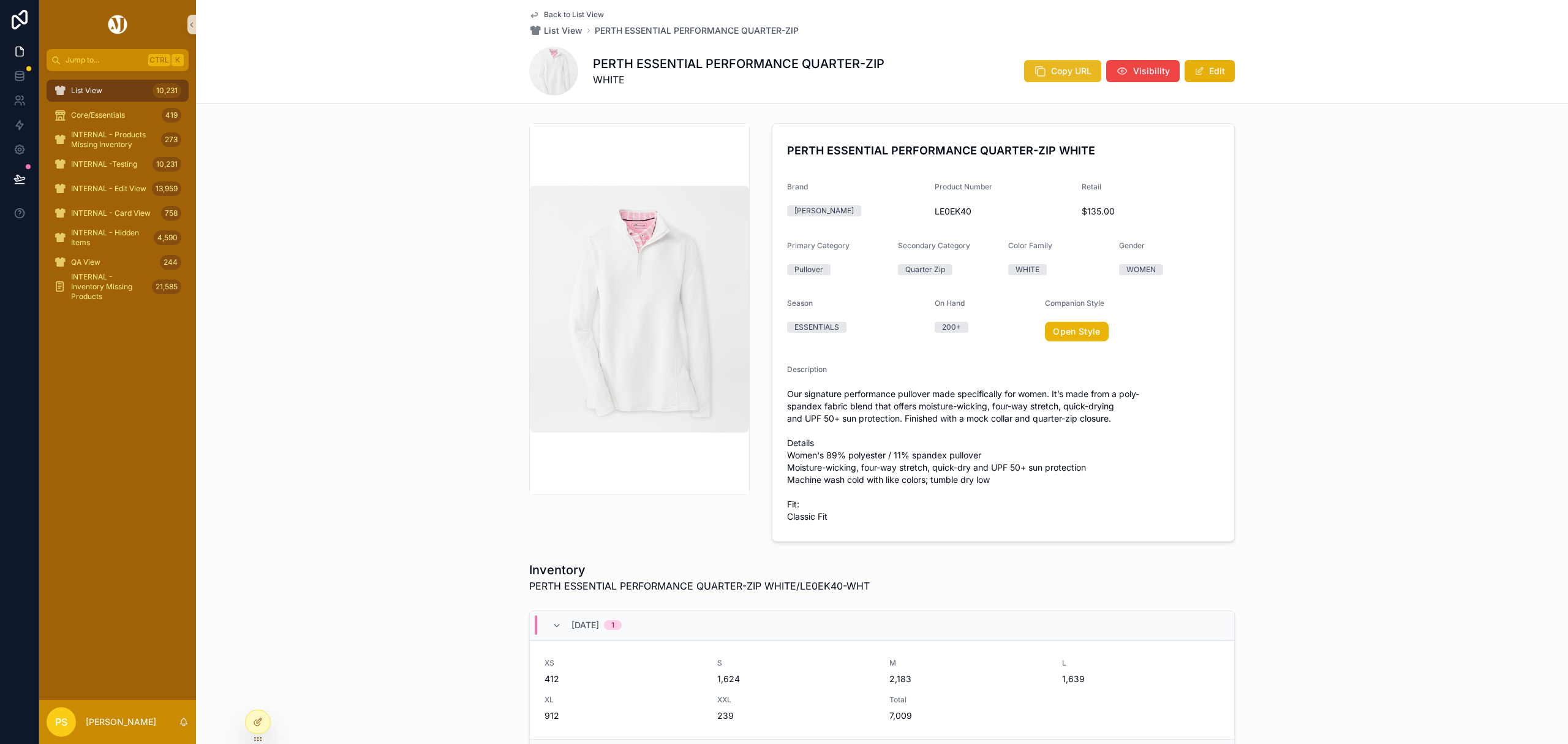
click at [1039, 73] on icon "scrollable content" at bounding box center [1040, 71] width 12 height 12
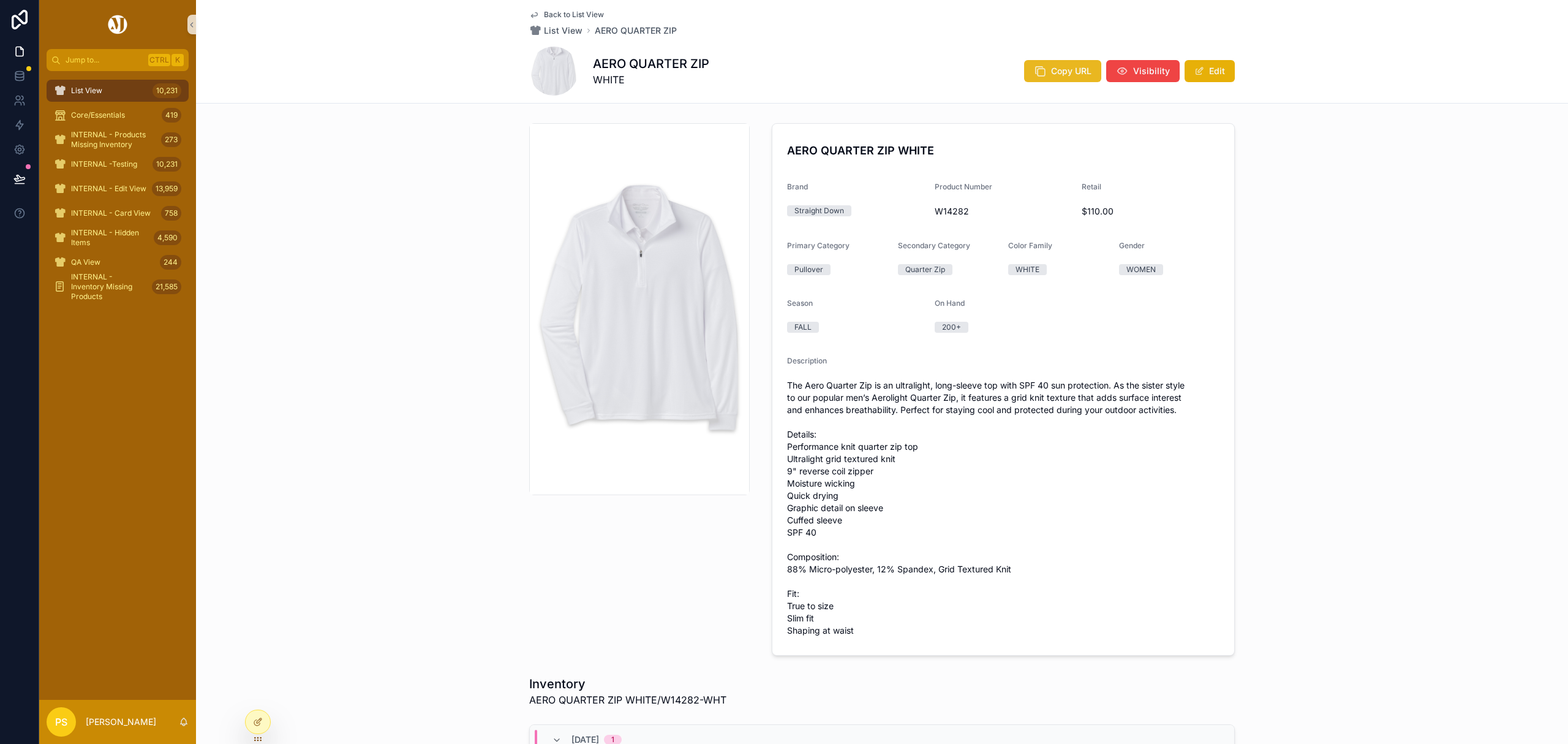
click at [1042, 70] on icon "scrollable content" at bounding box center [1040, 71] width 12 height 12
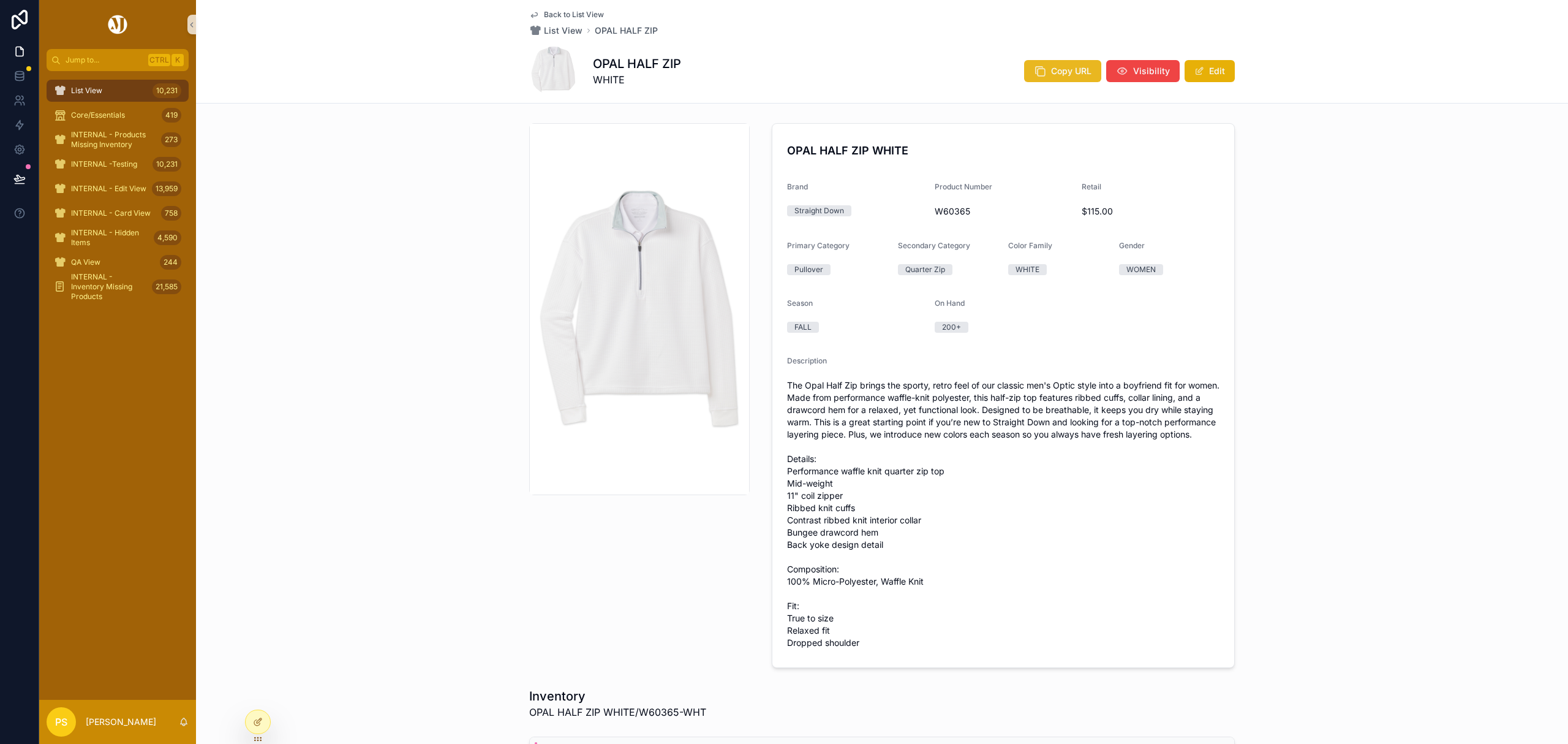
click at [1077, 70] on span "Copy URL" at bounding box center [1071, 71] width 40 height 12
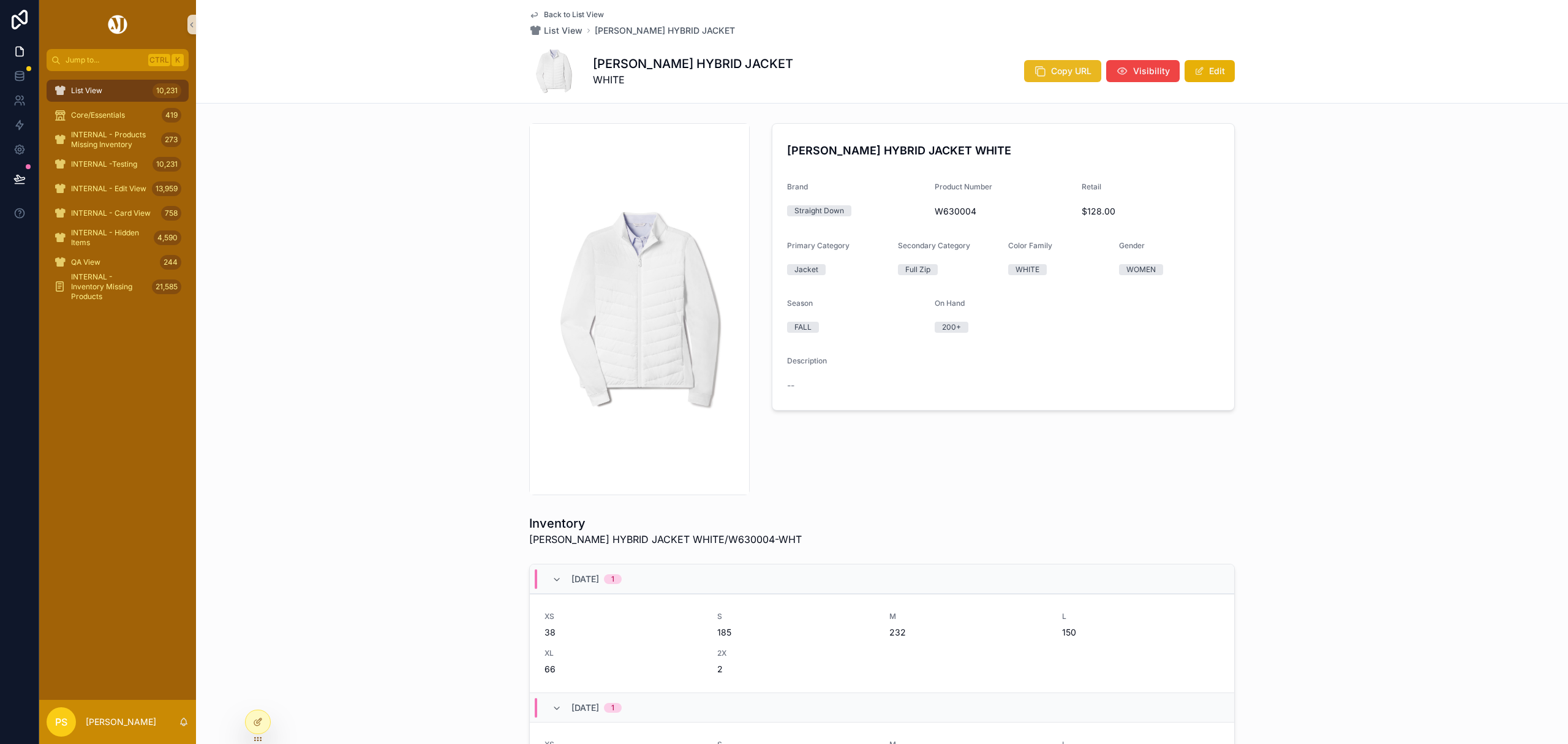
click at [1067, 71] on span "Copy URL" at bounding box center [1071, 71] width 40 height 12
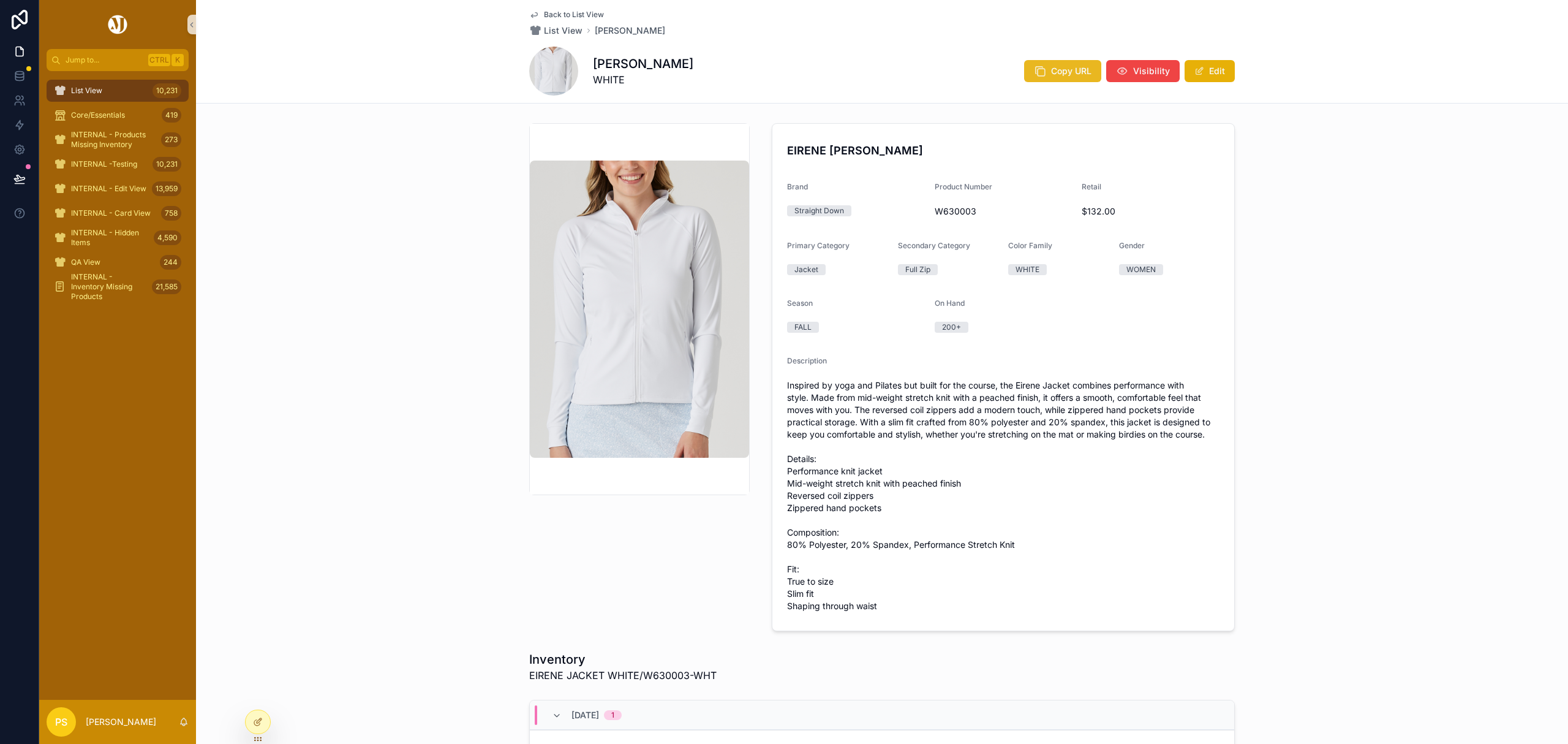
click at [1064, 63] on button "Copy URL" at bounding box center [1062, 71] width 77 height 22
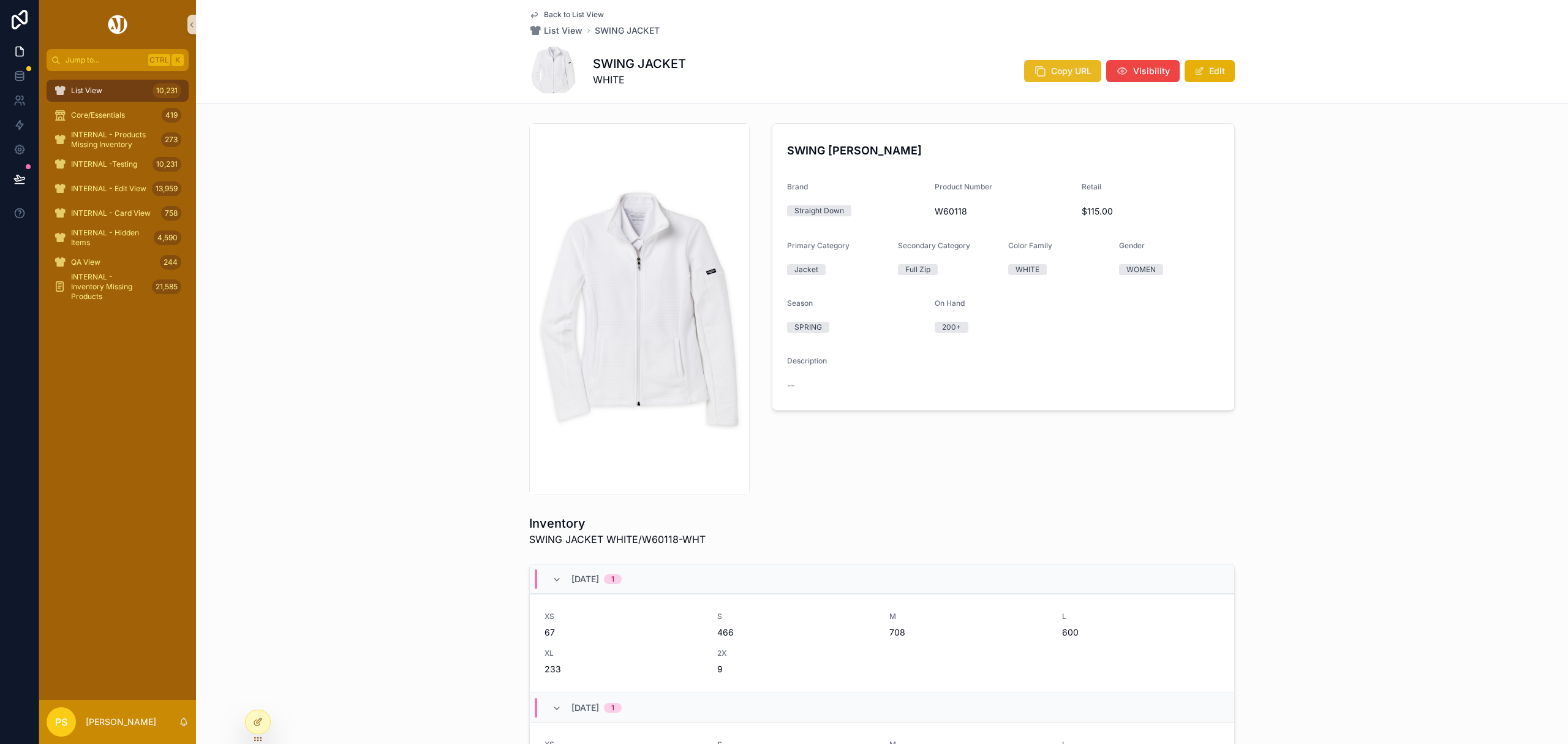
click at [1042, 71] on icon "scrollable content" at bounding box center [1040, 71] width 12 height 12
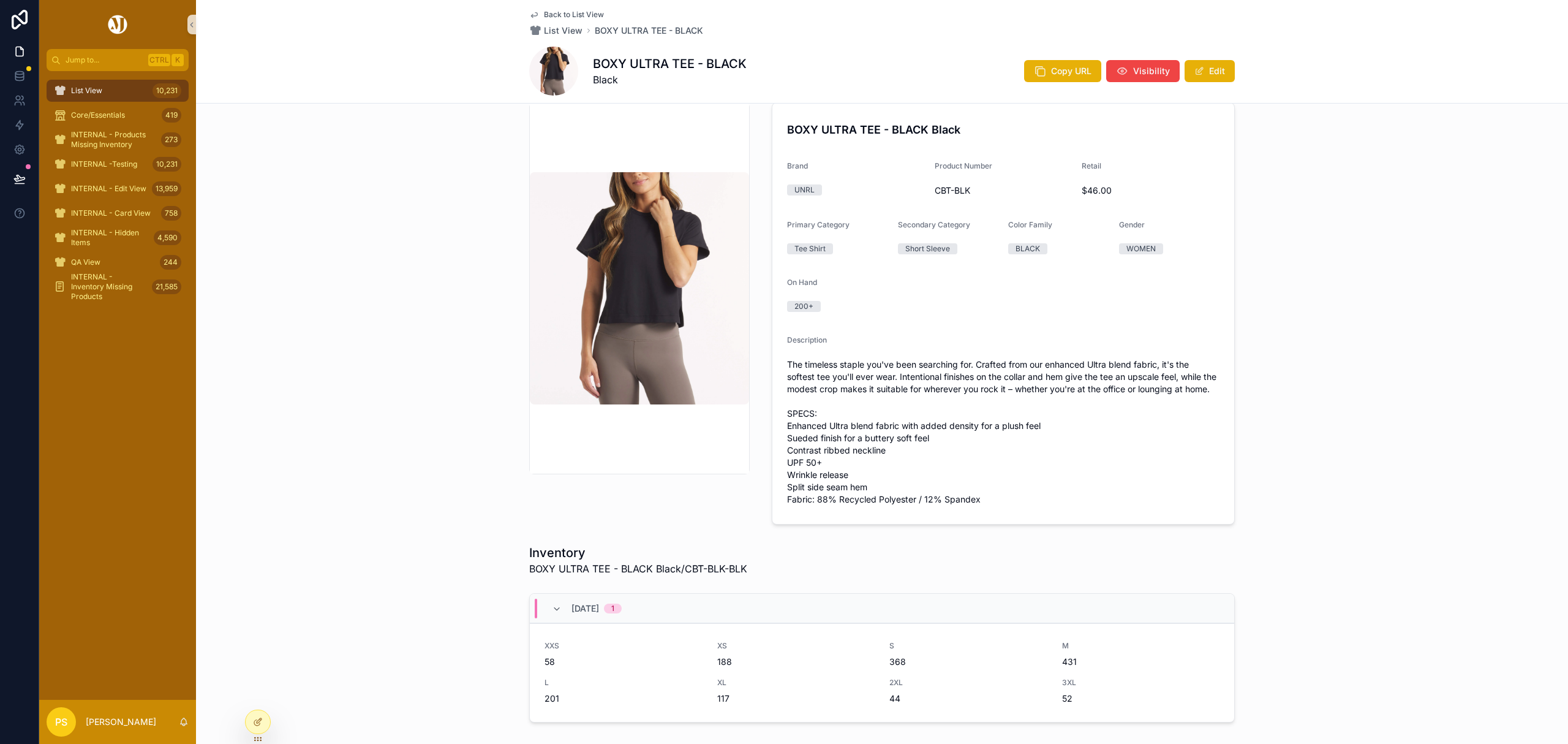
scroll to position [18, 0]
click at [89, 84] on div "List View 10,231" at bounding box center [118, 91] width 128 height 20
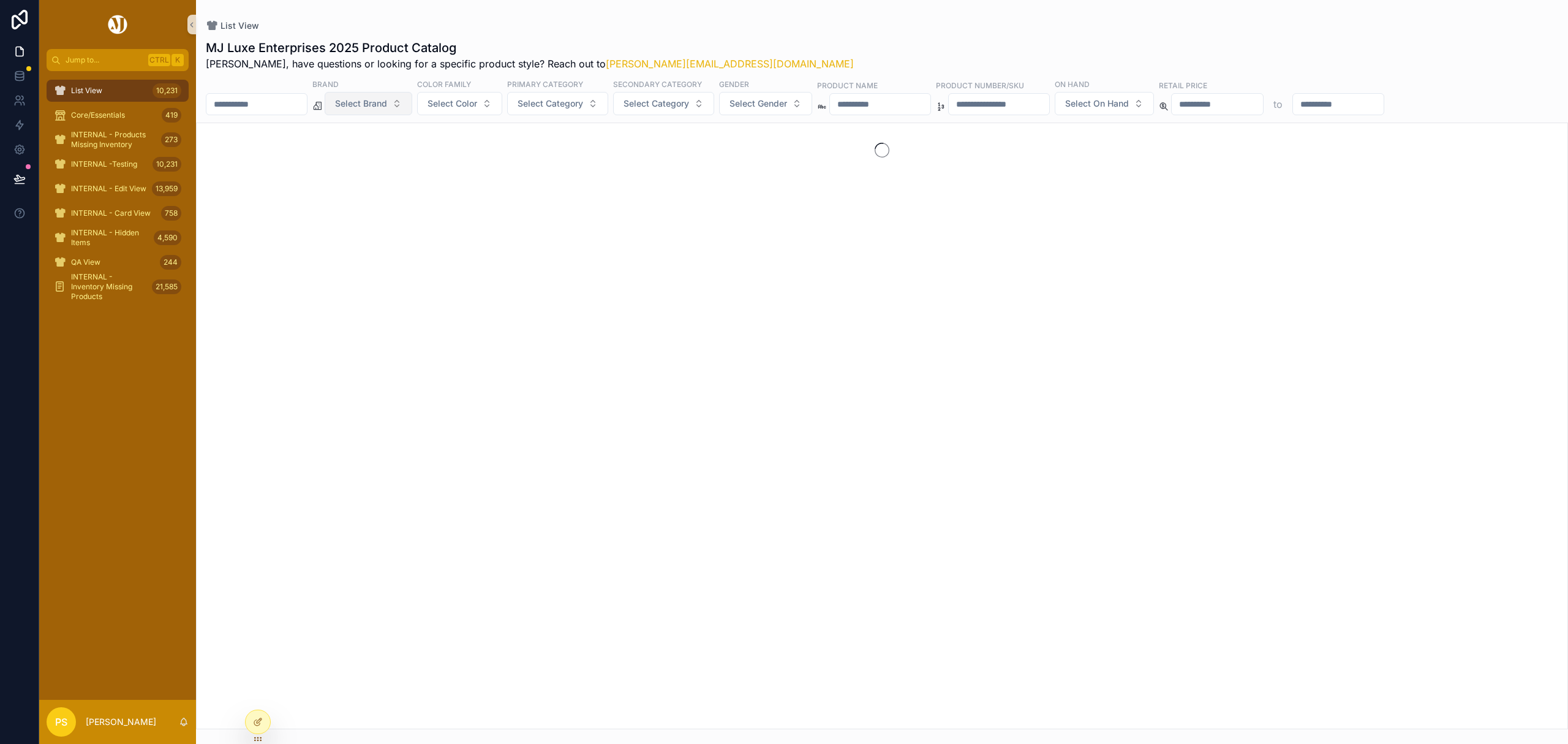
click at [382, 108] on span "Select Brand" at bounding box center [361, 103] width 52 height 12
click at [360, 230] on div "Fabletics" at bounding box center [400, 232] width 147 height 20
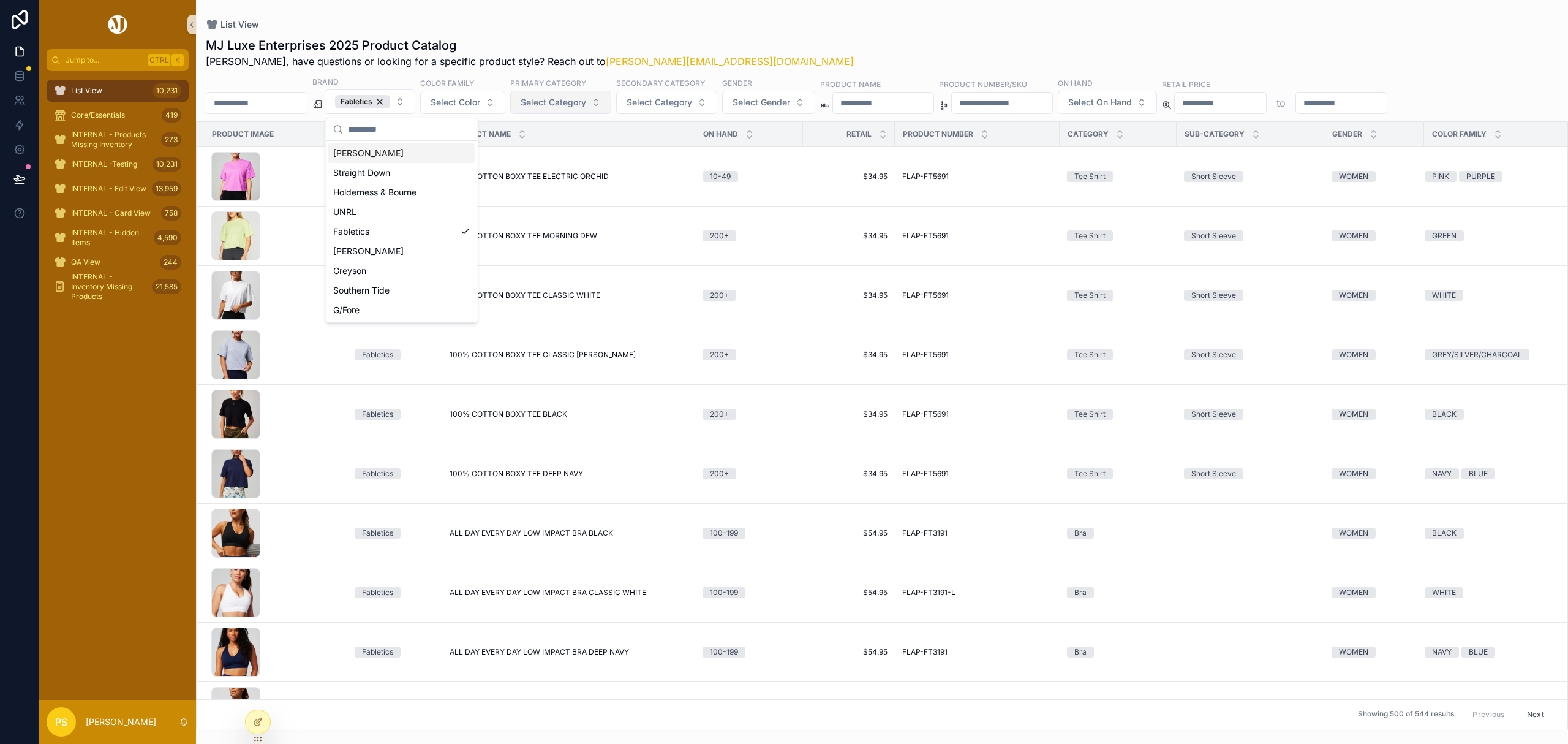
click at [603, 110] on button "Select Category" at bounding box center [561, 102] width 101 height 23
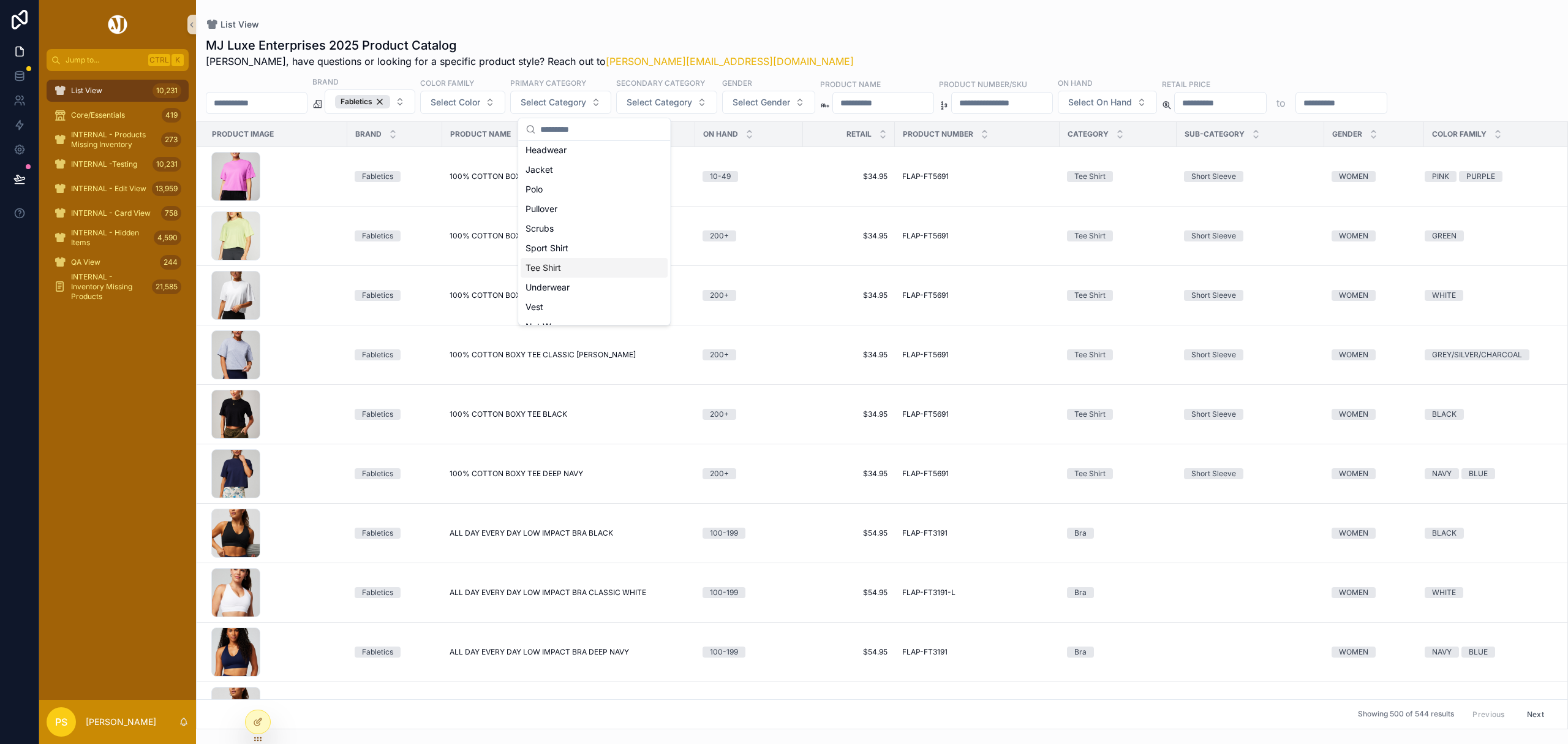
click at [552, 270] on div "Tee Shirt" at bounding box center [594, 268] width 147 height 20
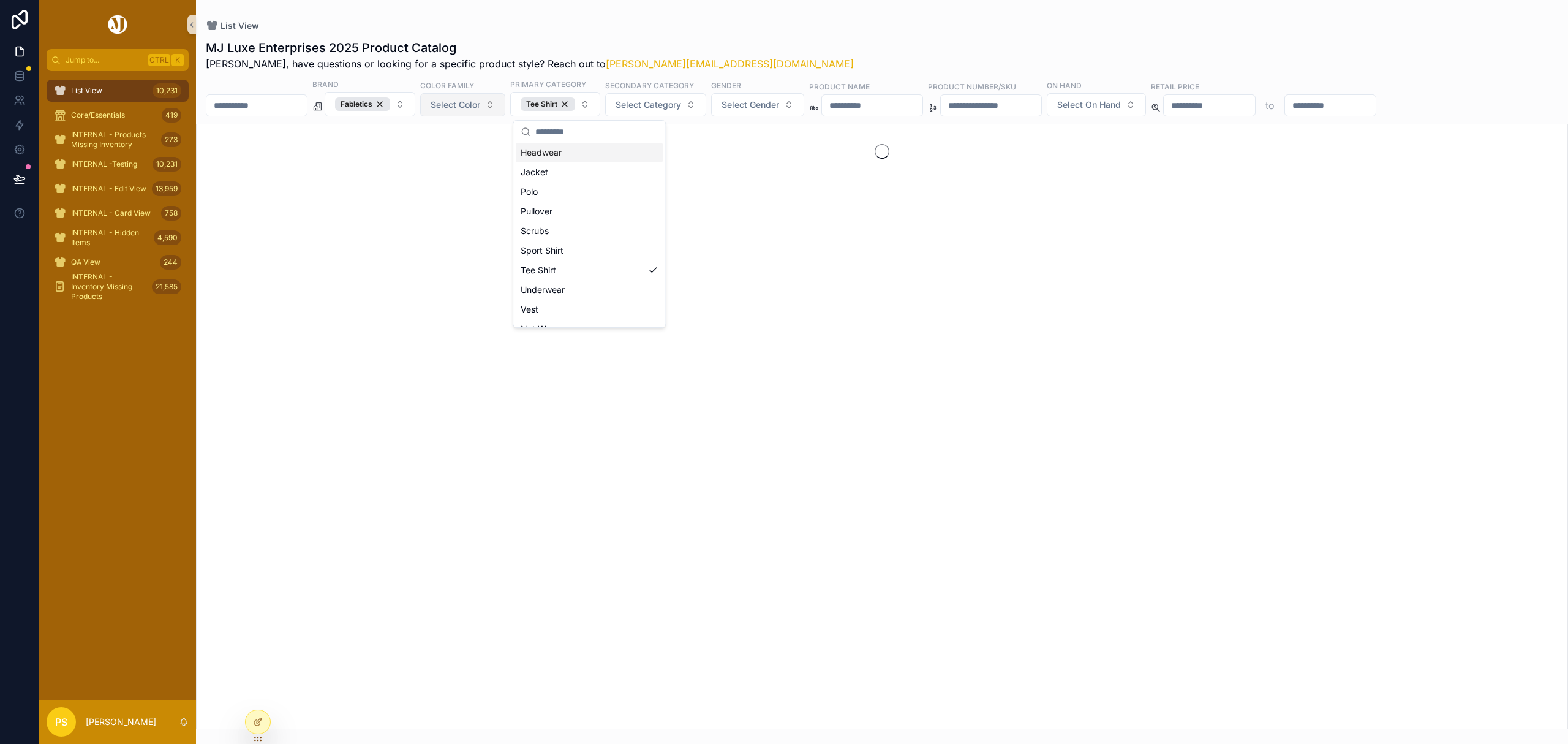
click at [478, 106] on span "Select Color" at bounding box center [455, 105] width 50 height 12
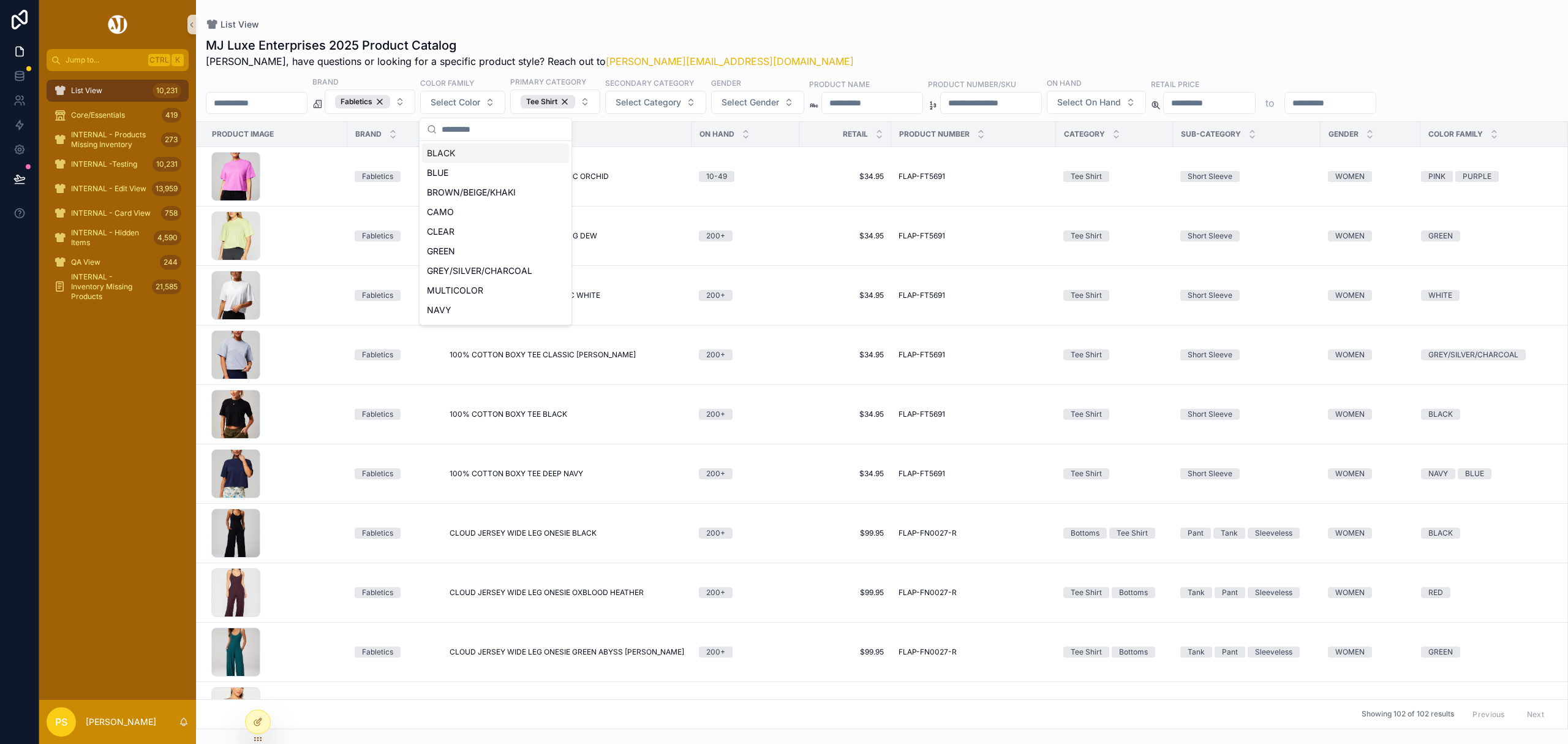
click at [443, 153] on div "BLACK" at bounding box center [495, 154] width 147 height 20
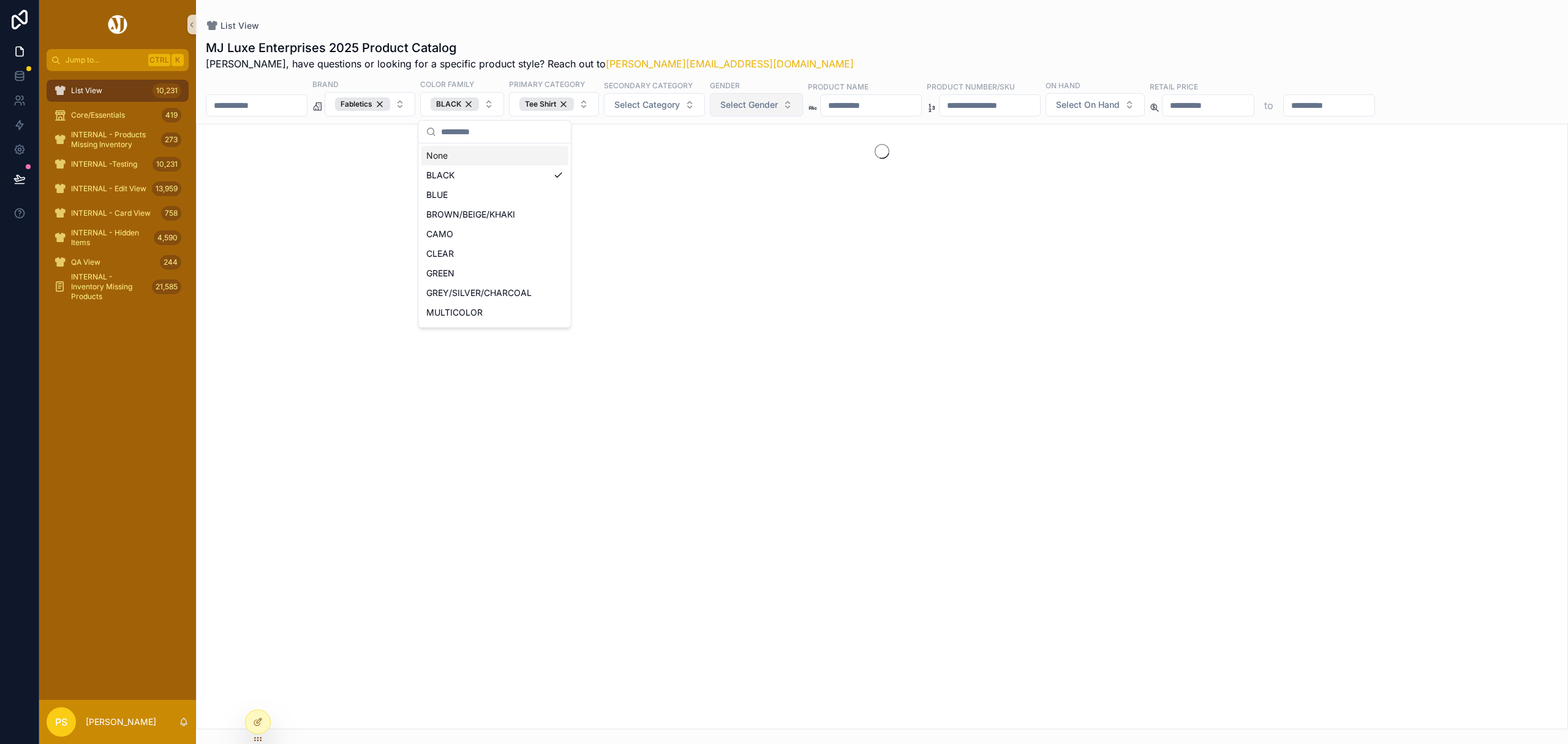
click at [768, 109] on span "Select Gender" at bounding box center [749, 105] width 57 height 12
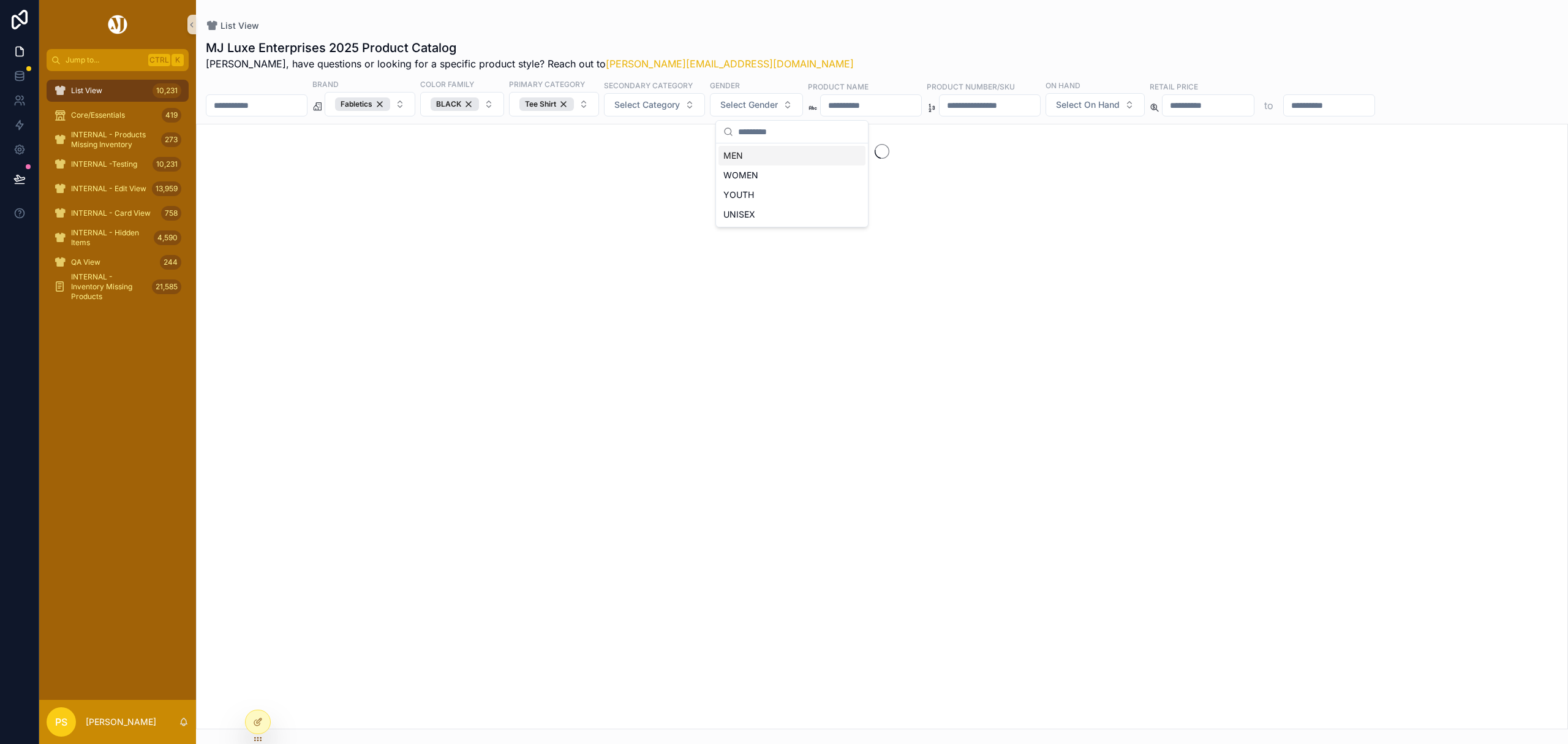
click at [738, 153] on div "MEN" at bounding box center [792, 156] width 147 height 20
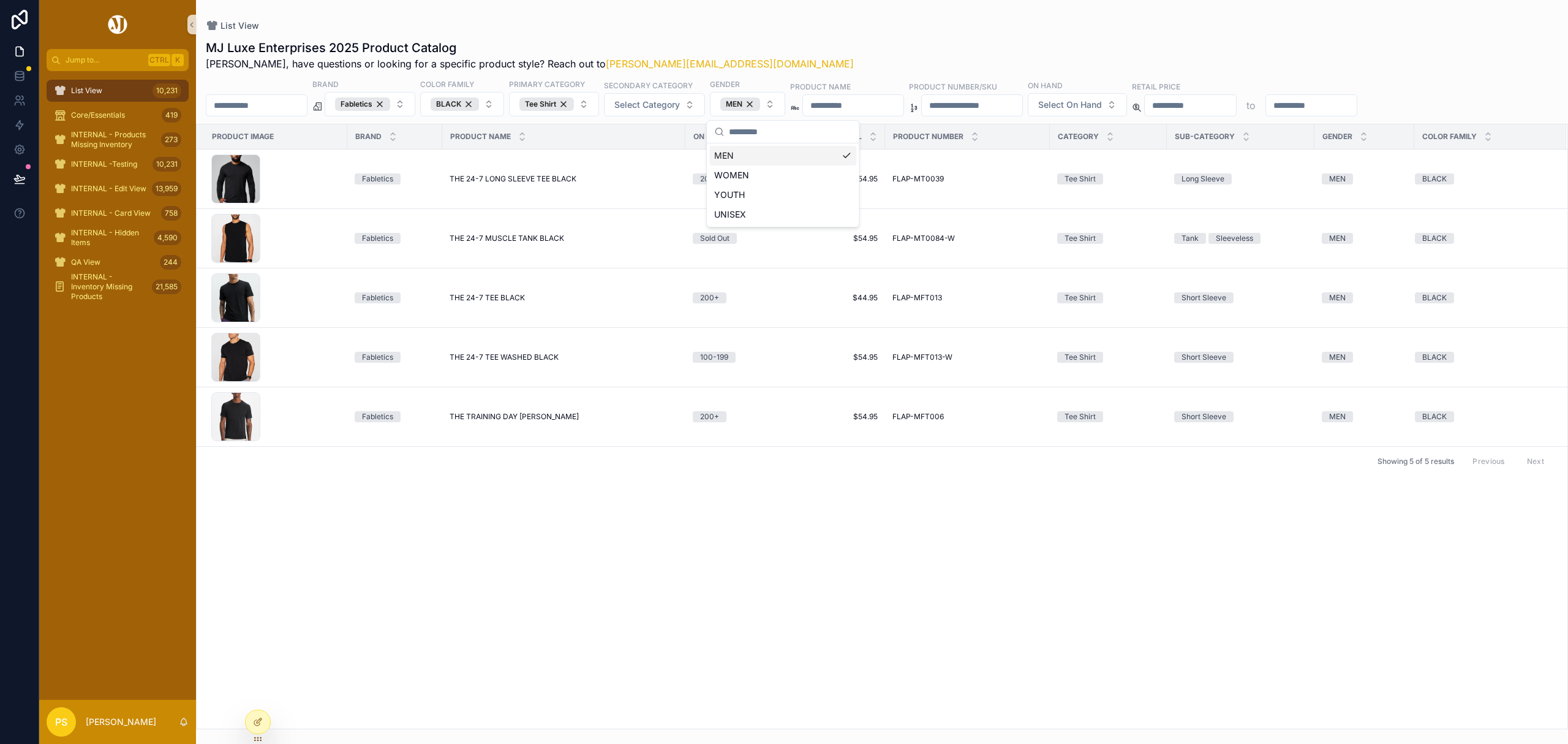
click at [829, 41] on div "MJ Luxe Enterprises 2025 Product Catalog Philip, have questions or looking for …" at bounding box center [882, 55] width 1353 height 32
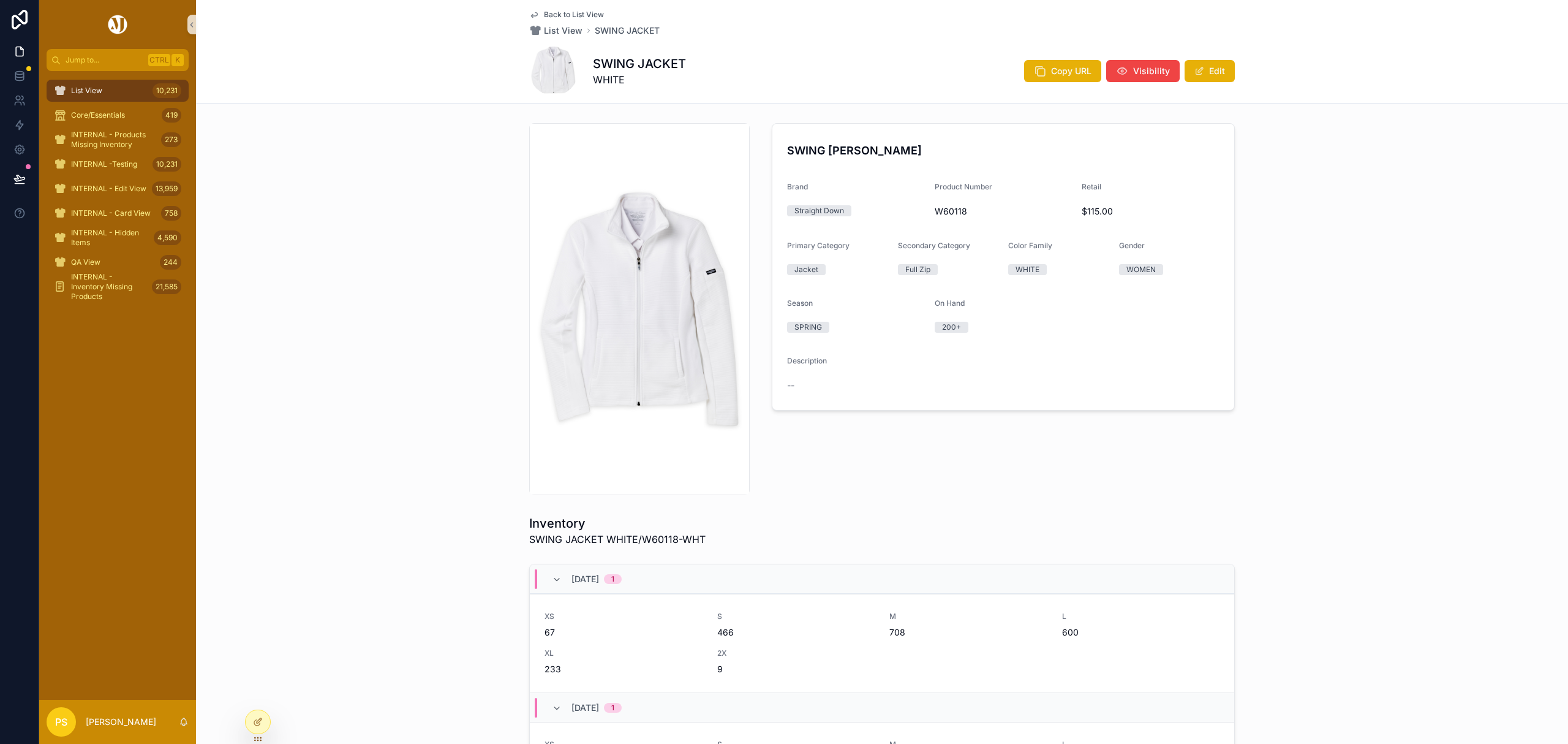
click at [98, 86] on span "List View" at bounding box center [86, 90] width 31 height 10
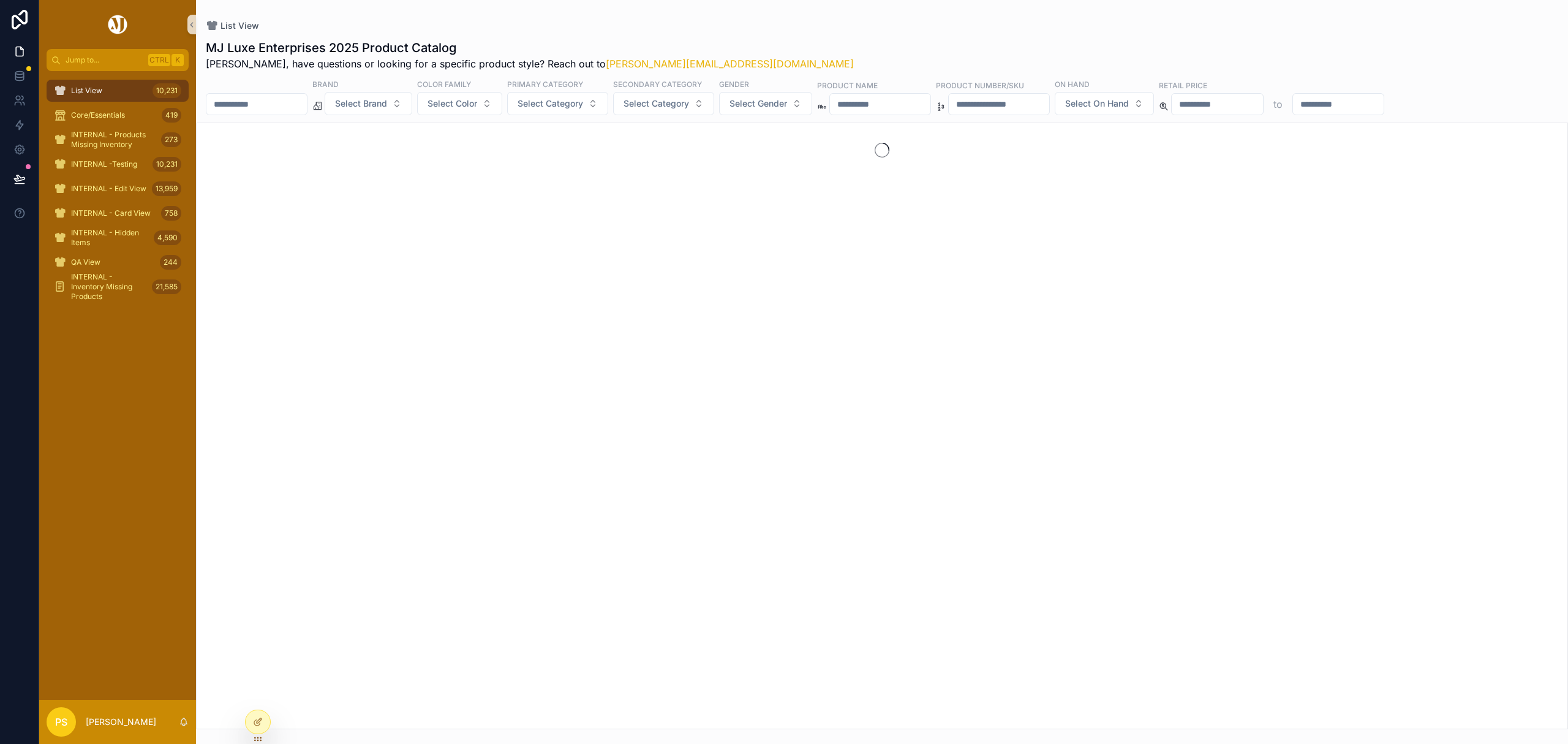
click at [248, 100] on input "scrollable content" at bounding box center [256, 104] width 100 height 17
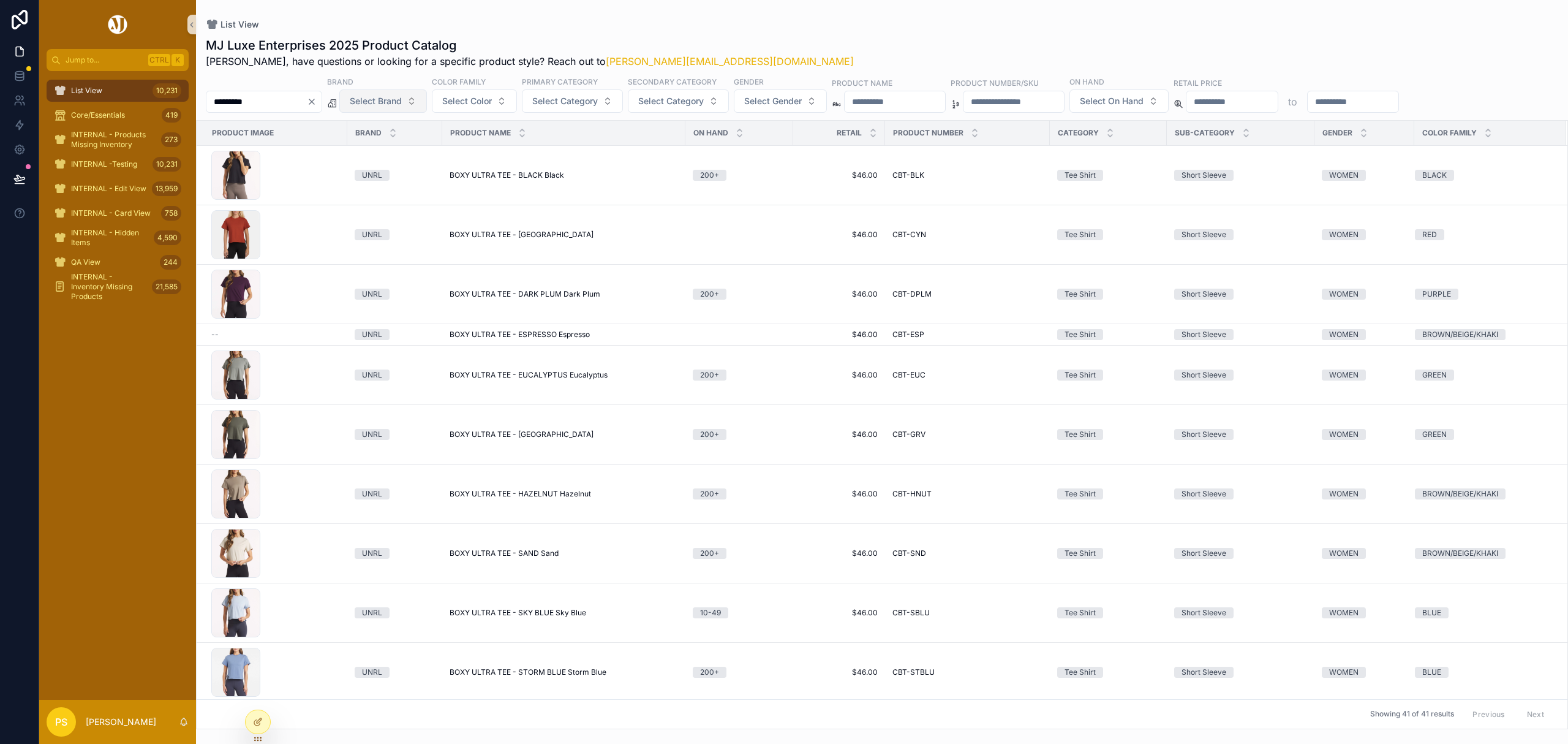
type input "*********"
click at [402, 103] on span "Select Brand" at bounding box center [376, 101] width 52 height 12
click at [782, 103] on span "Select Gender" at bounding box center [773, 101] width 57 height 12
click at [769, 150] on div "MEN" at bounding box center [815, 151] width 147 height 20
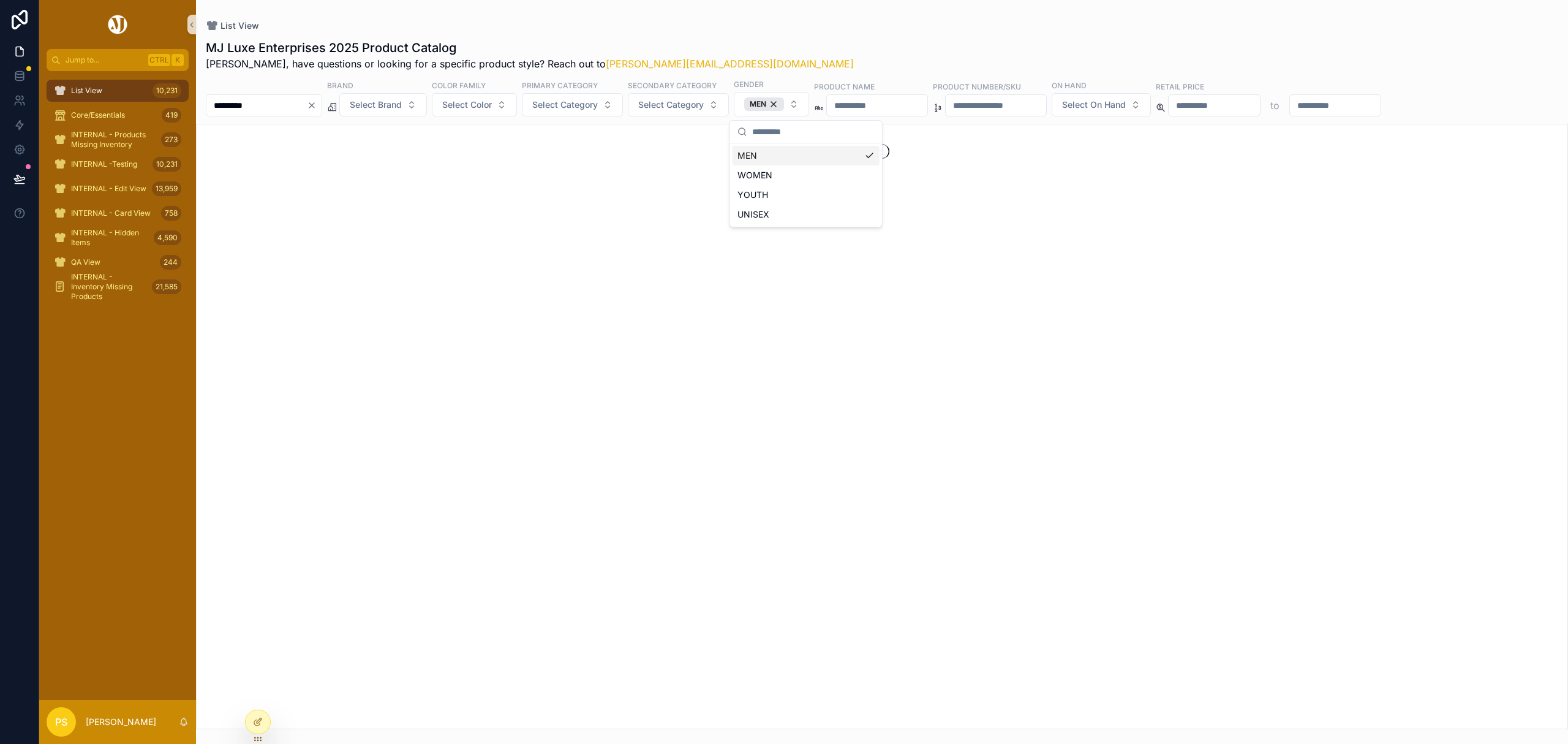
click at [794, 28] on div "List View" at bounding box center [882, 26] width 1353 height 12
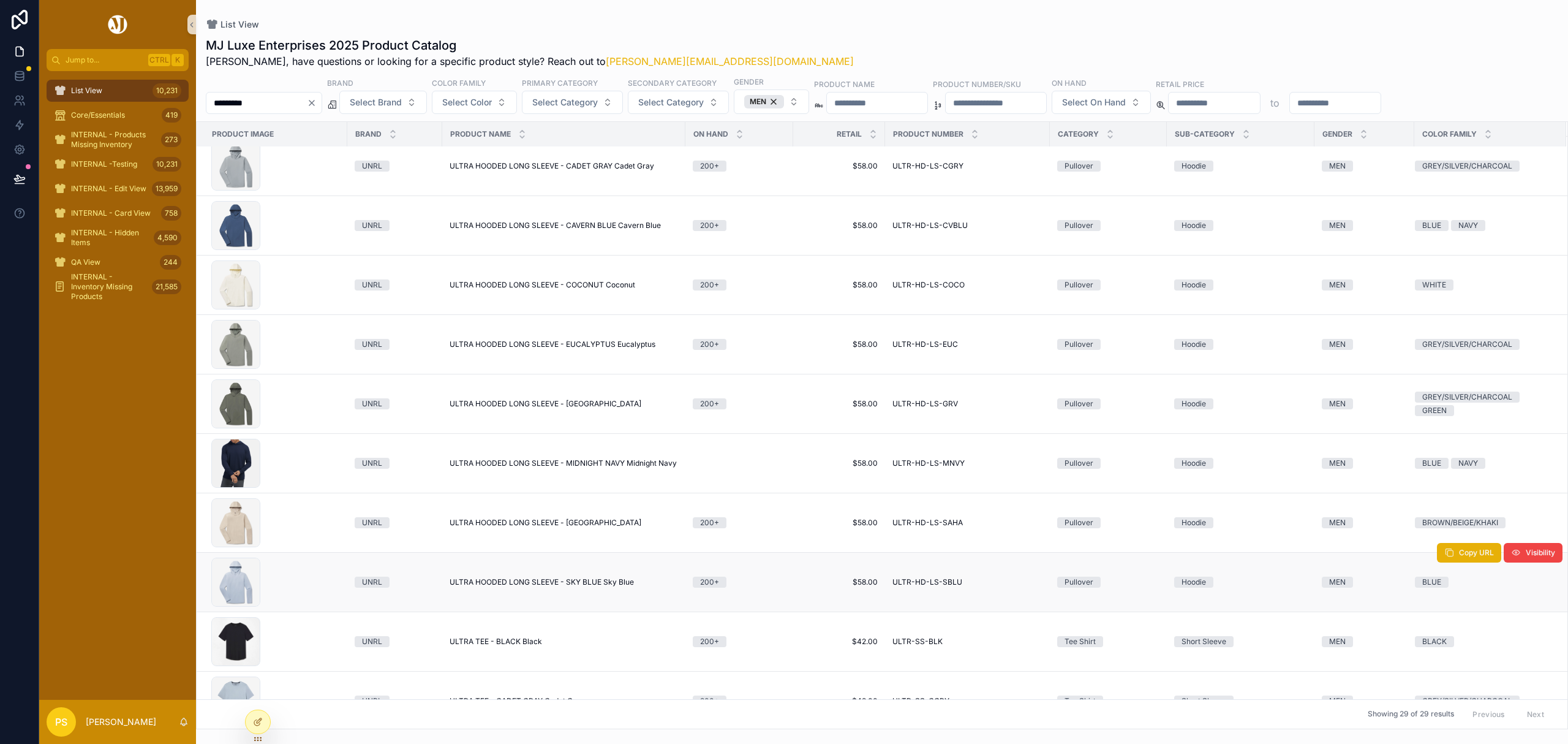
scroll to position [327, 0]
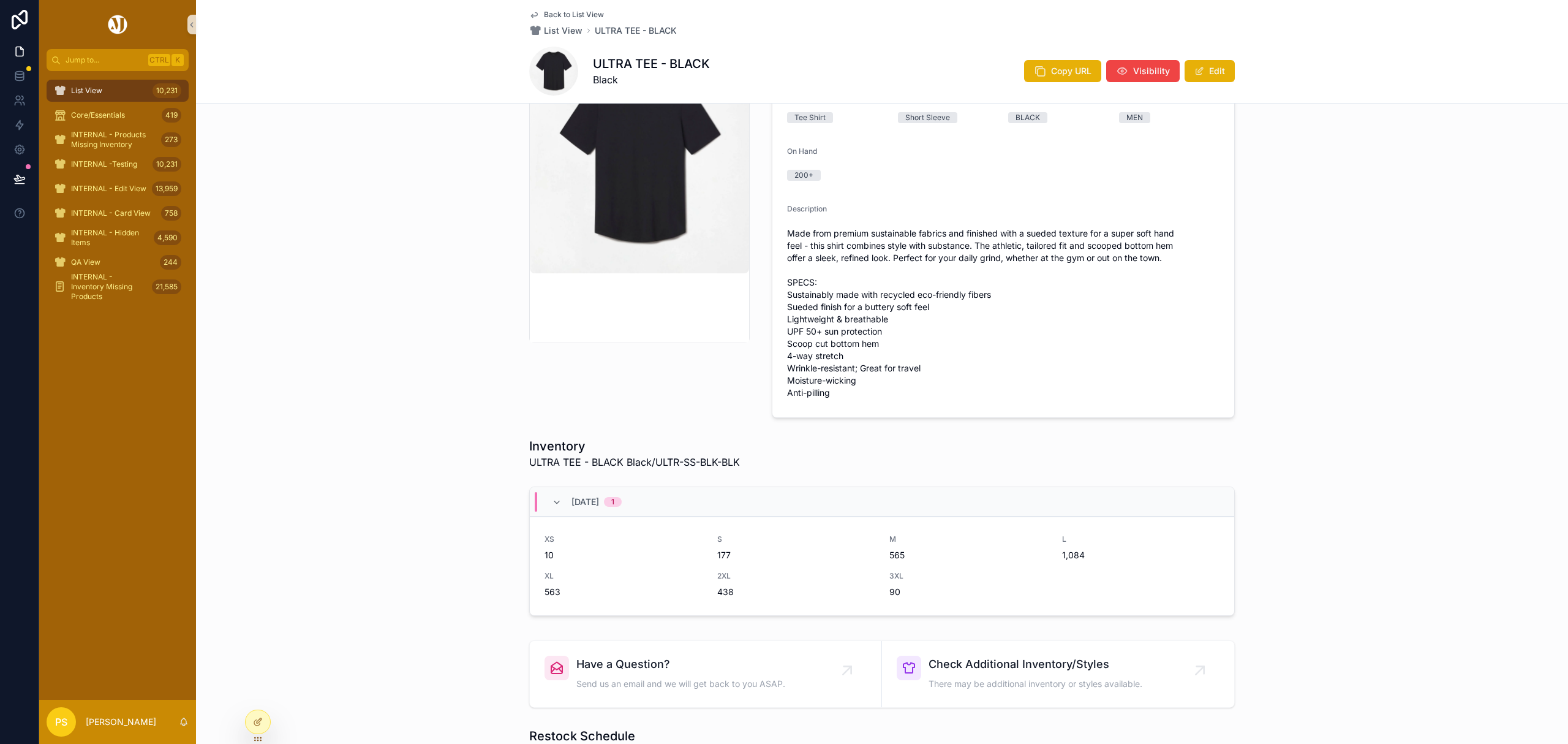
scroll to position [163, 0]
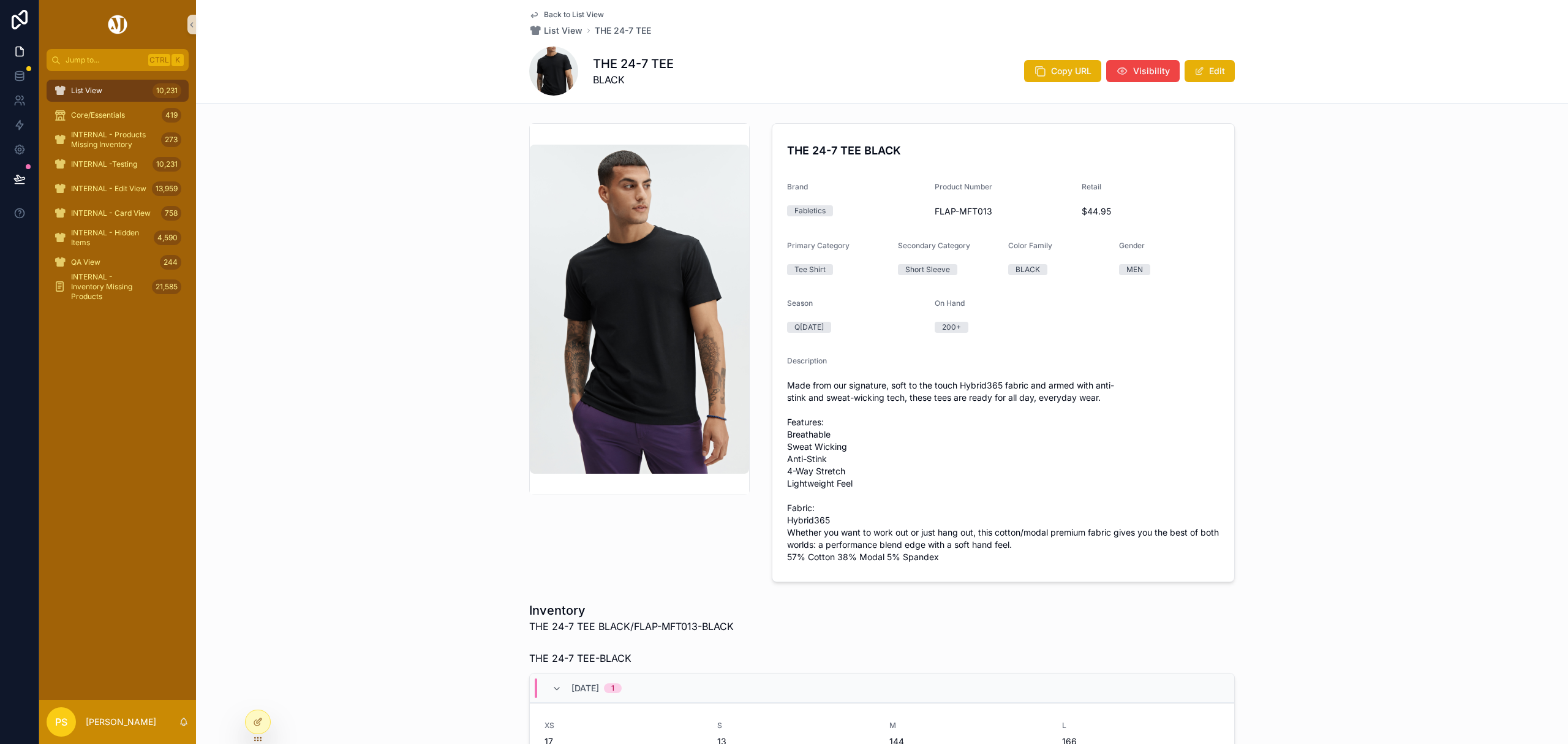
scroll to position [82, 0]
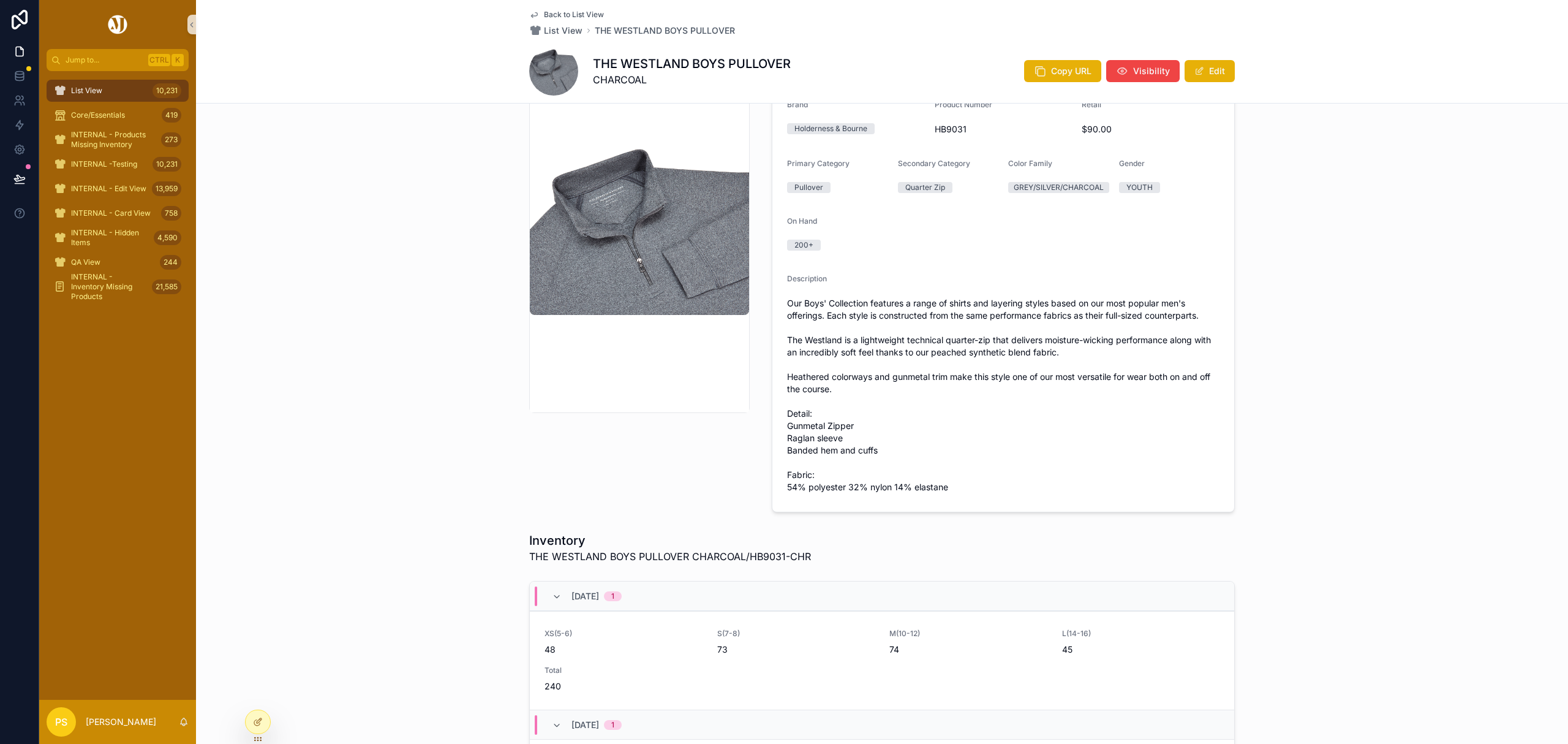
scroll to position [82, 0]
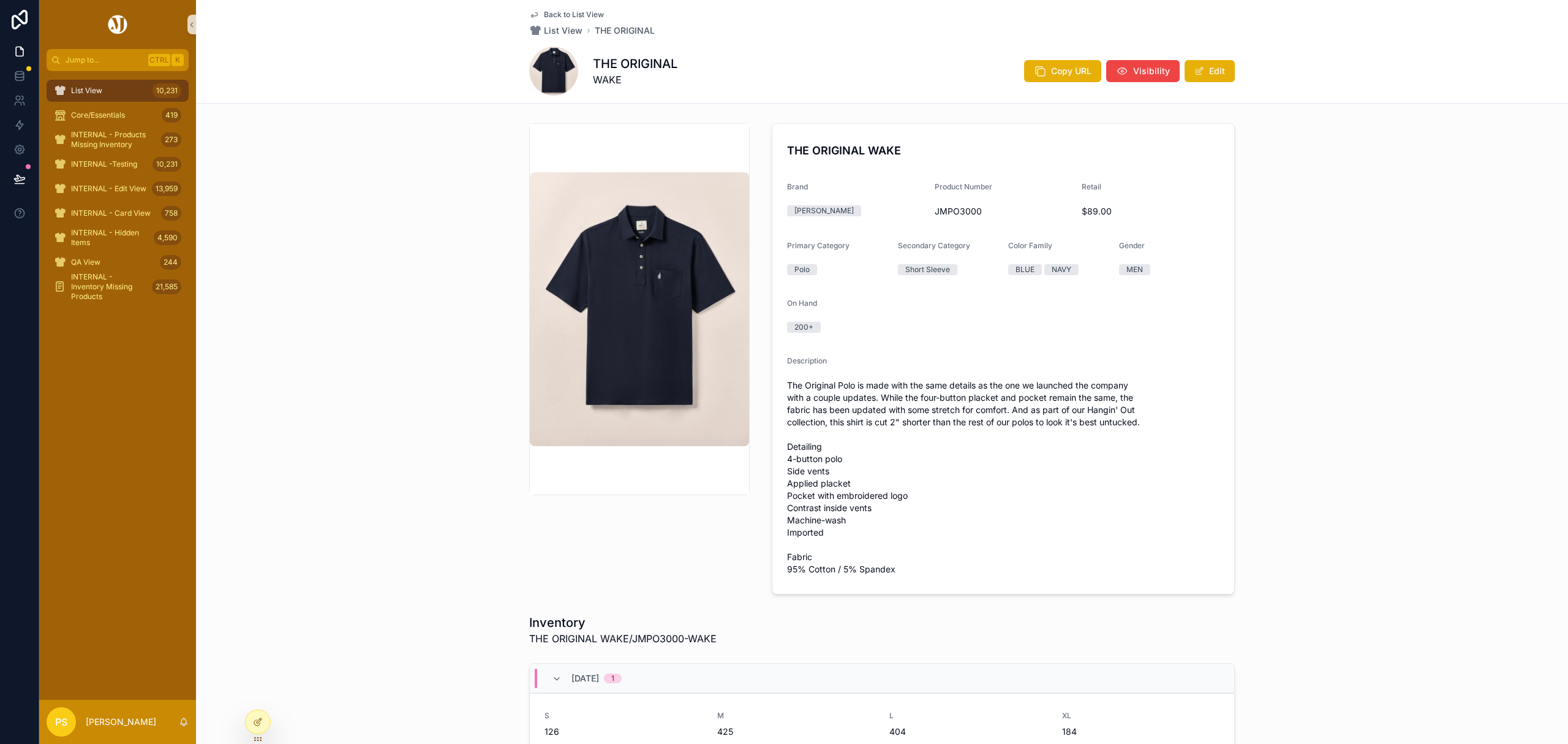
scroll to position [35, 0]
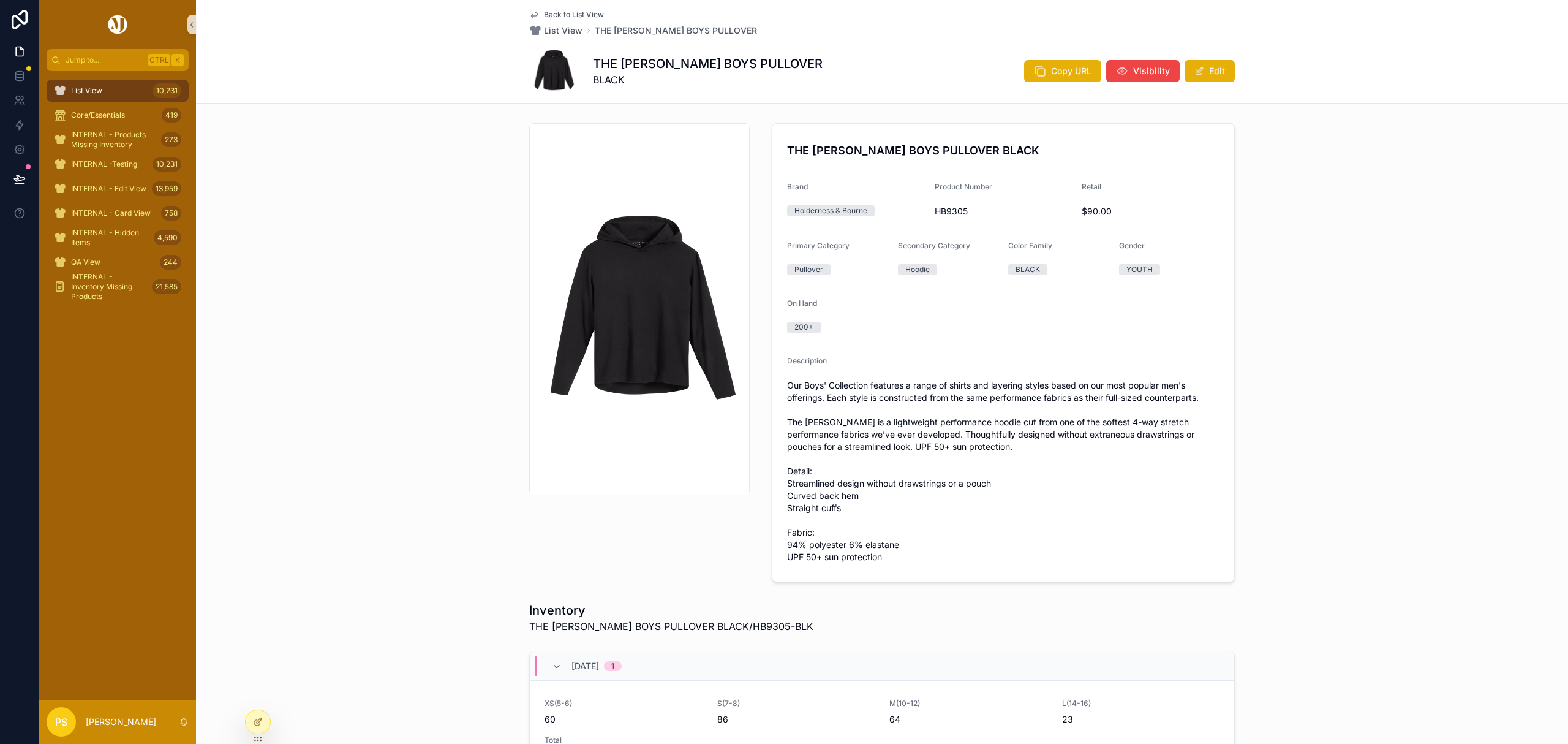
click at [944, 212] on span "HB9305" at bounding box center [1003, 212] width 138 height 12
copy span "HB9305"
click at [1414, 307] on div "THE [PERSON_NAME] BOYS PULLOVER BLACK Brand Holderness & Bourne Product Number …" at bounding box center [883, 353] width 1372 height 469
click at [1364, 329] on div "THE [PERSON_NAME] BOYS PULLOVER BLACK Brand Holderness & Bourne Product Number …" at bounding box center [883, 353] width 1372 height 469
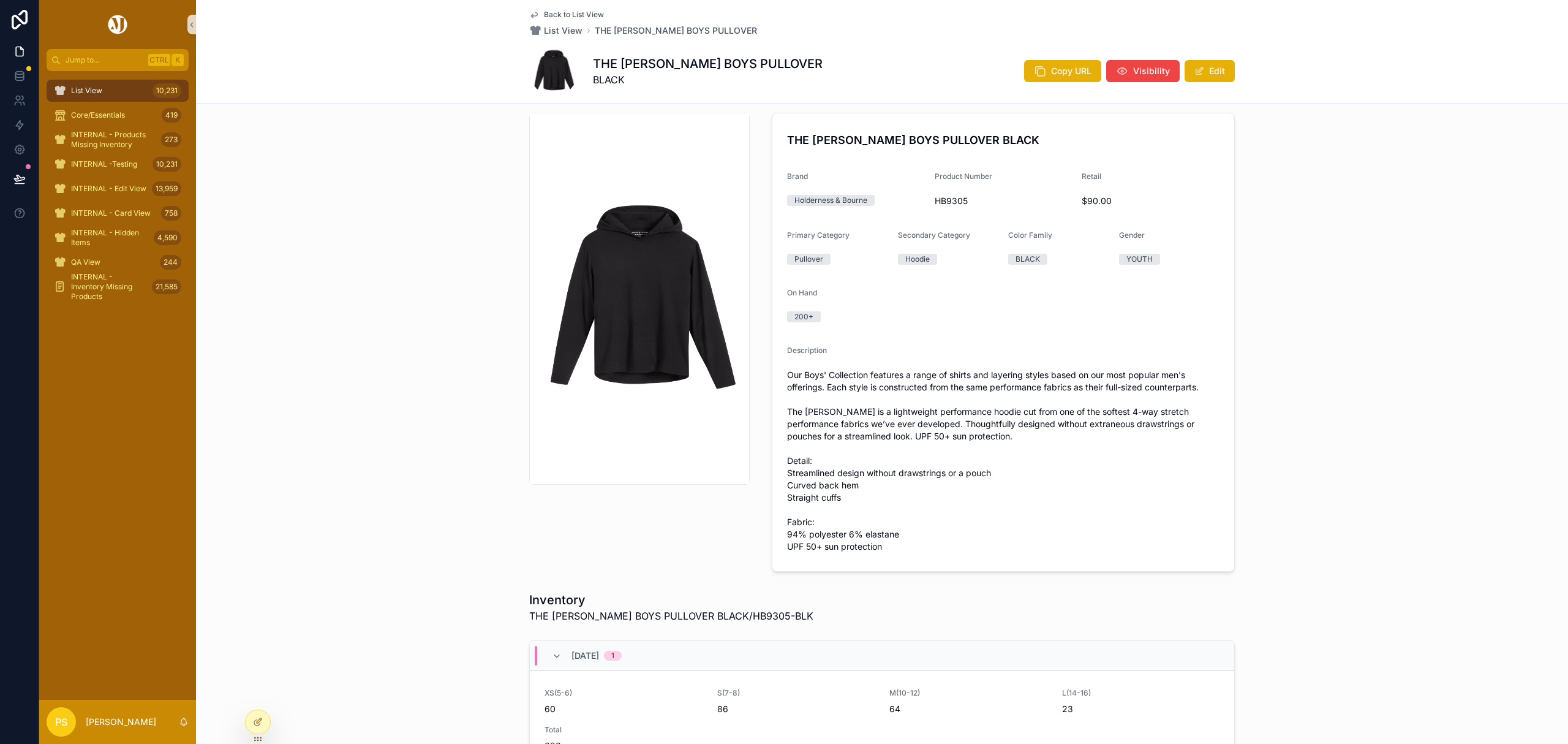
scroll to position [15, 0]
